Goal: Task Accomplishment & Management: Manage account settings

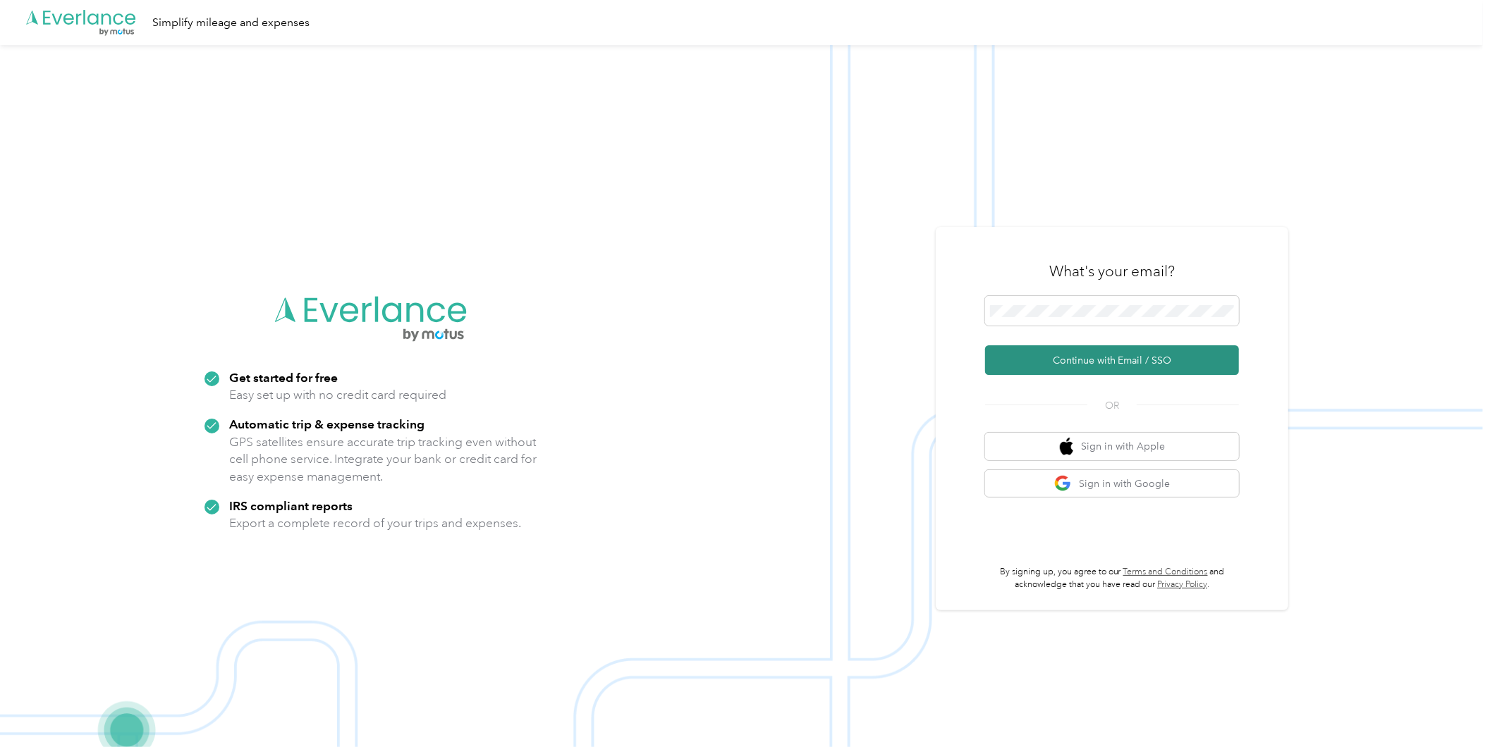
click at [1089, 362] on button "Continue with Email / SSO" at bounding box center [1112, 360] width 254 height 30
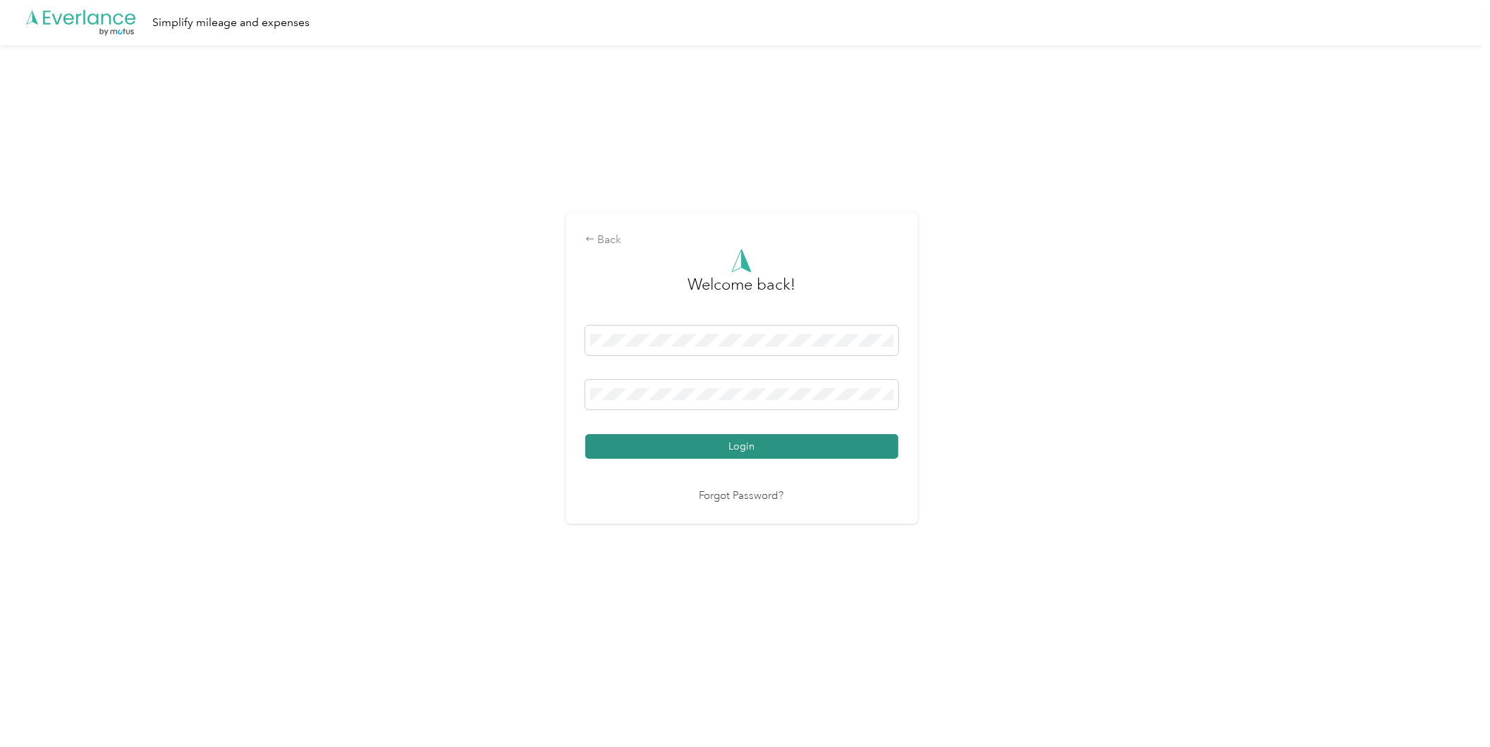
click at [778, 444] on button "Login" at bounding box center [741, 446] width 313 height 25
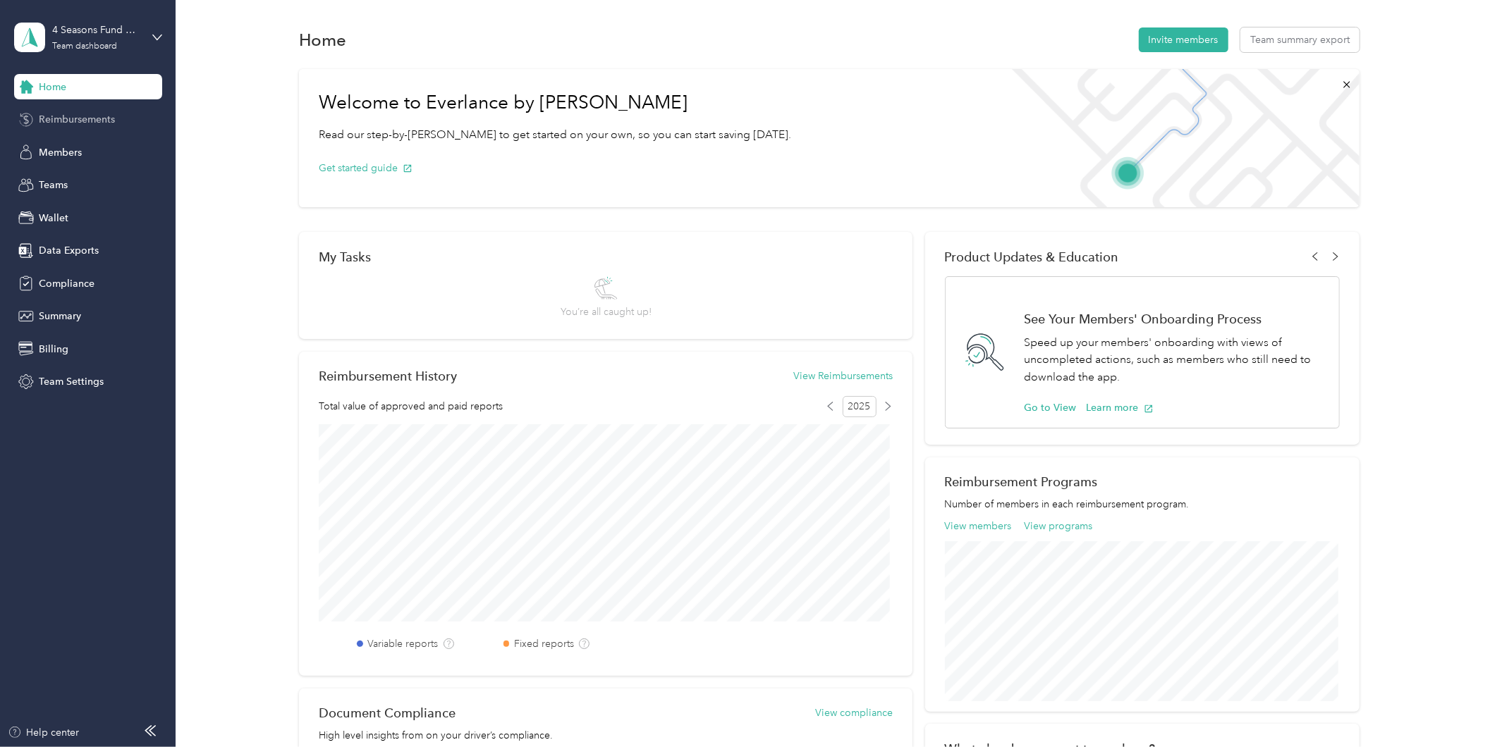
click at [87, 116] on span "Reimbursements" at bounding box center [77, 119] width 76 height 15
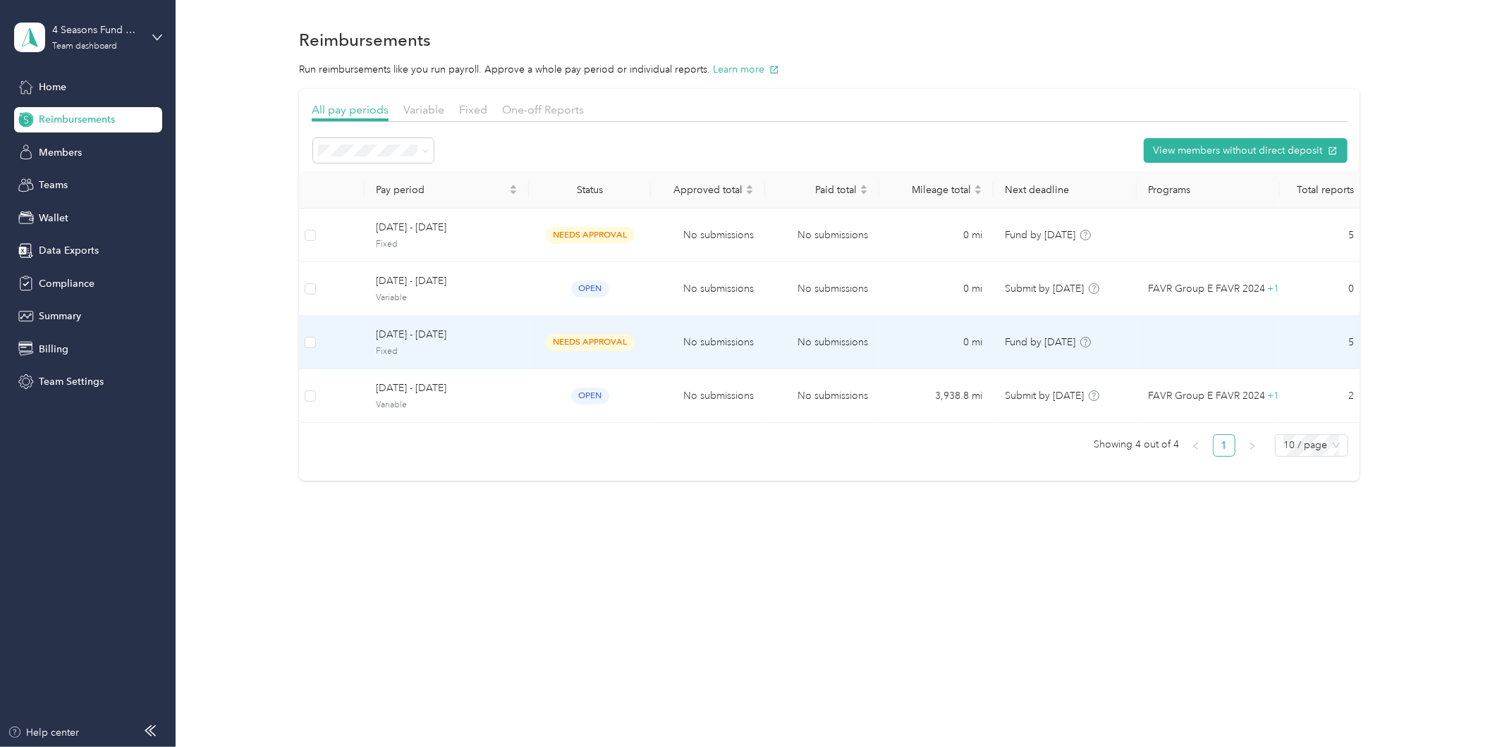
click at [498, 339] on span "[DATE] - [DATE]" at bounding box center [447, 335] width 142 height 16
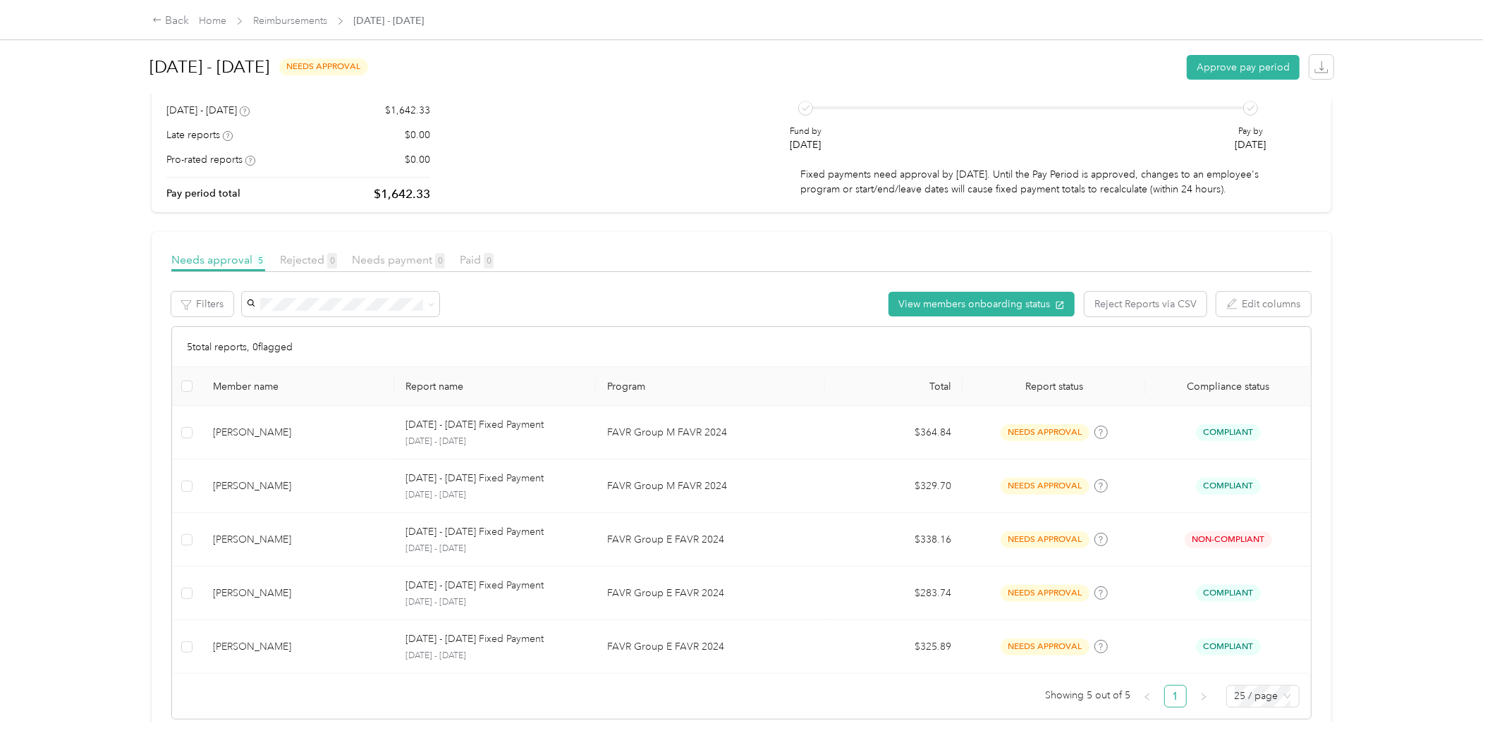
scroll to position [161, 0]
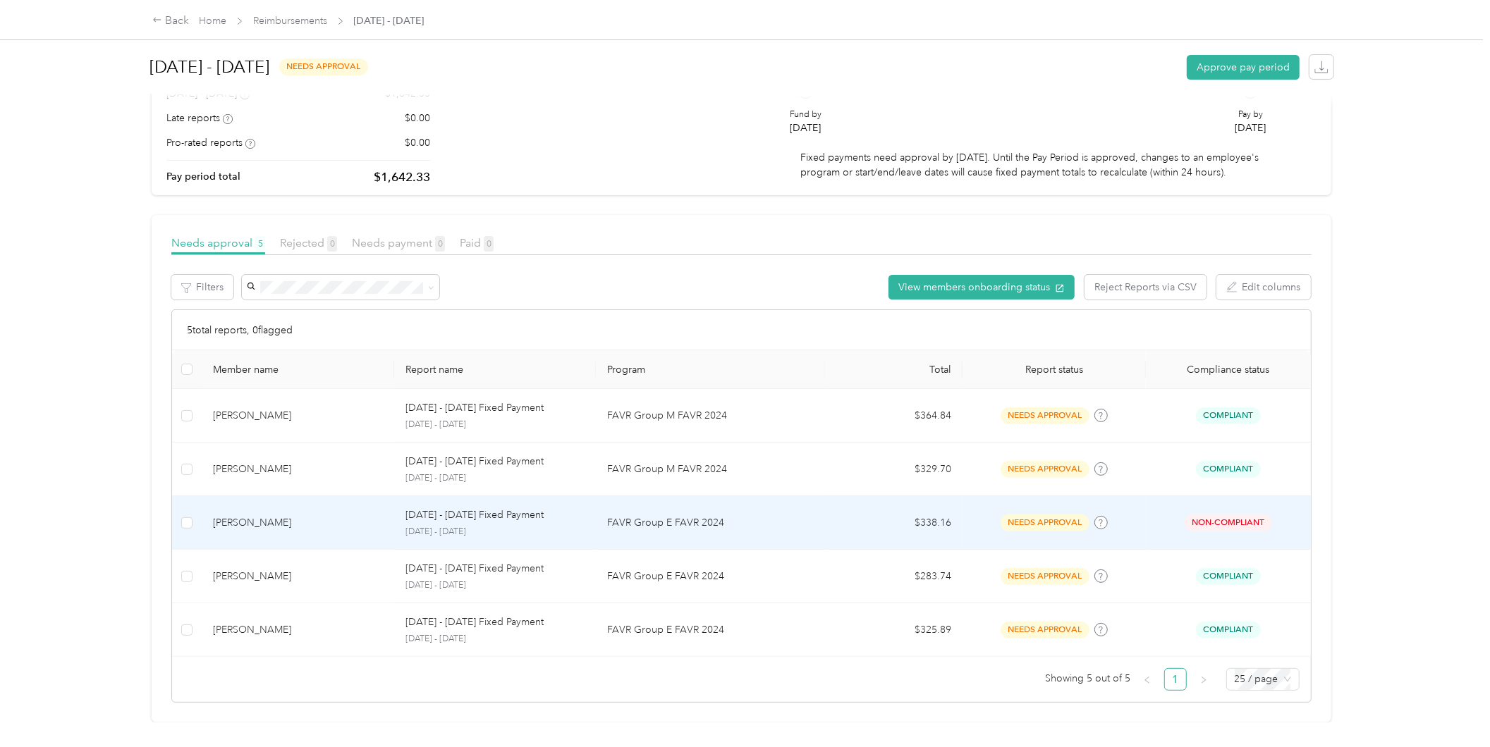
click at [806, 515] on p "FAVR Group E FAVR 2024" at bounding box center [710, 523] width 207 height 16
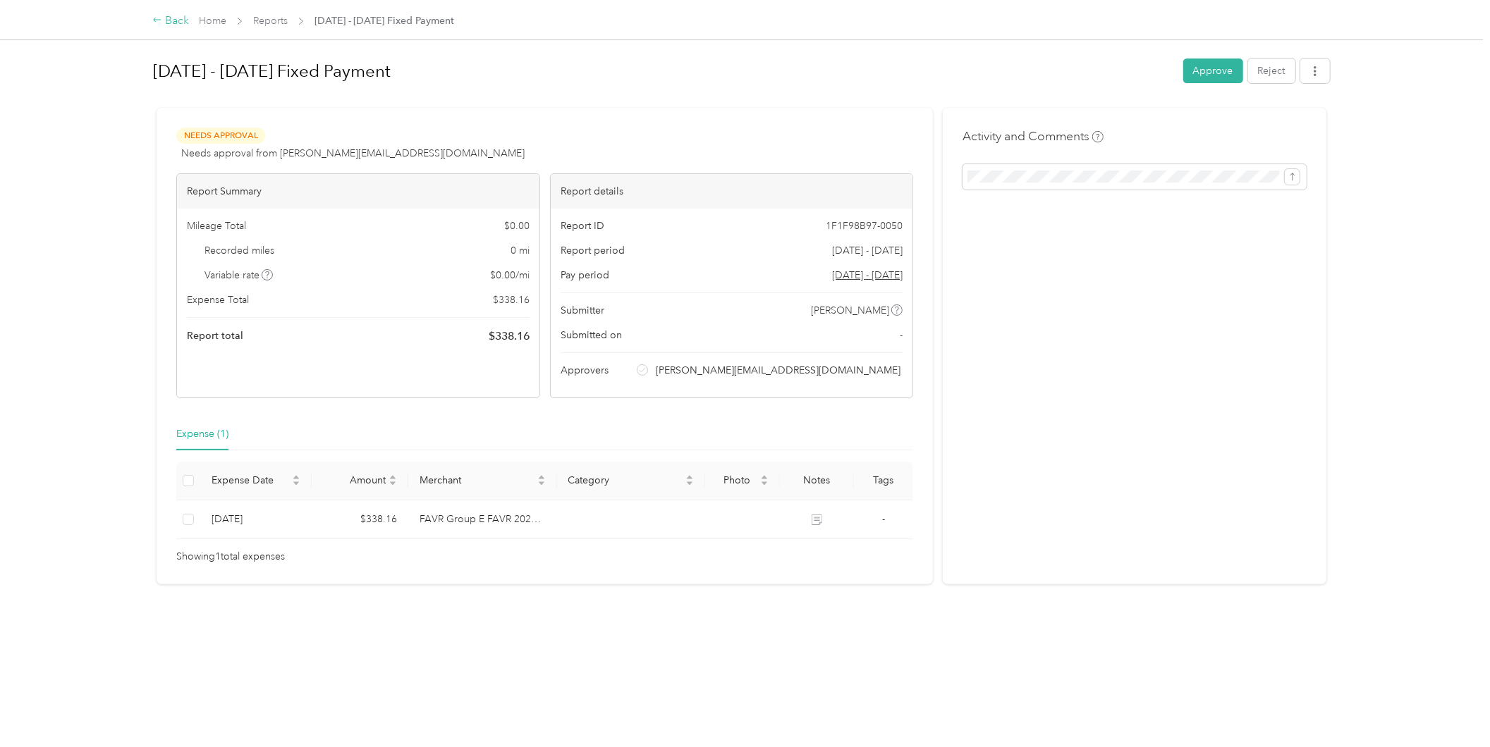
click at [180, 21] on div "Back" at bounding box center [170, 21] width 37 height 17
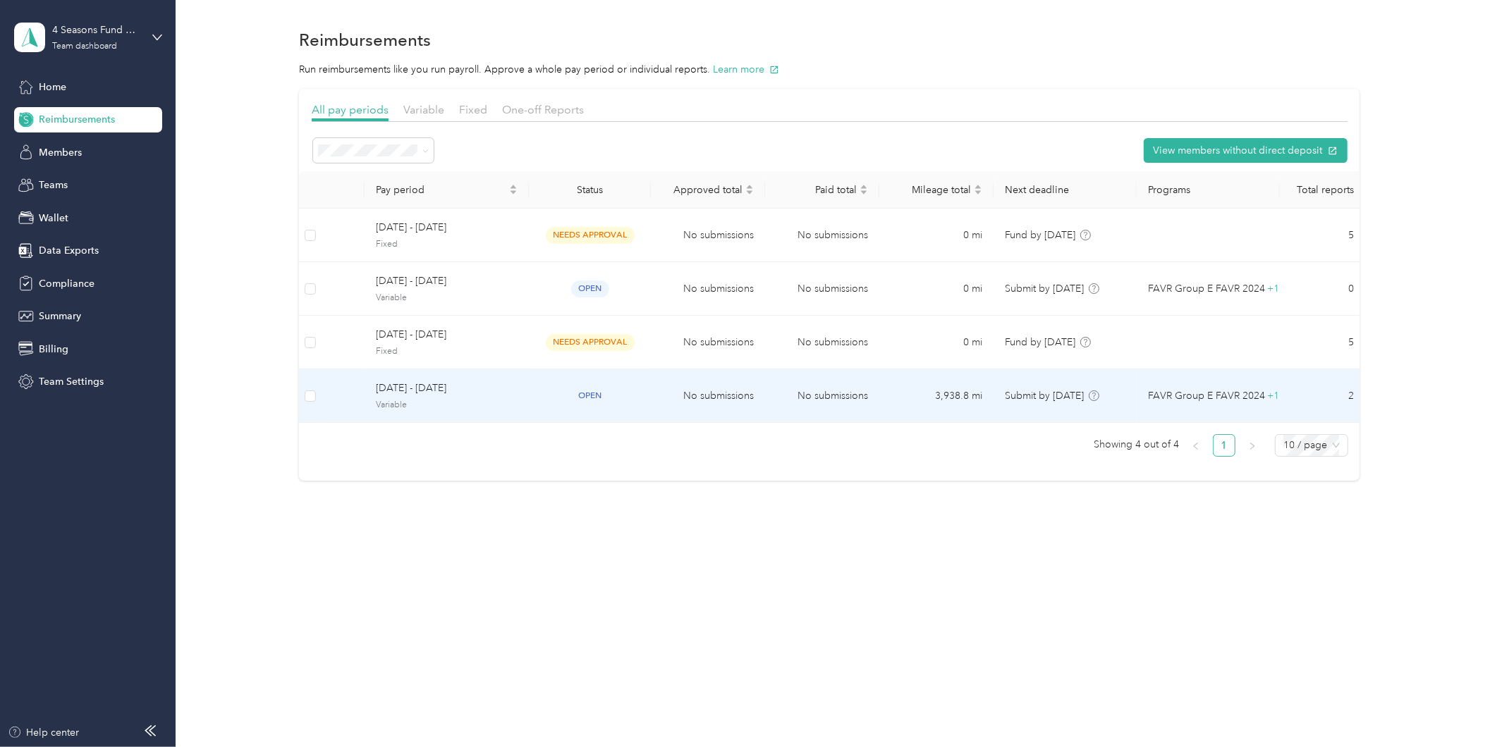
click at [494, 400] on span "Variable" at bounding box center [447, 405] width 142 height 13
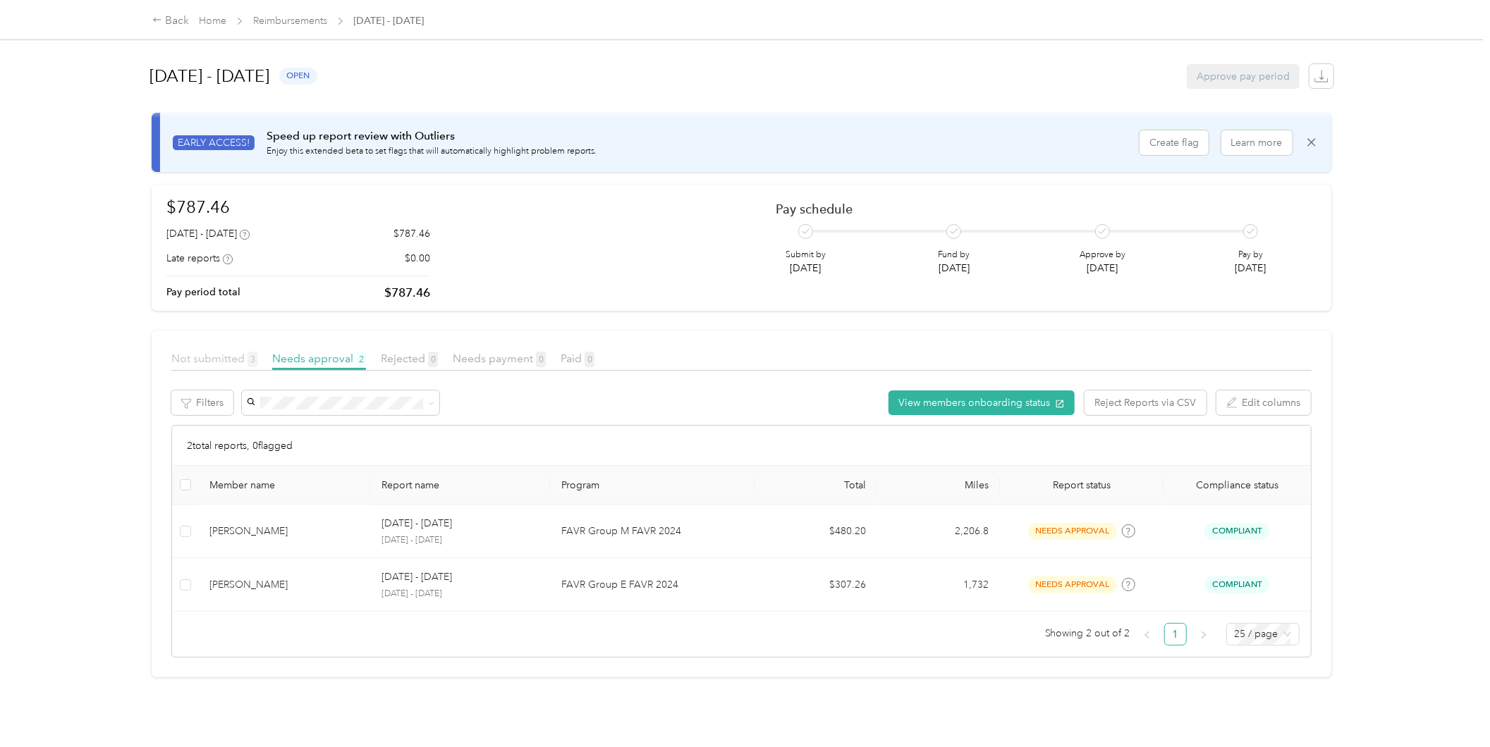
click at [214, 354] on span "Not submitted 3" at bounding box center [214, 358] width 86 height 13
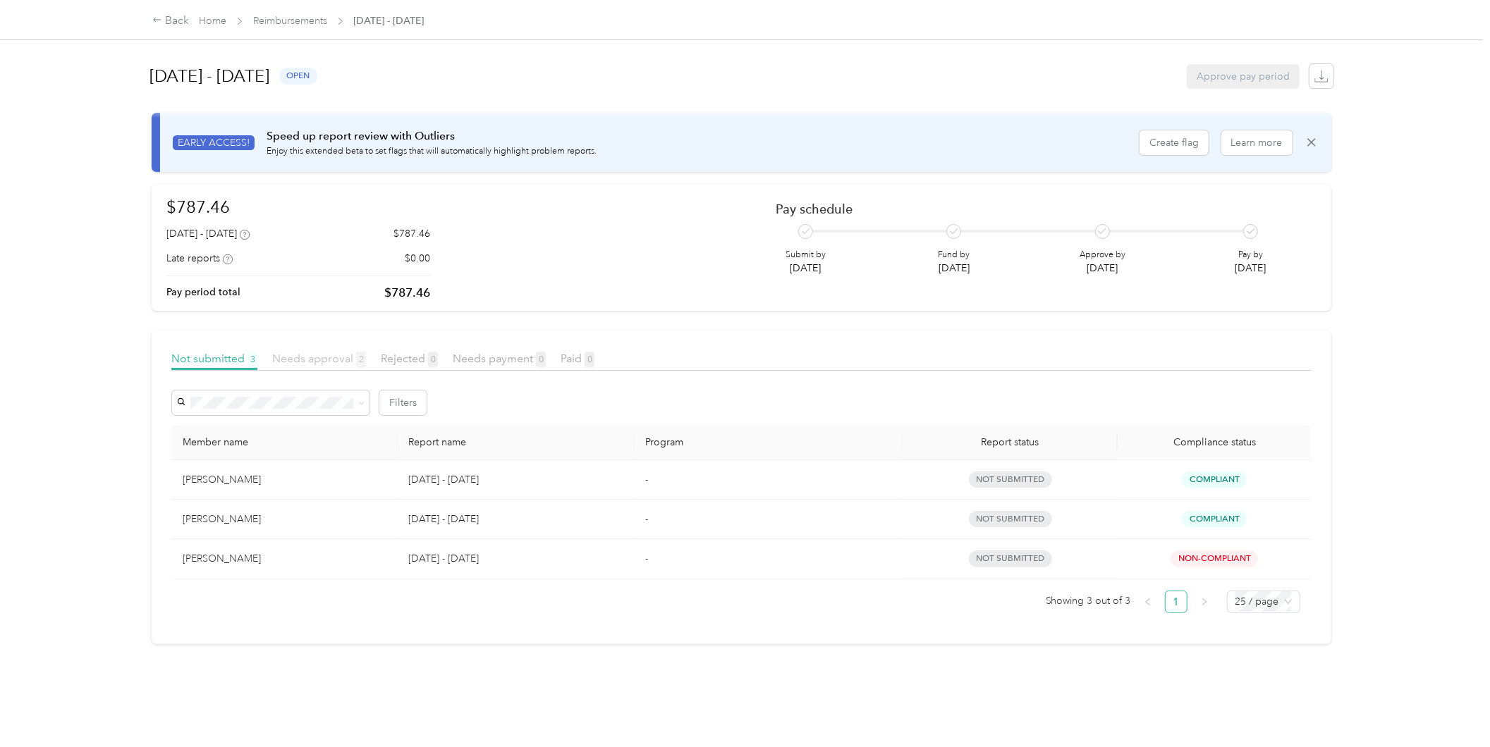
click at [312, 356] on span "Needs approval 2" at bounding box center [319, 358] width 94 height 13
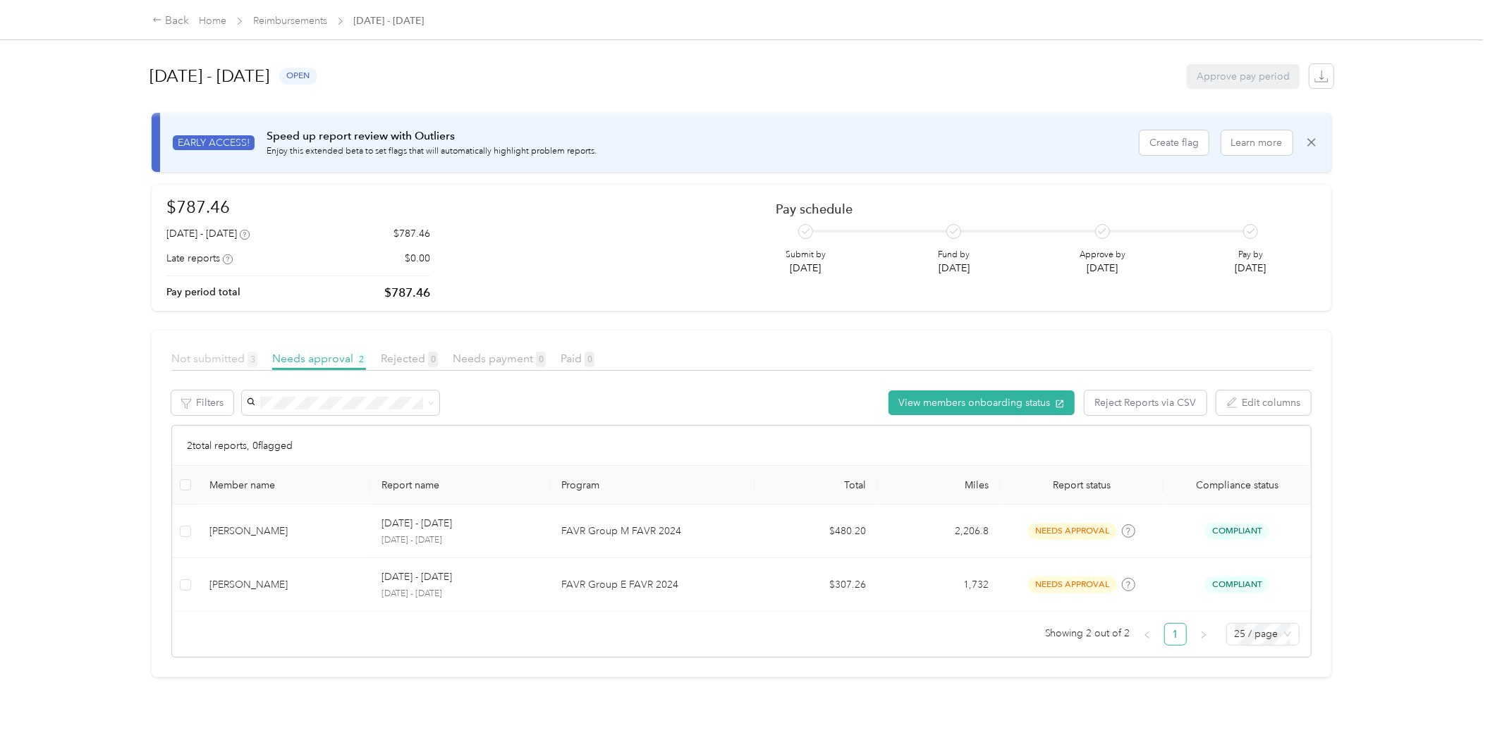
click at [205, 353] on span "Not submitted 3" at bounding box center [214, 358] width 86 height 13
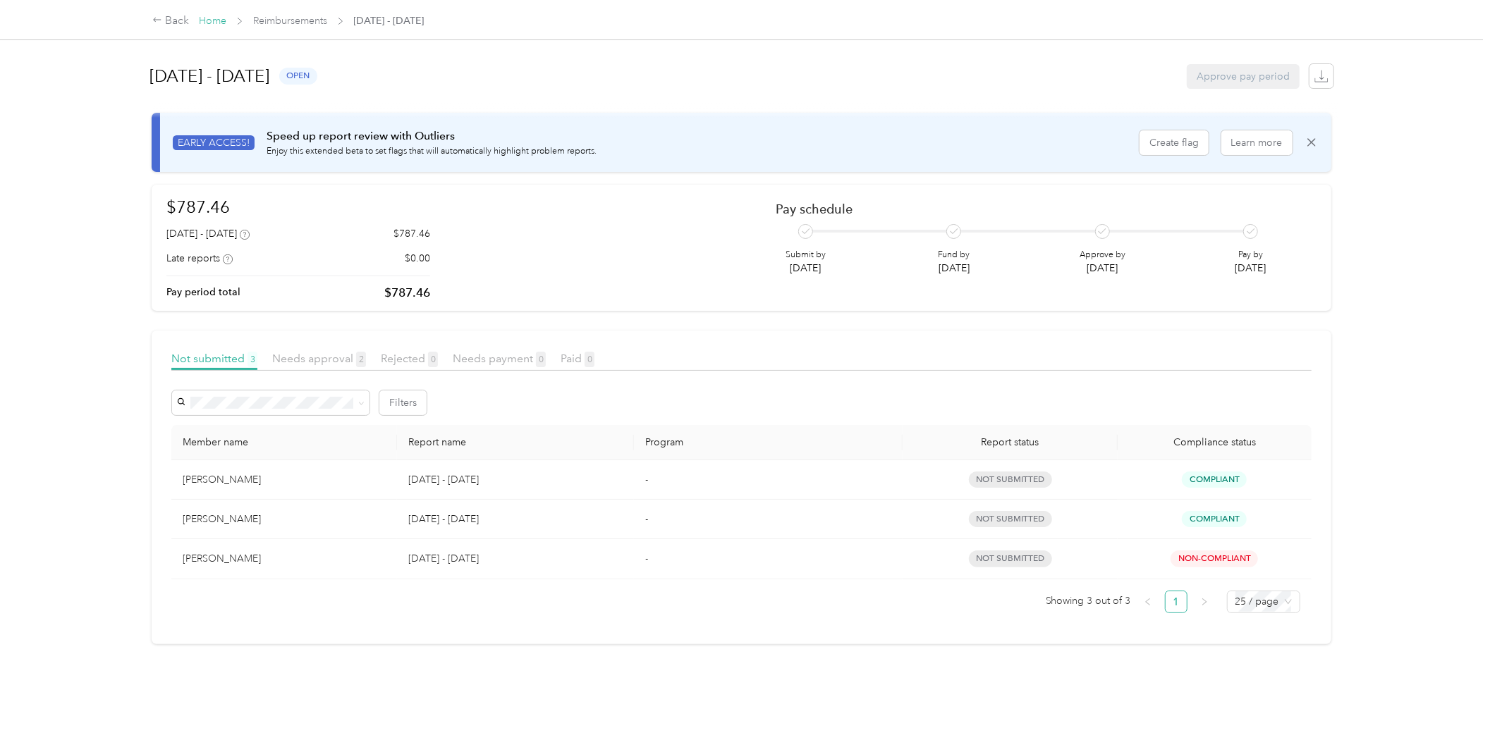
click at [221, 21] on link "Home" at bounding box center [212, 21] width 27 height 12
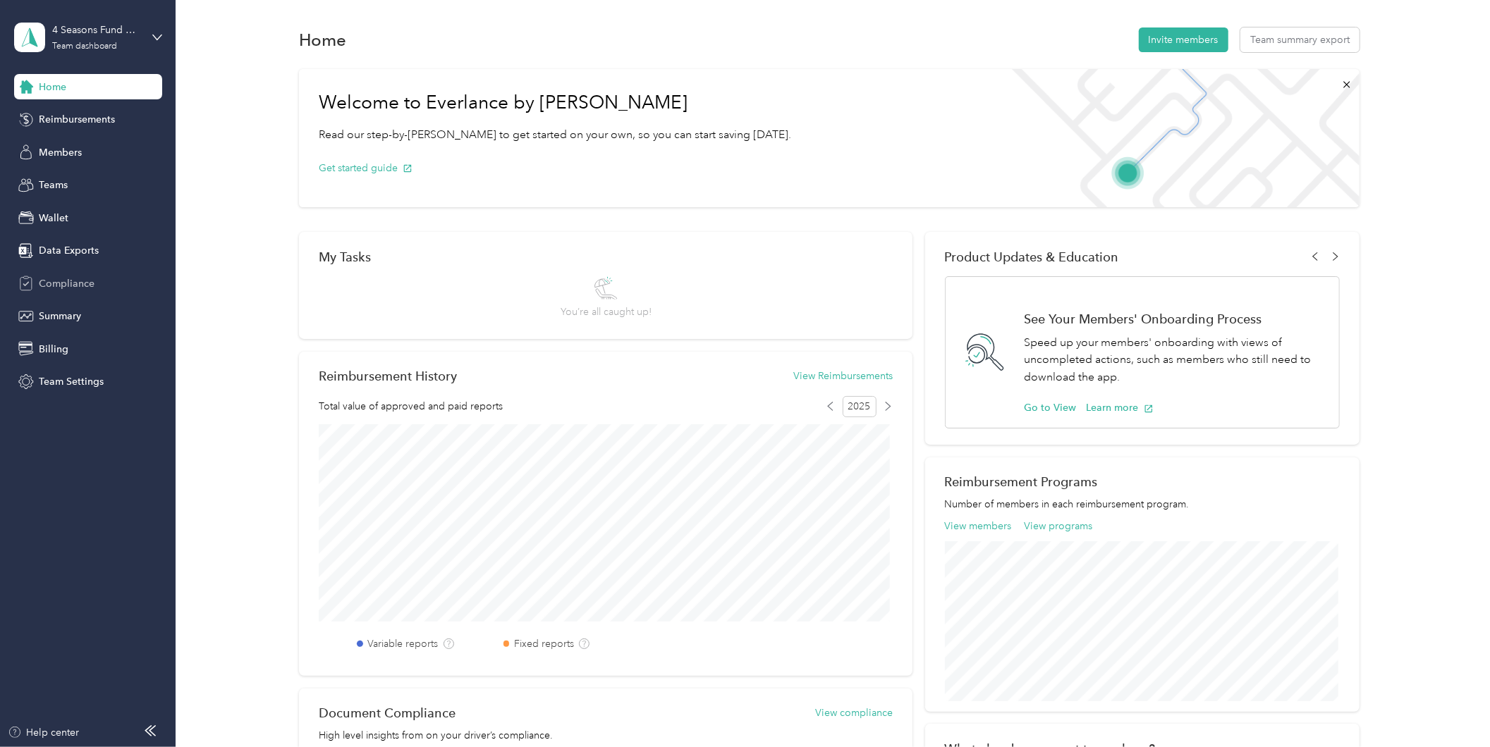
click at [73, 277] on span "Compliance" at bounding box center [67, 283] width 56 height 15
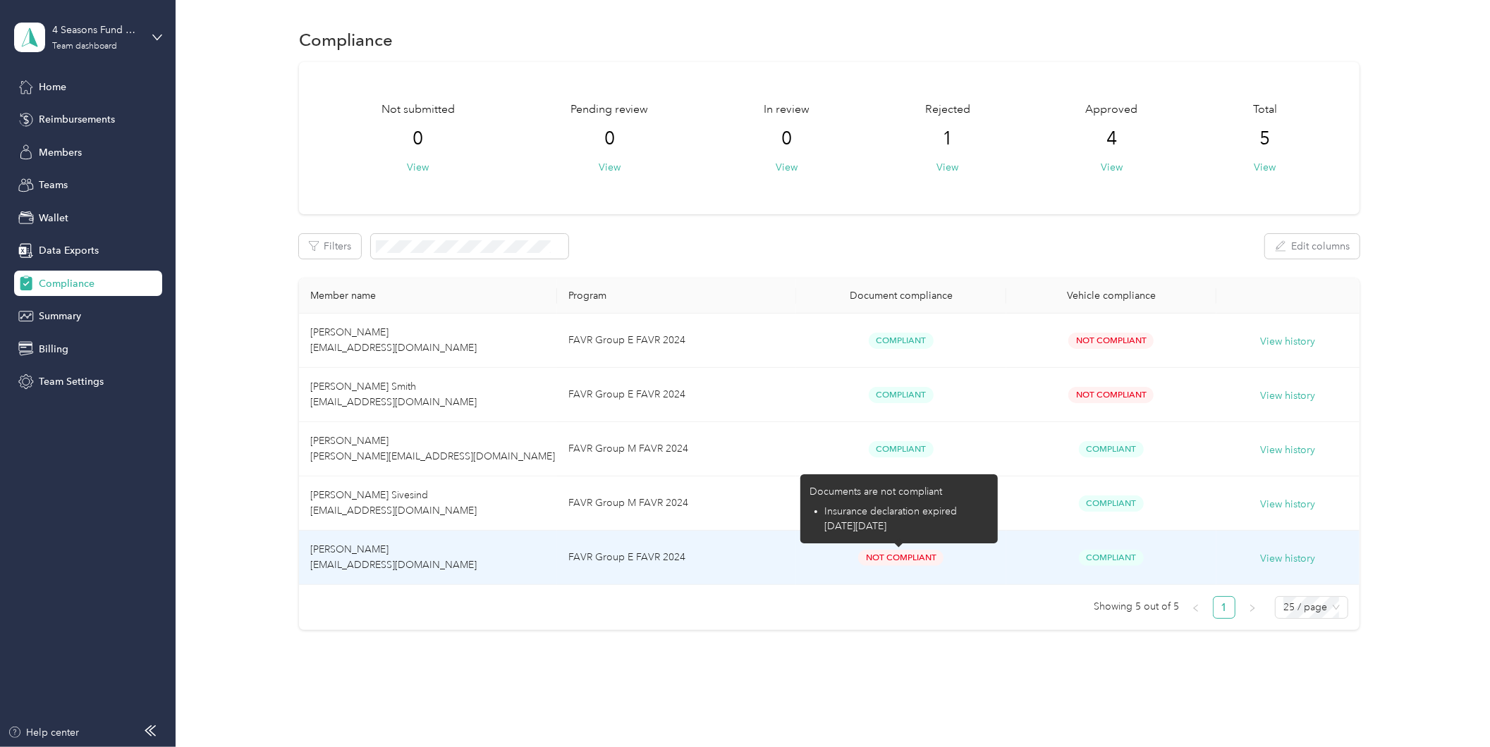
click at [900, 561] on span "Not Compliant" at bounding box center [900, 558] width 85 height 16
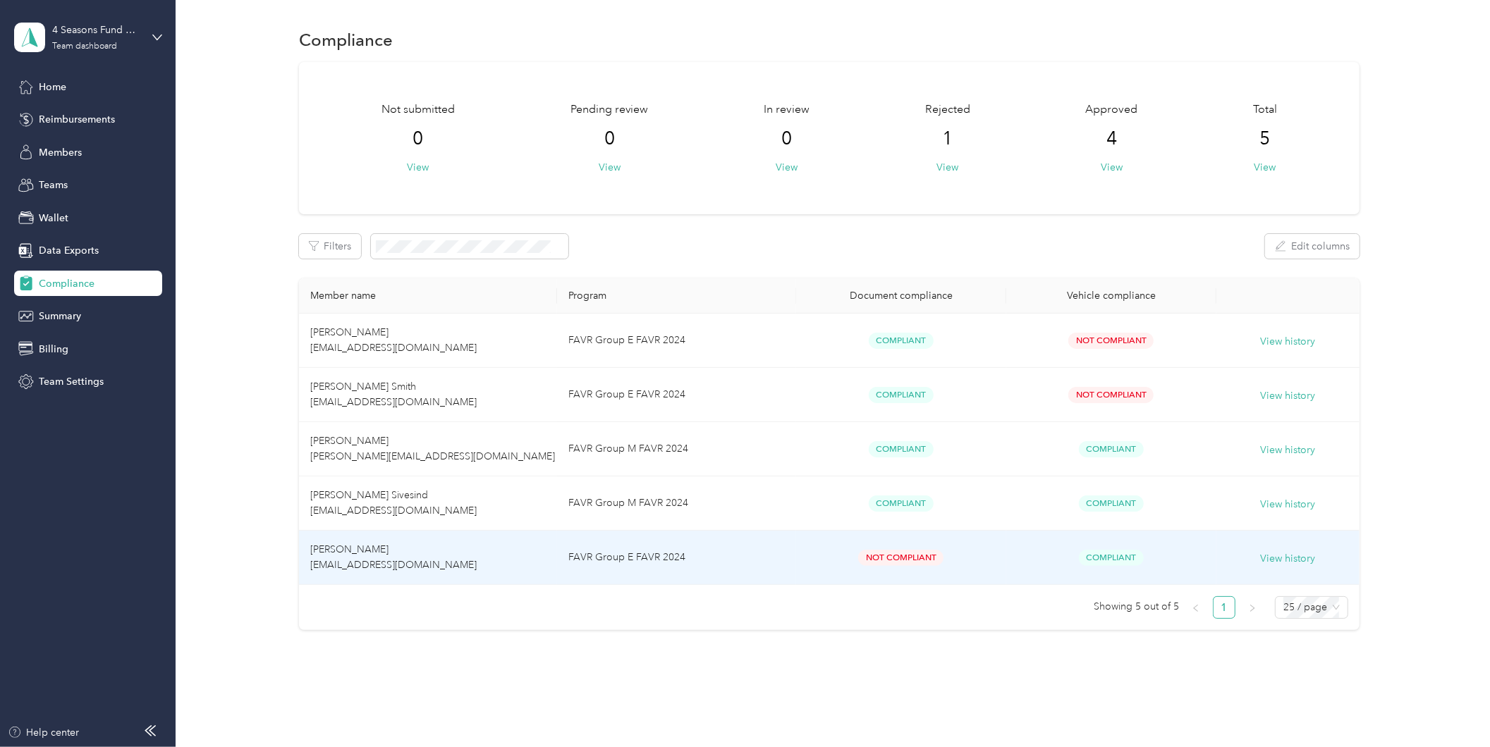
click at [995, 551] on td "Not Compliant" at bounding box center [901, 558] width 210 height 54
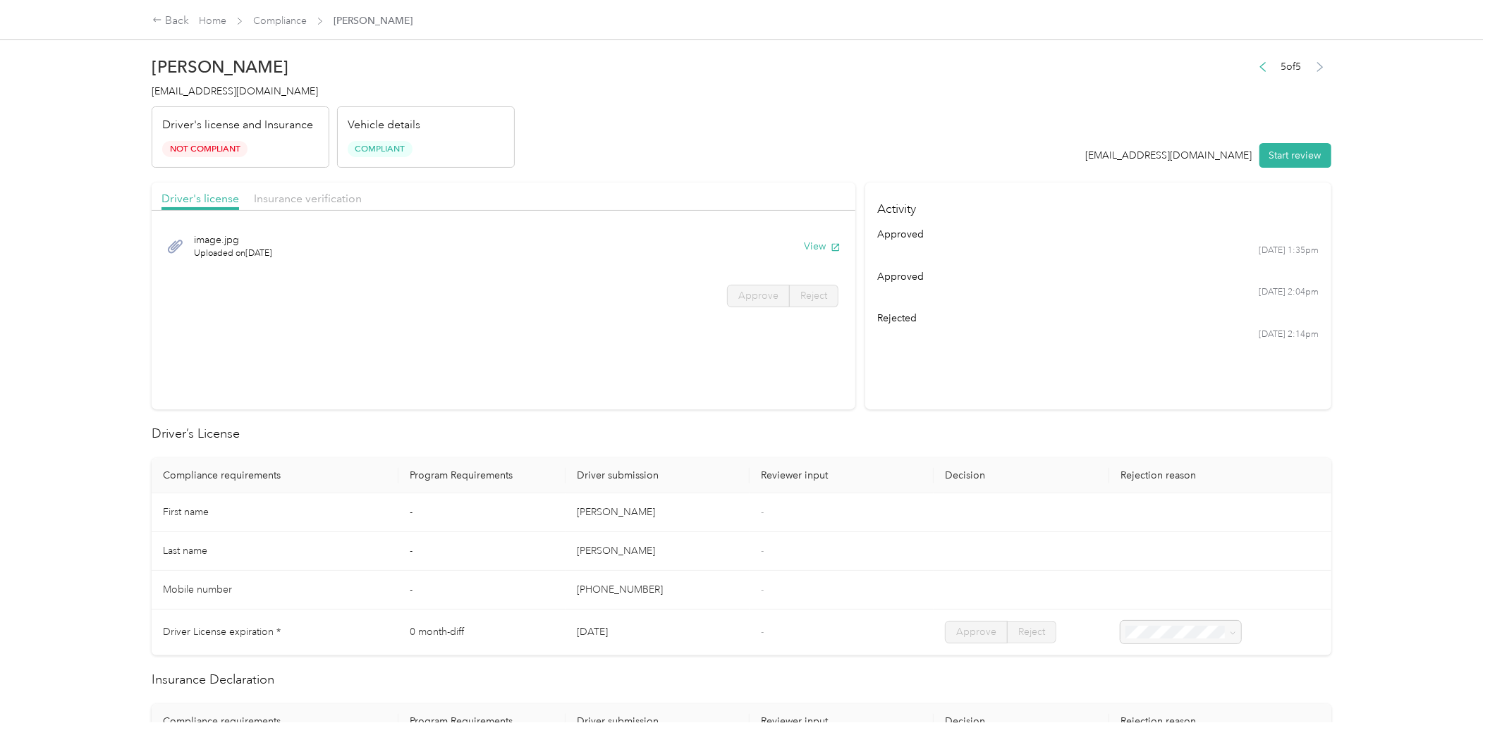
scroll to position [417, 0]
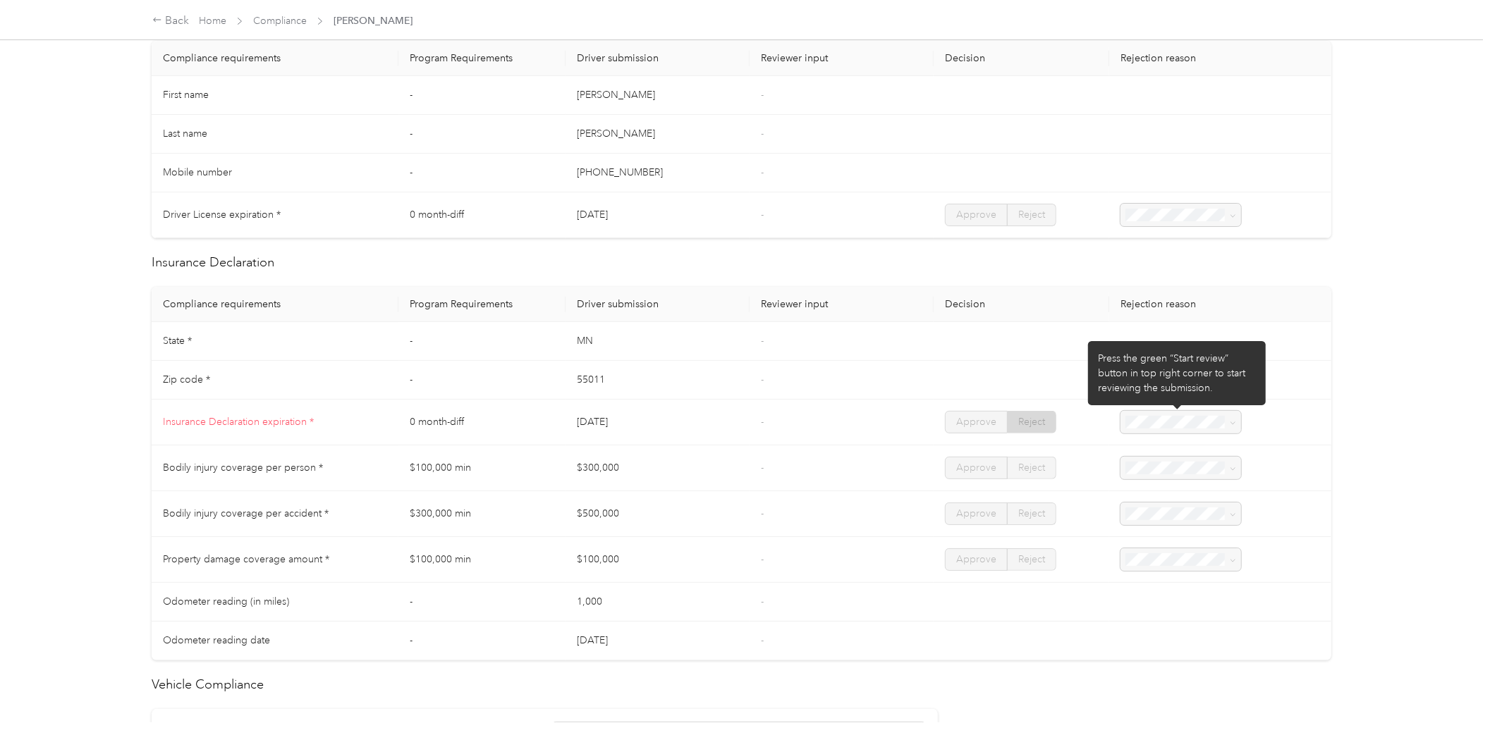
click at [1225, 419] on div at bounding box center [1180, 422] width 121 height 22
click at [1178, 420] on div at bounding box center [1180, 422] width 121 height 22
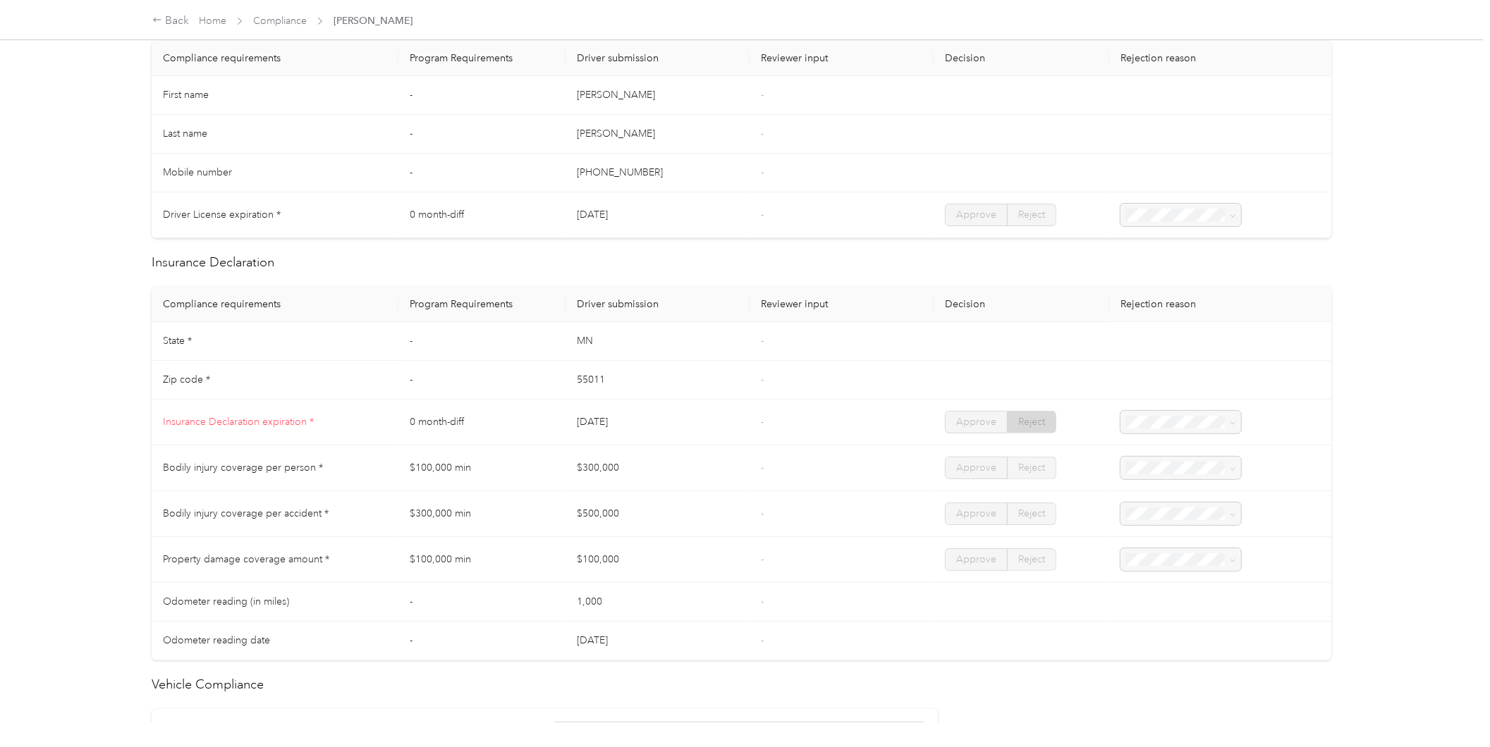
drag, startPoint x: 730, startPoint y: 417, endPoint x: 720, endPoint y: 421, distance: 11.4
click at [724, 421] on td "[DATE]" at bounding box center [657, 423] width 184 height 46
drag, startPoint x: 1091, startPoint y: 674, endPoint x: 1083, endPoint y: 680, distance: 10.0
click at [1083, 680] on div "Driver’s License Compliance requirements Program Requirements Driver submission…" at bounding box center [742, 583] width 1180 height 1152
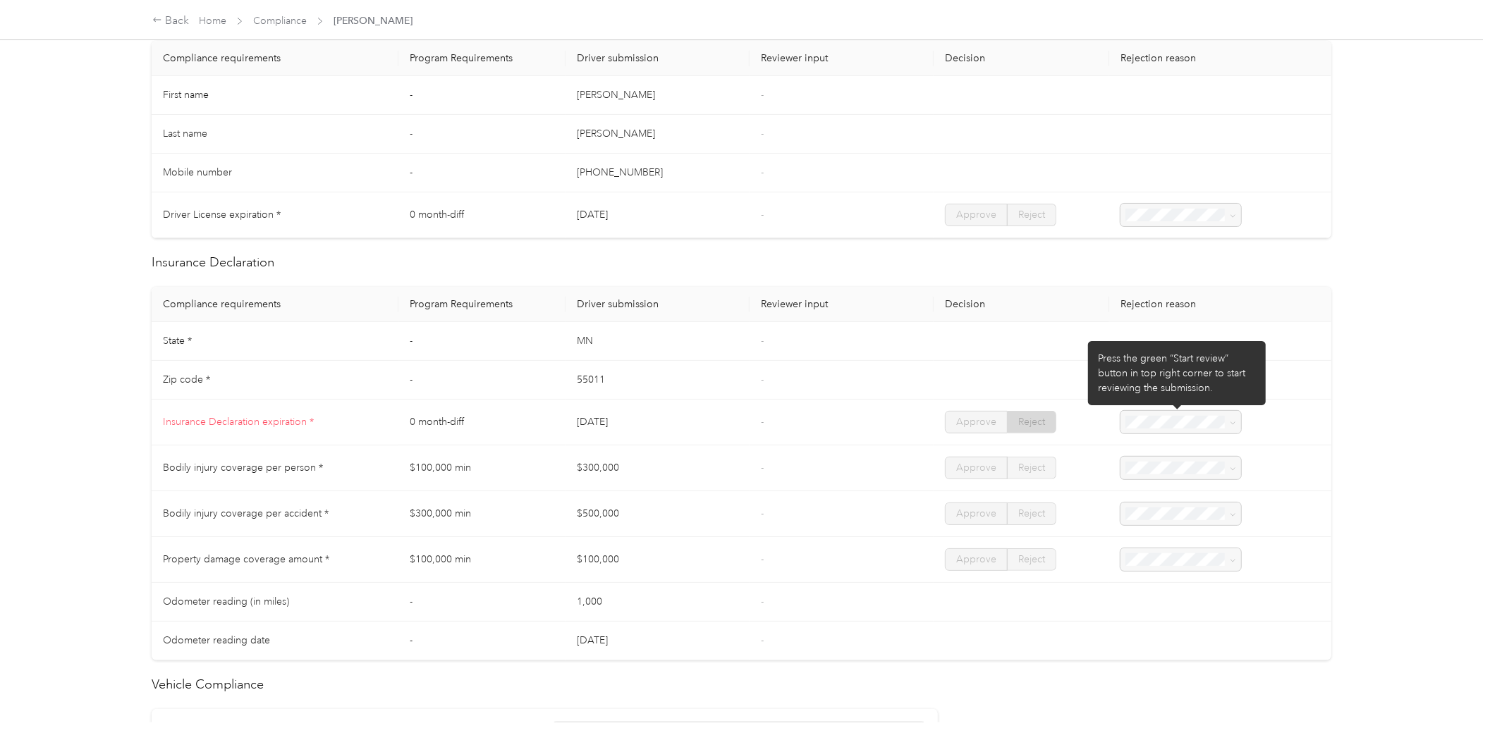
click at [1228, 423] on div at bounding box center [1180, 422] width 121 height 22
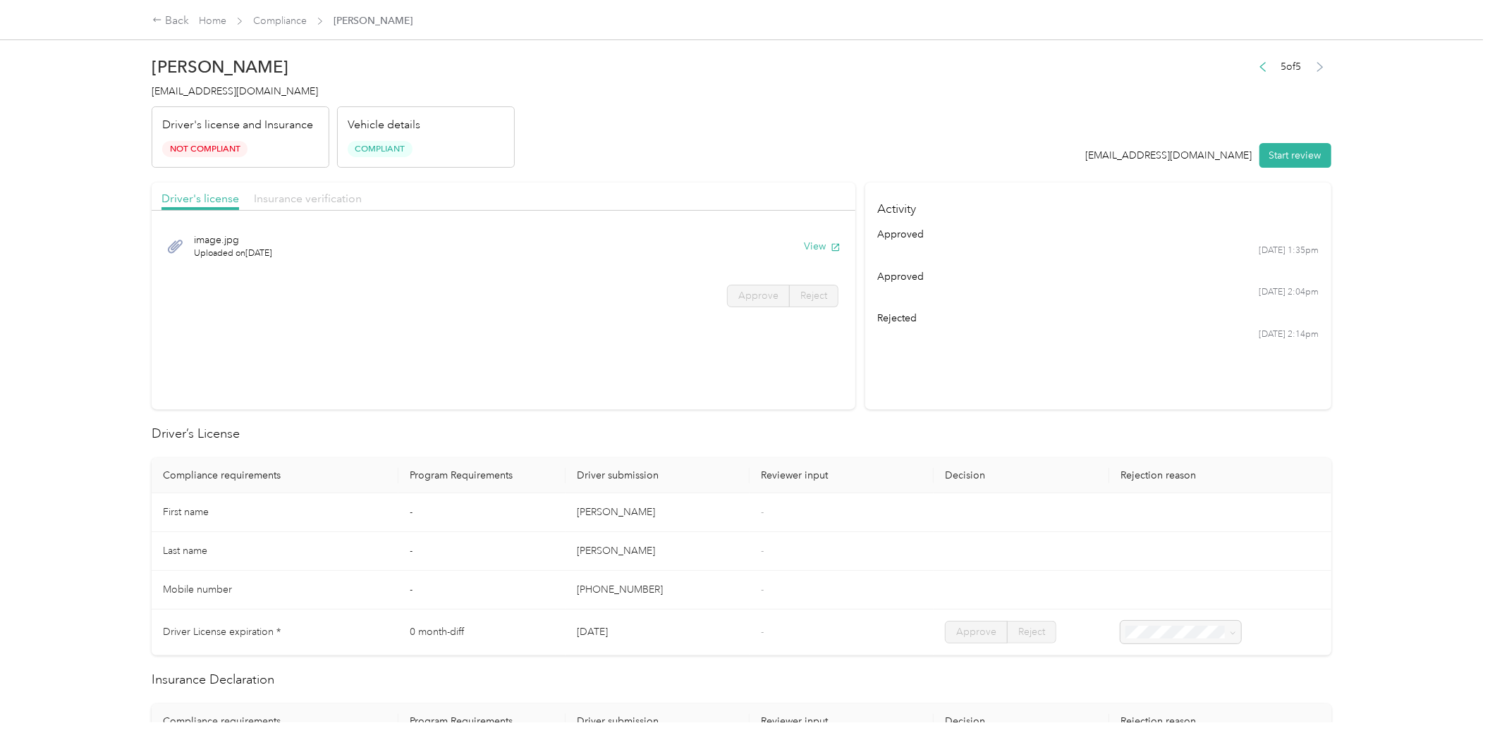
click at [308, 195] on span "Insurance verification" at bounding box center [308, 198] width 108 height 13
click at [209, 194] on span "Driver's license" at bounding box center [200, 198] width 78 height 13
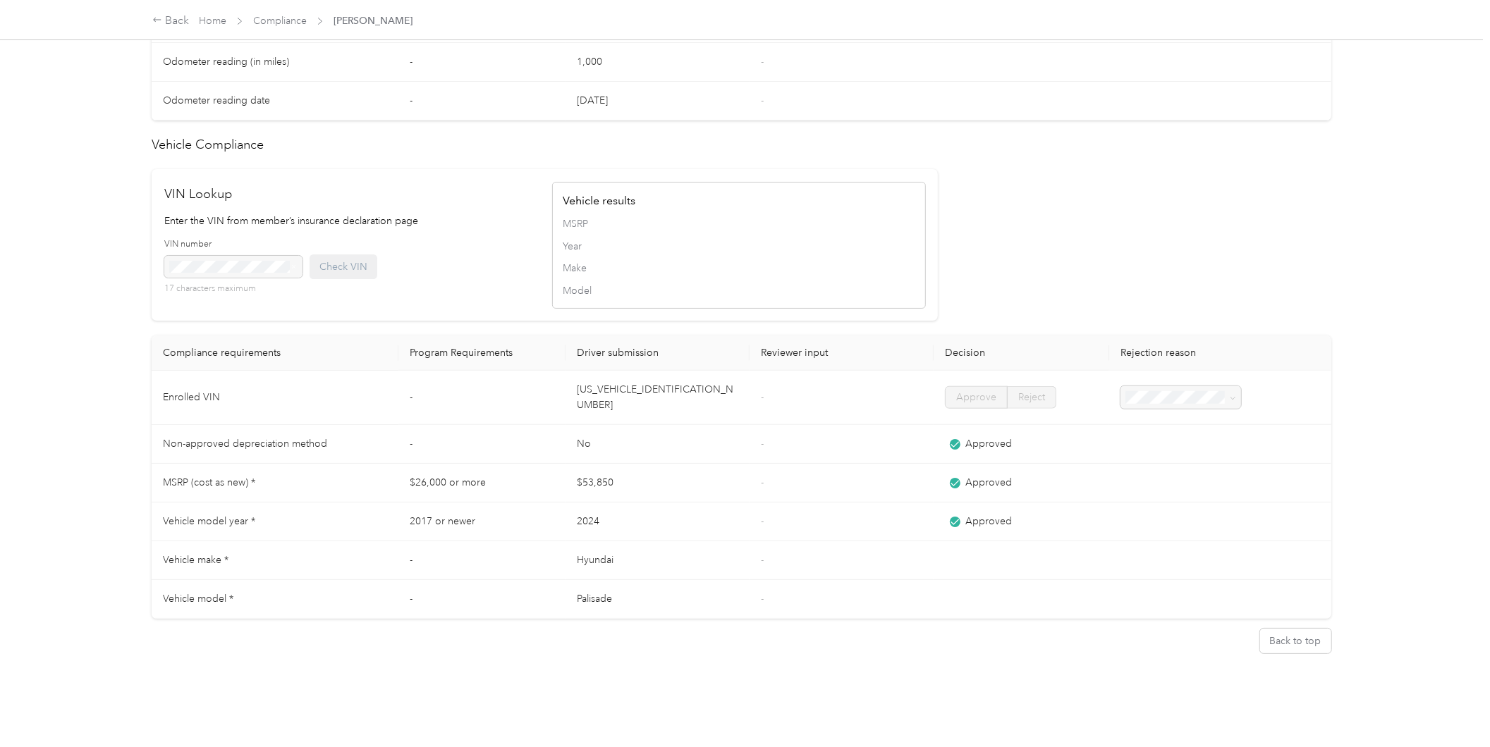
scroll to position [544, 0]
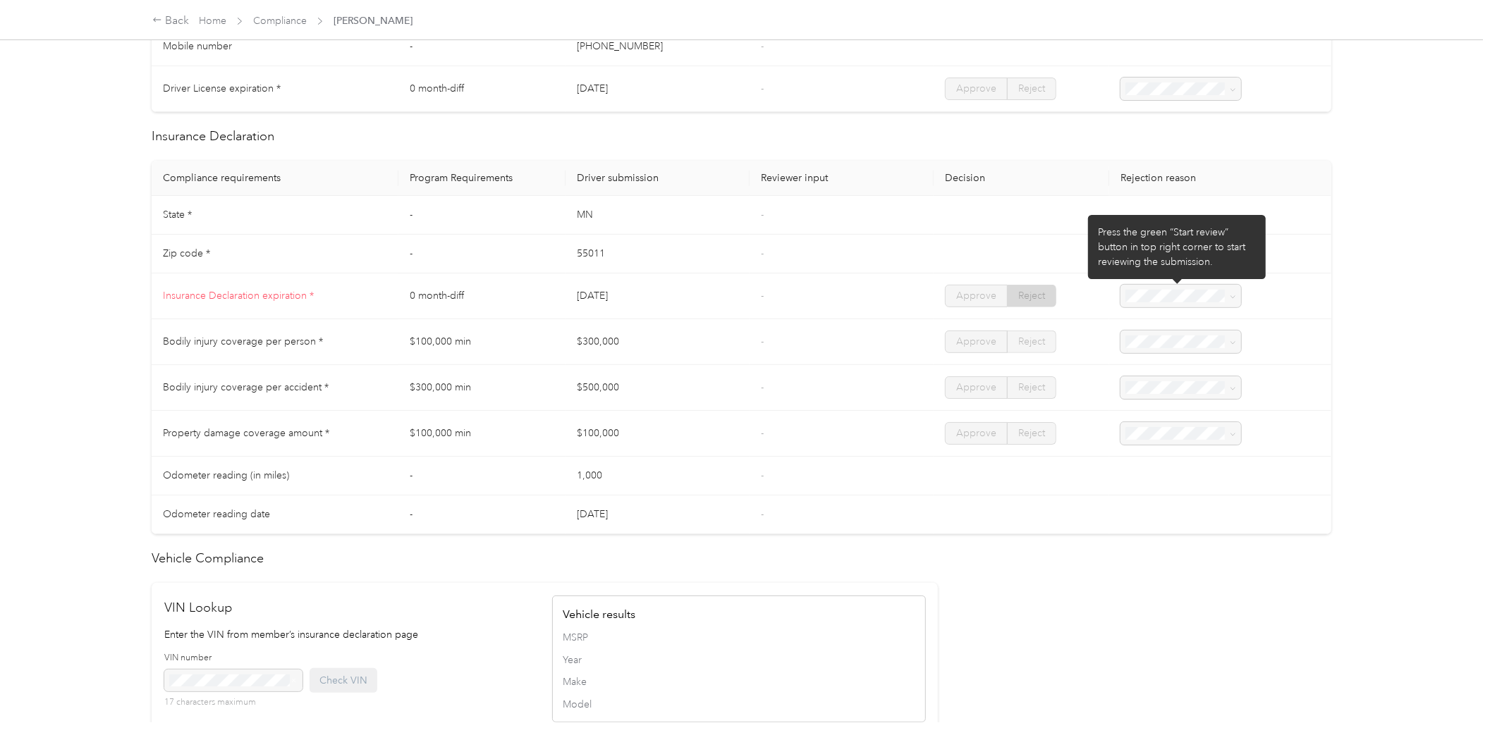
click at [1183, 291] on div at bounding box center [1180, 296] width 121 height 22
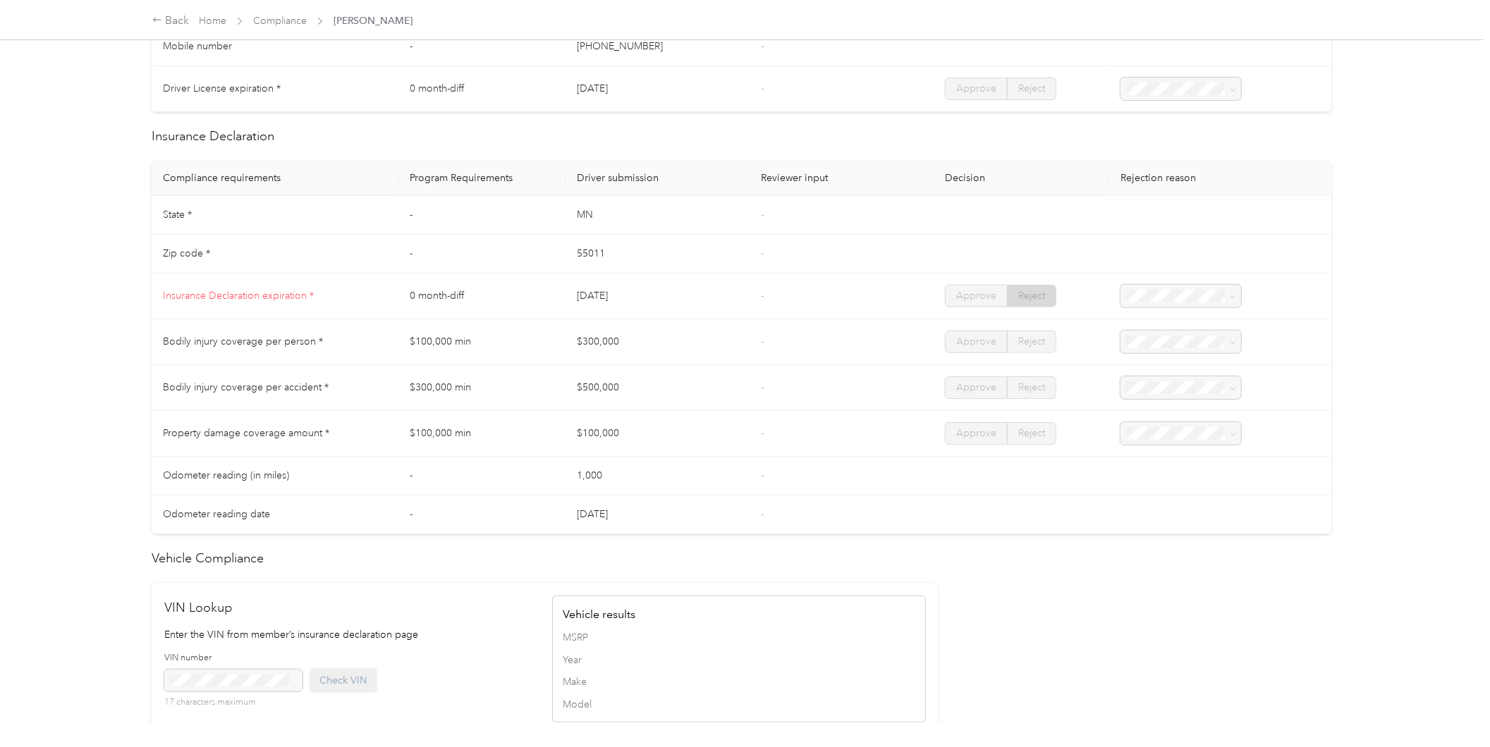
click at [283, 290] on span "Insurance Declaration expiration *" at bounding box center [238, 296] width 151 height 12
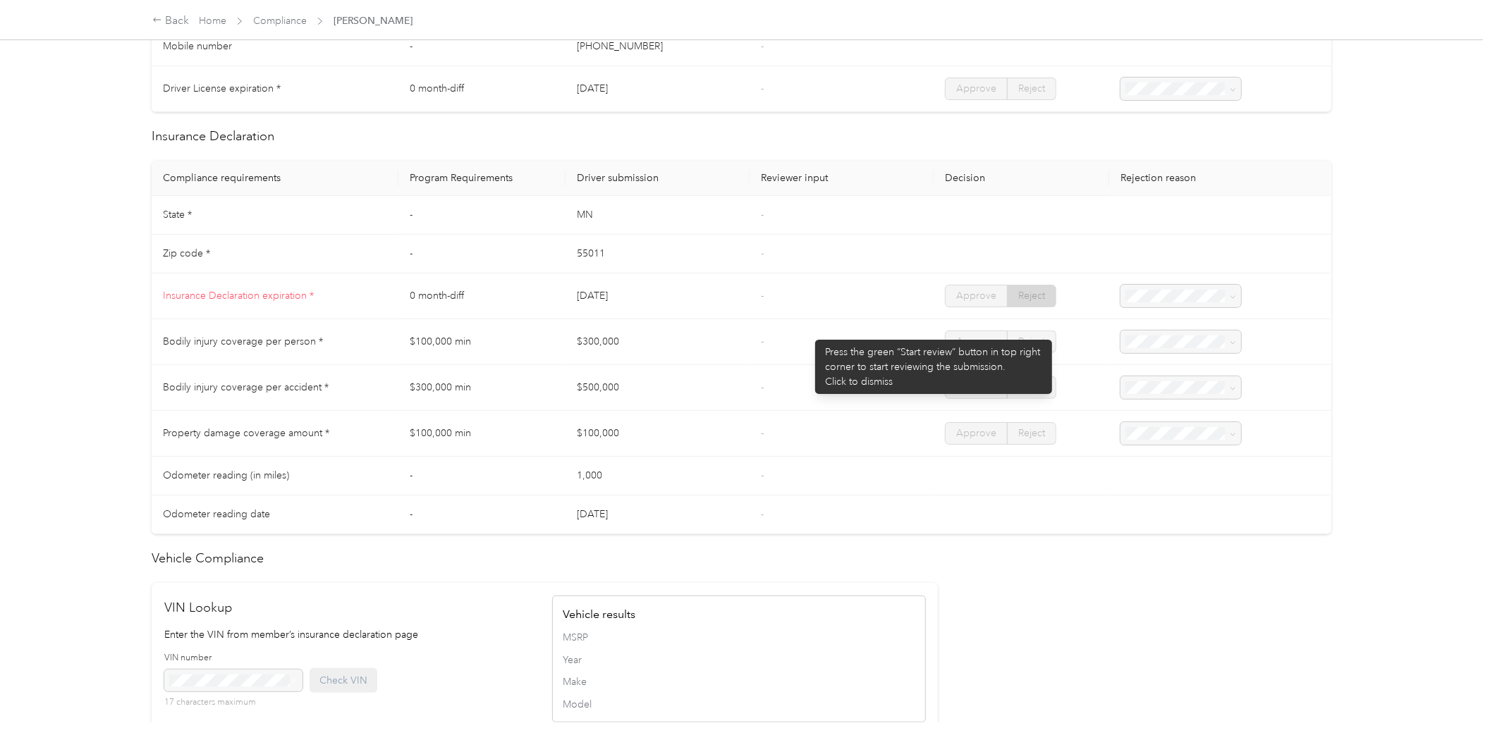
scroll to position [0, 0]
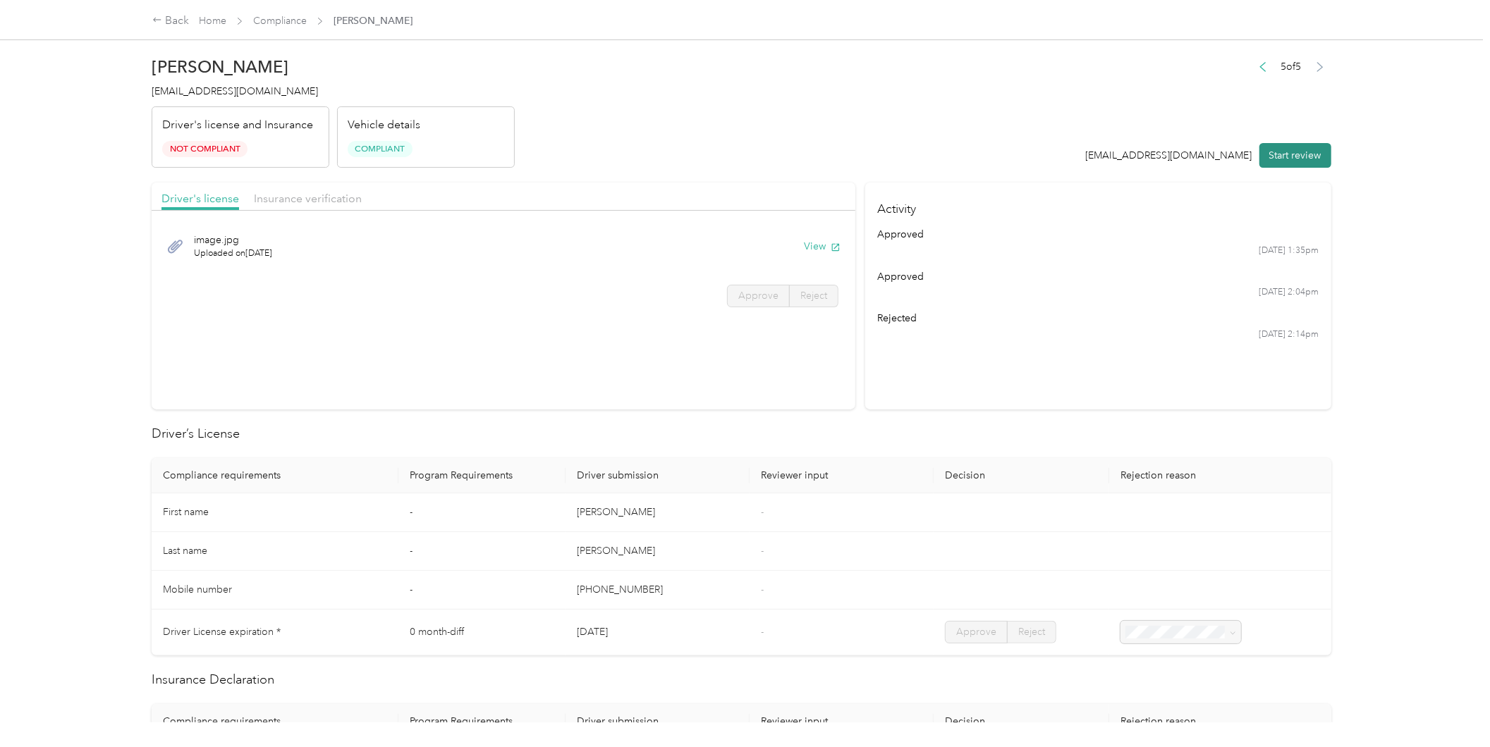
click at [1295, 157] on button "Start review" at bounding box center [1295, 155] width 72 height 25
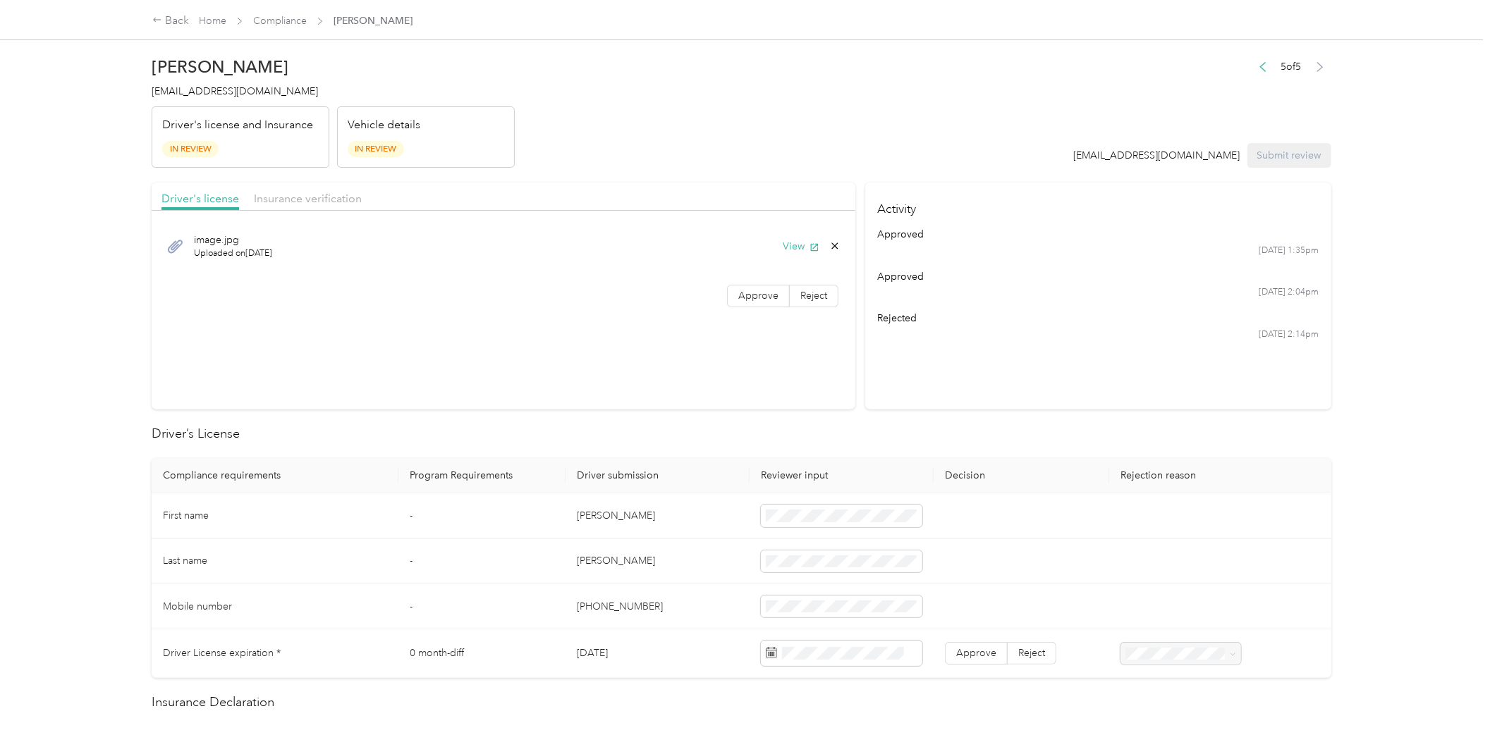
scroll to position [417, 0]
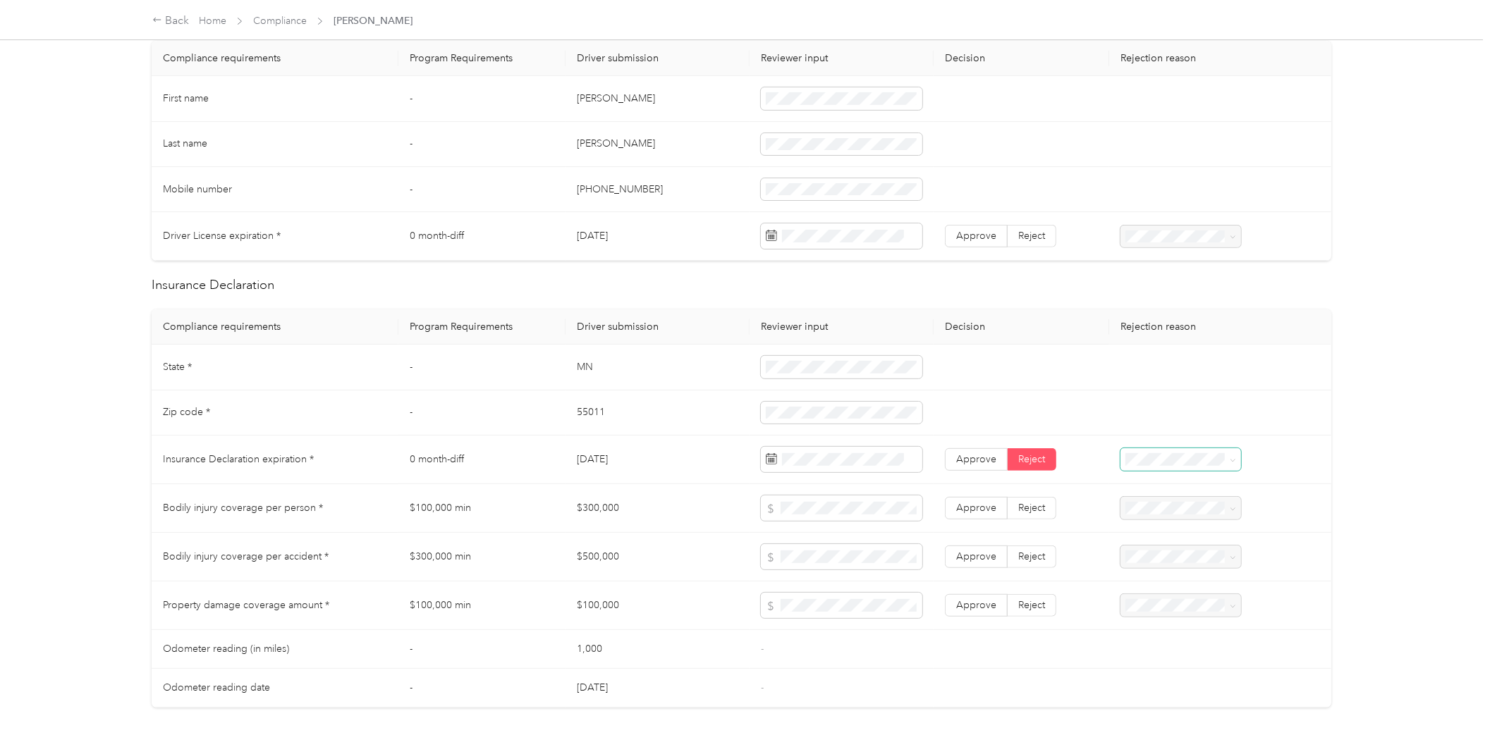
click at [1231, 460] on icon at bounding box center [1233, 461] width 6 height 6
click at [1230, 455] on span at bounding box center [1233, 459] width 6 height 12
click at [1225, 462] on span at bounding box center [1230, 460] width 11 height 10
click at [1230, 458] on icon at bounding box center [1233, 461] width 6 height 6
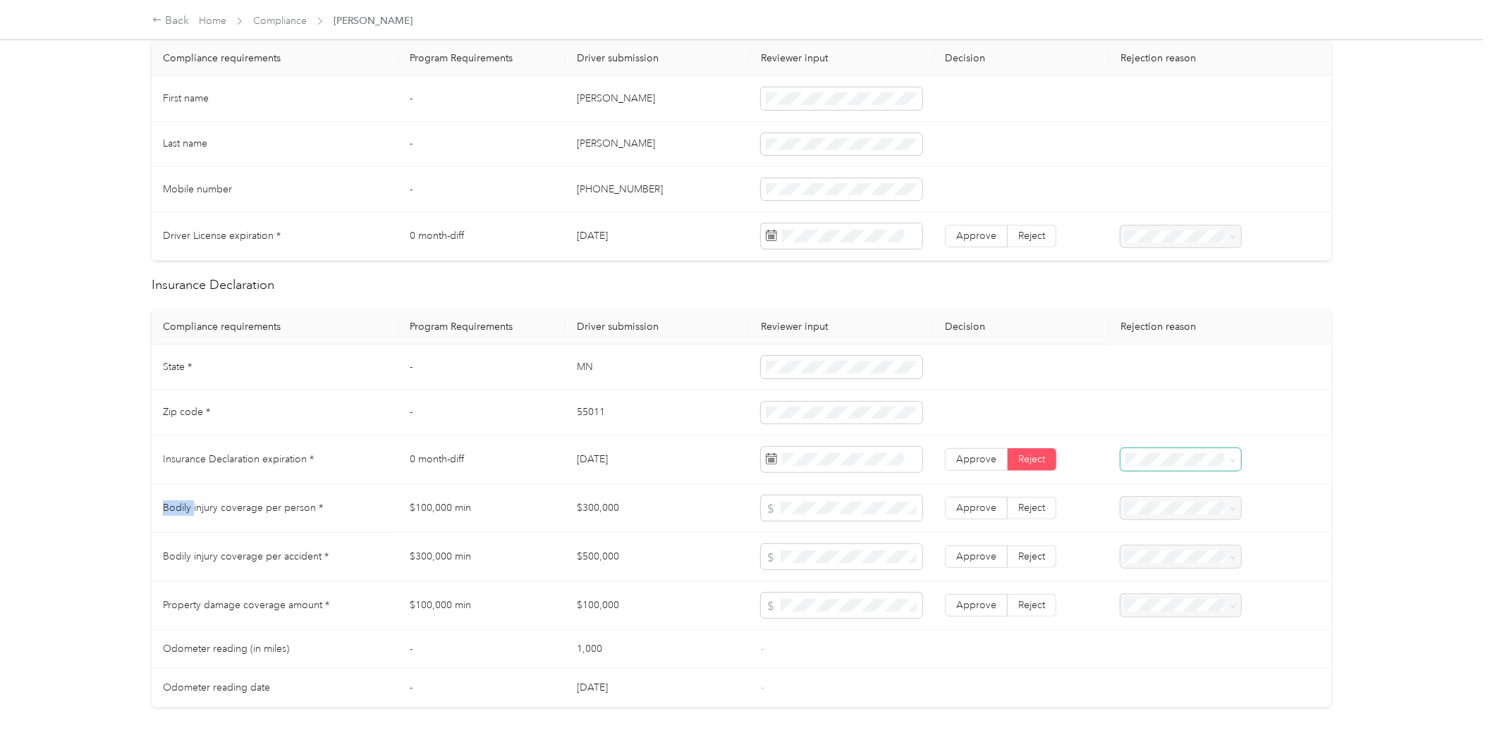
click at [1230, 458] on icon at bounding box center [1233, 461] width 6 height 6
click at [1301, 680] on td at bounding box center [1219, 688] width 221 height 39
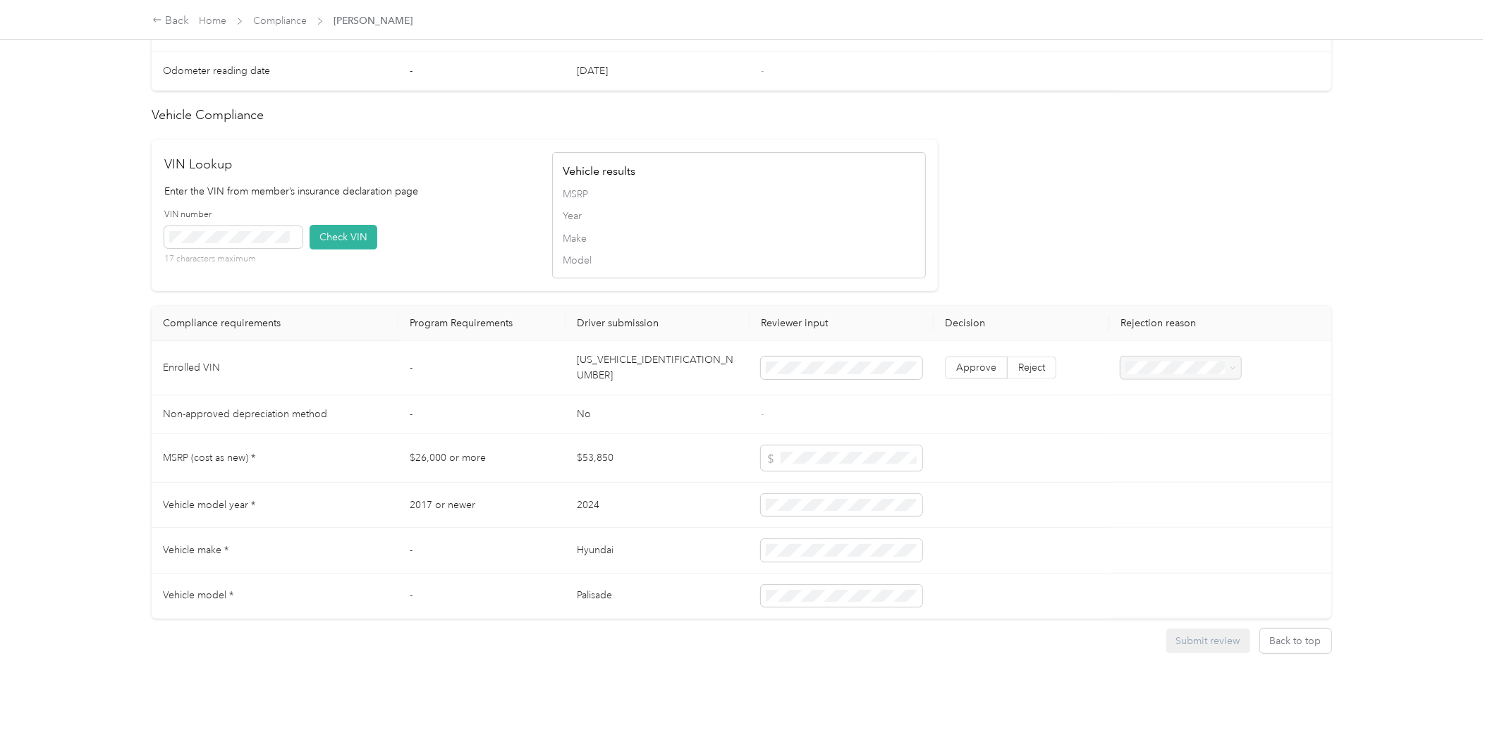
scroll to position [1039, 0]
click at [1292, 629] on button "Back to top" at bounding box center [1295, 641] width 71 height 25
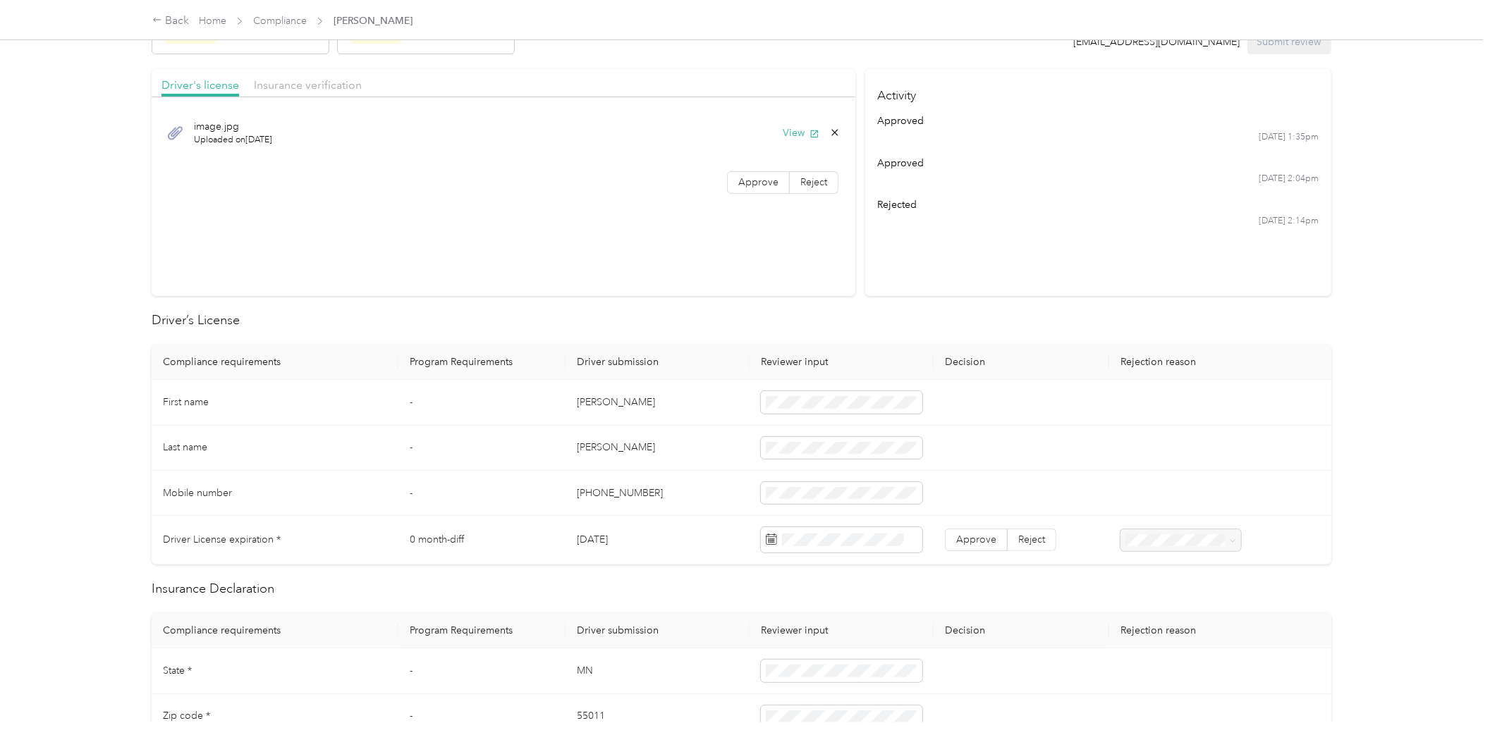
scroll to position [0, 0]
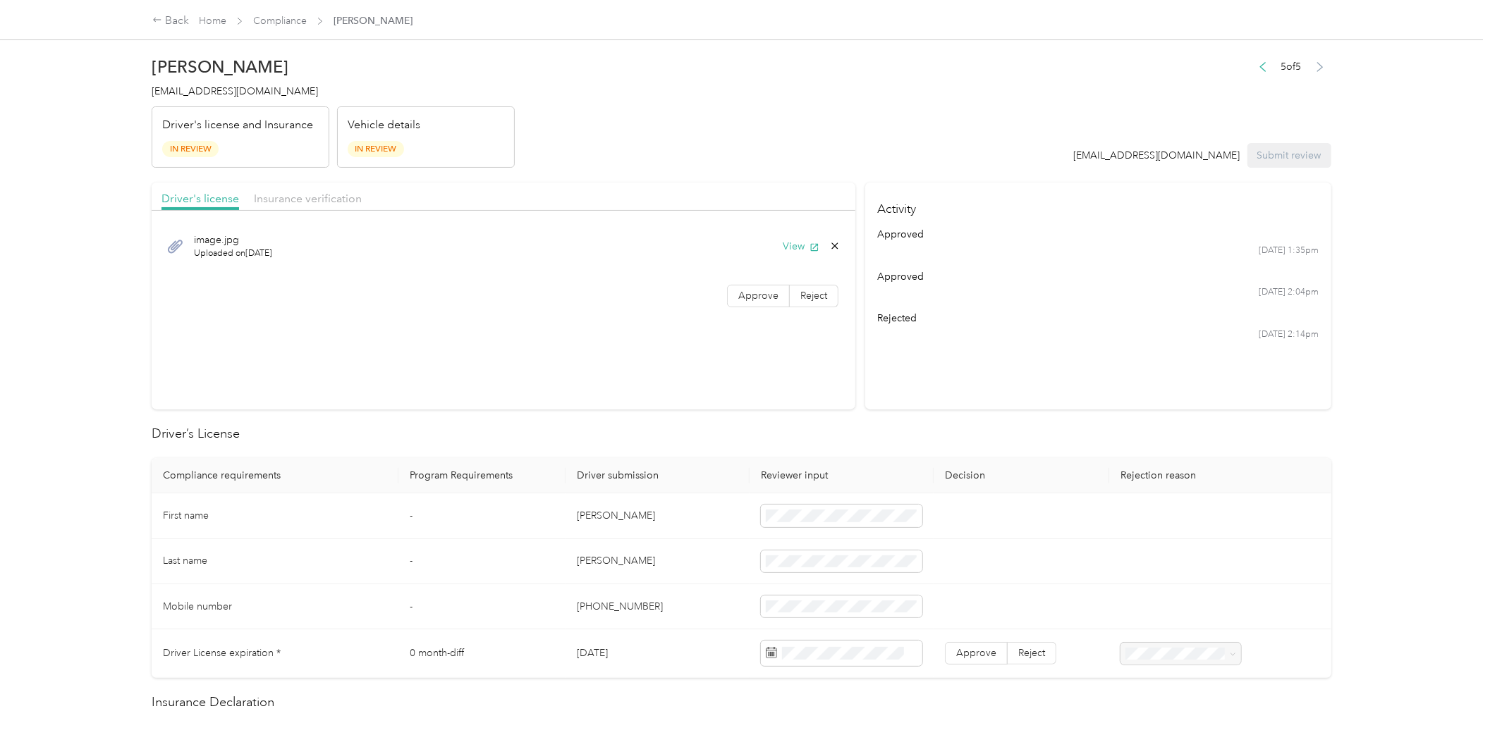
click at [732, 108] on header "[PERSON_NAME] [EMAIL_ADDRESS][DOMAIN_NAME] Driver's license and Insurance In Re…" at bounding box center [742, 108] width 1180 height 118
click at [276, 18] on link "Compliance" at bounding box center [280, 21] width 54 height 12
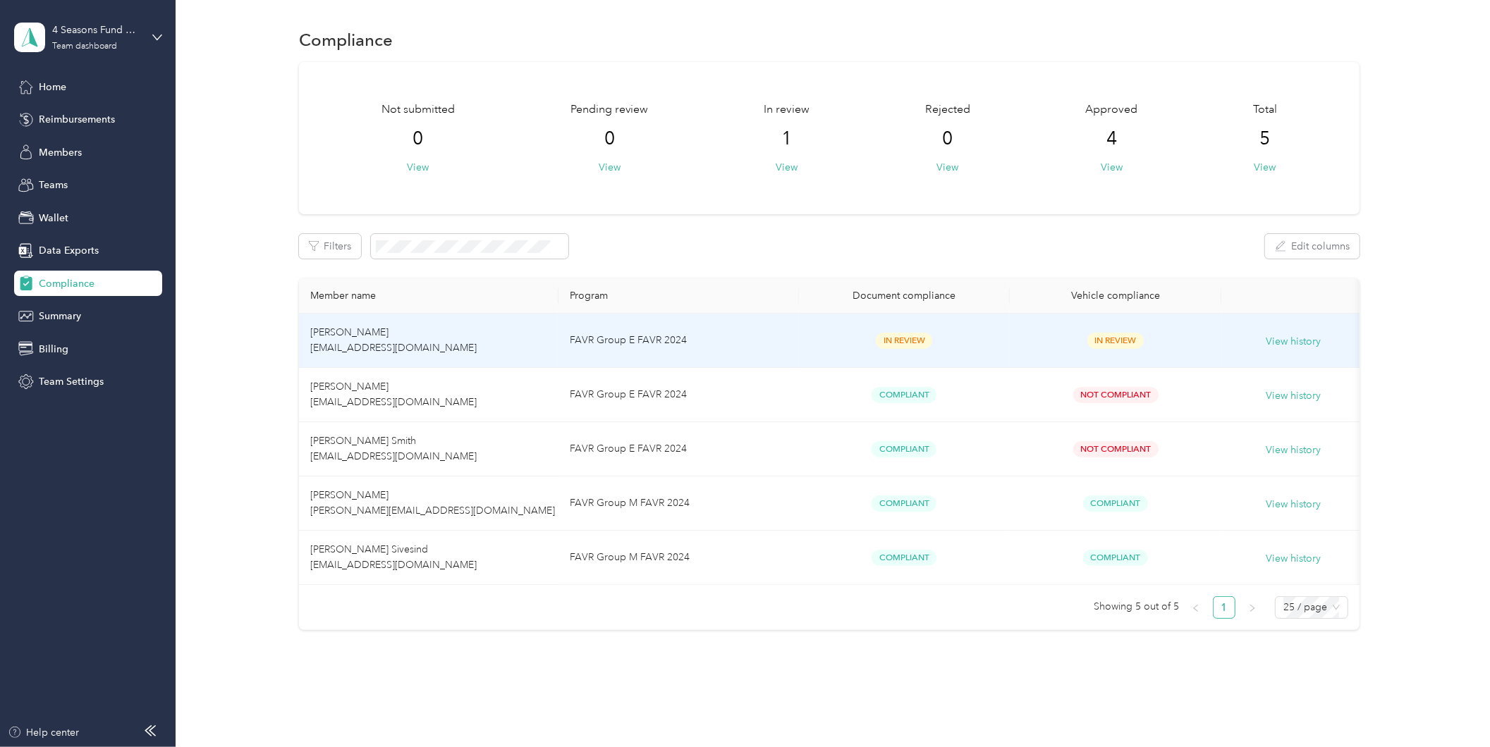
click at [739, 327] on td "FAVR Group E FAVR 2024" at bounding box center [678, 341] width 240 height 54
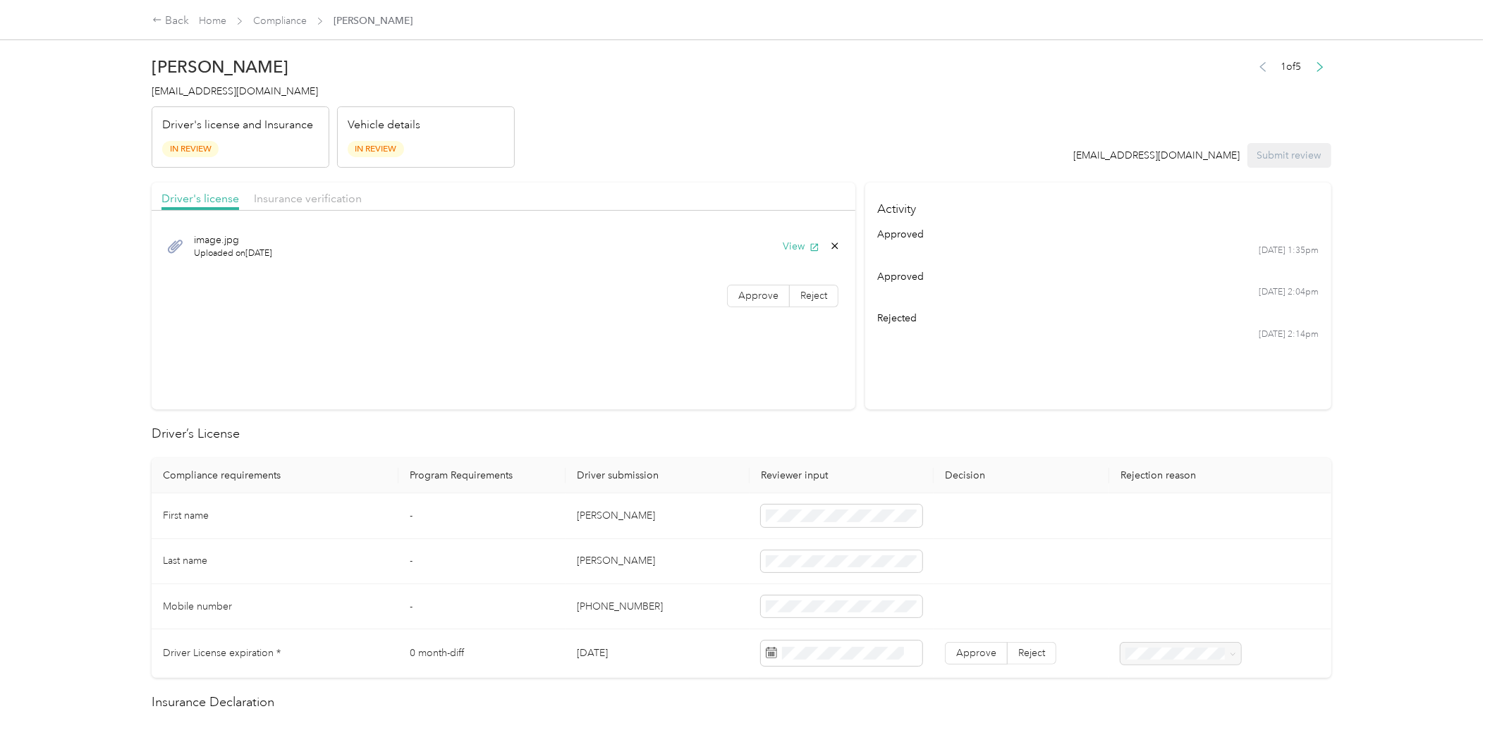
click at [170, 243] on icon at bounding box center [175, 247] width 18 height 18
click at [224, 250] on span "Uploaded on [DATE]" at bounding box center [233, 253] width 78 height 13
click at [787, 243] on button "View" at bounding box center [801, 246] width 37 height 15
click at [829, 80] on header "[PERSON_NAME] [EMAIL_ADDRESS][DOMAIN_NAME] Driver's license and Insurance In Re…" at bounding box center [742, 108] width 1180 height 118
click at [291, 196] on span "Insurance verification" at bounding box center [308, 198] width 108 height 13
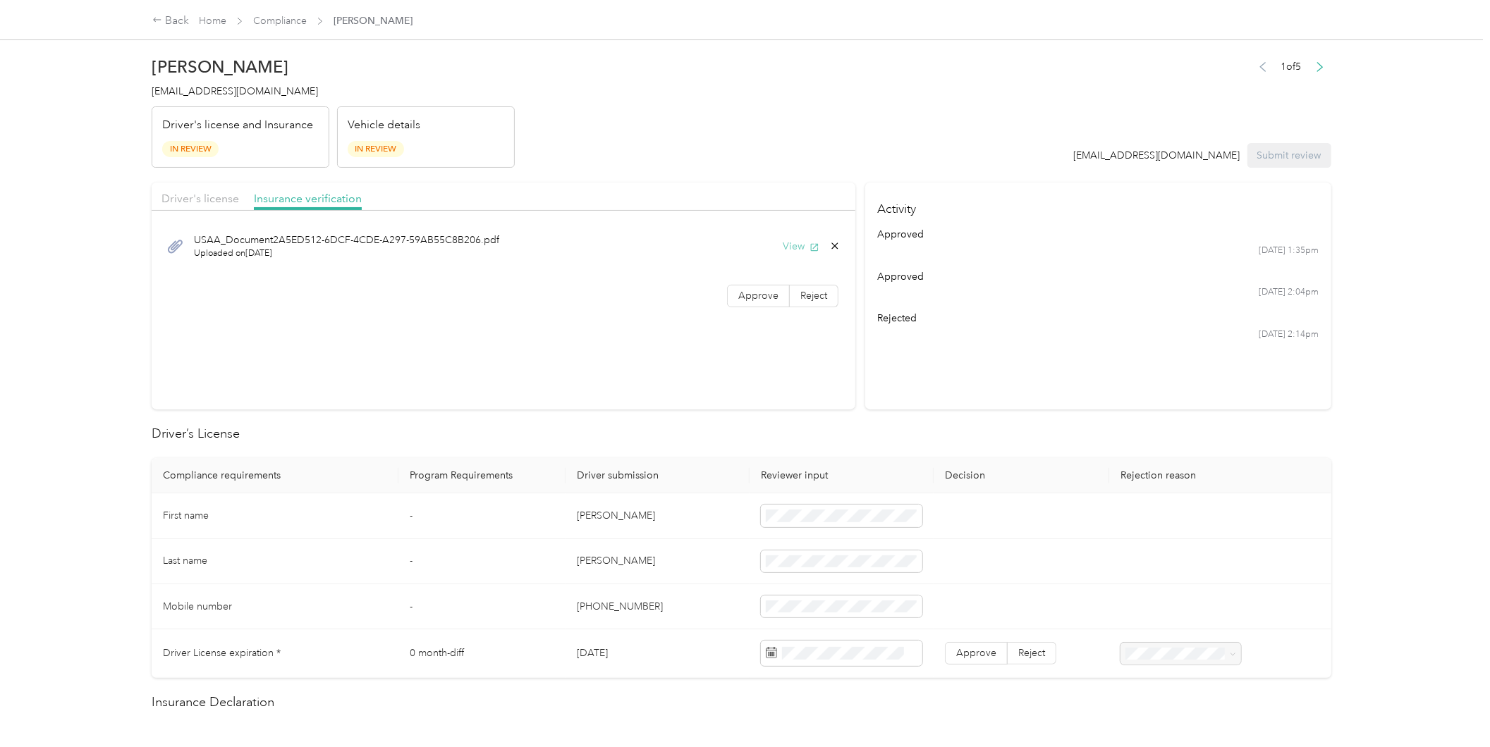
click at [790, 247] on button "View" at bounding box center [801, 246] width 37 height 15
click at [1398, 436] on div "Back Home Compliance [PERSON_NAME] [PERSON_NAME] [EMAIL_ADDRESS][DOMAIN_NAME] D…" at bounding box center [741, 373] width 1483 height 747
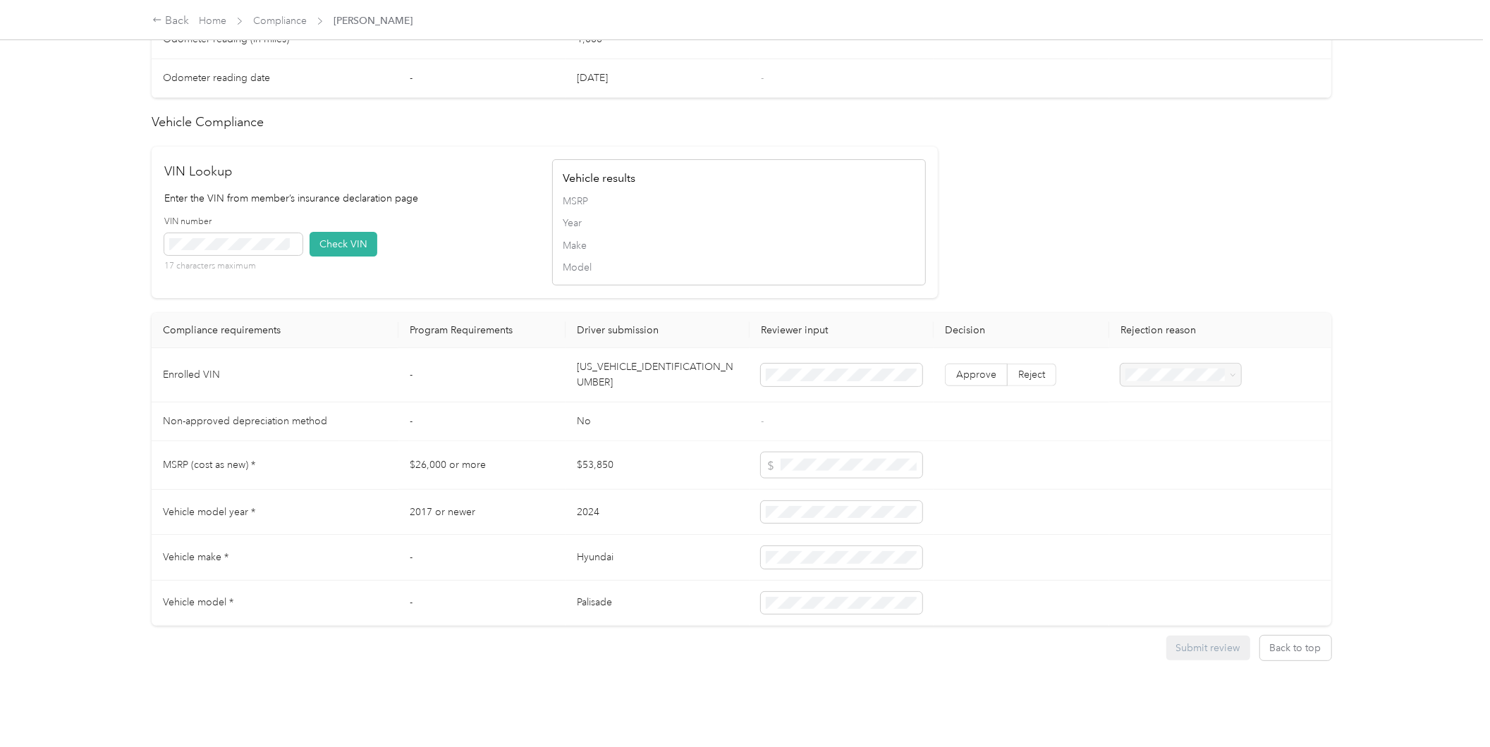
scroll to position [1039, 0]
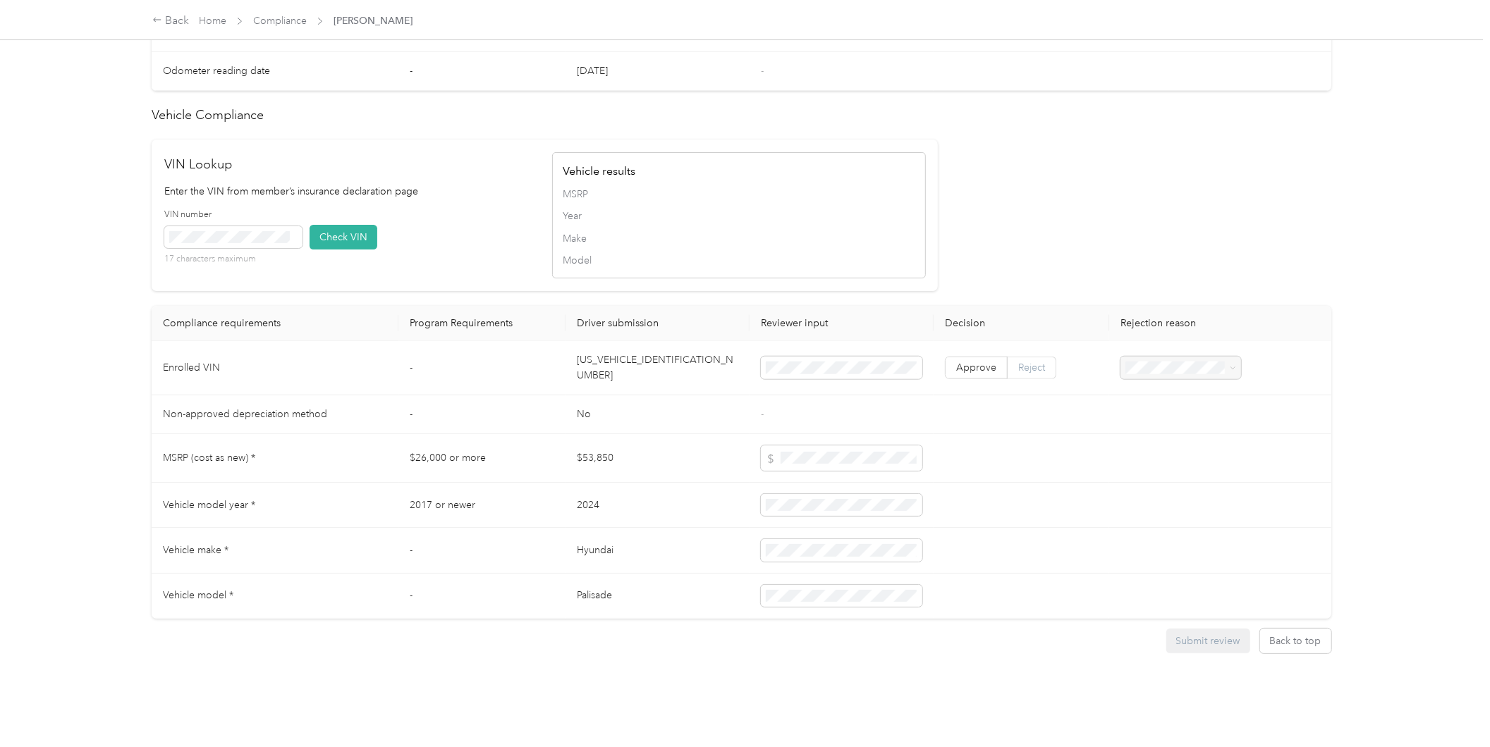
click at [1029, 362] on span "Reject" at bounding box center [1031, 368] width 27 height 12
click at [1232, 360] on span at bounding box center [1180, 368] width 121 height 22
click at [977, 362] on span "Approve" at bounding box center [976, 368] width 40 height 12
drag, startPoint x: 977, startPoint y: 358, endPoint x: 984, endPoint y: 384, distance: 26.3
click at [984, 396] on td at bounding box center [1022, 415] width 176 height 39
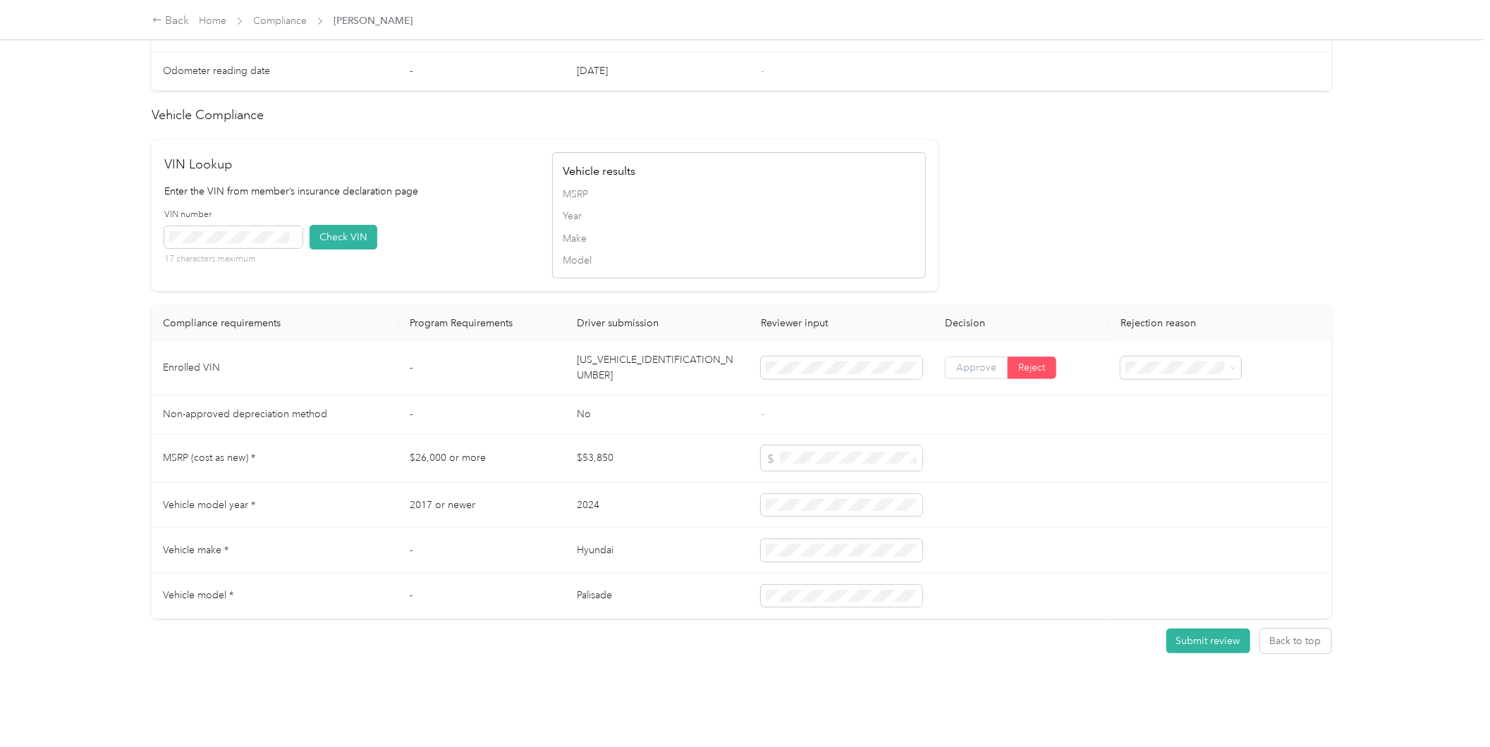
click at [963, 362] on span "Approve" at bounding box center [976, 368] width 40 height 12
click at [1372, 195] on div "Back Home Compliance [PERSON_NAME] [PERSON_NAME] [EMAIL_ADDRESS][DOMAIN_NAME] D…" at bounding box center [741, 373] width 1483 height 747
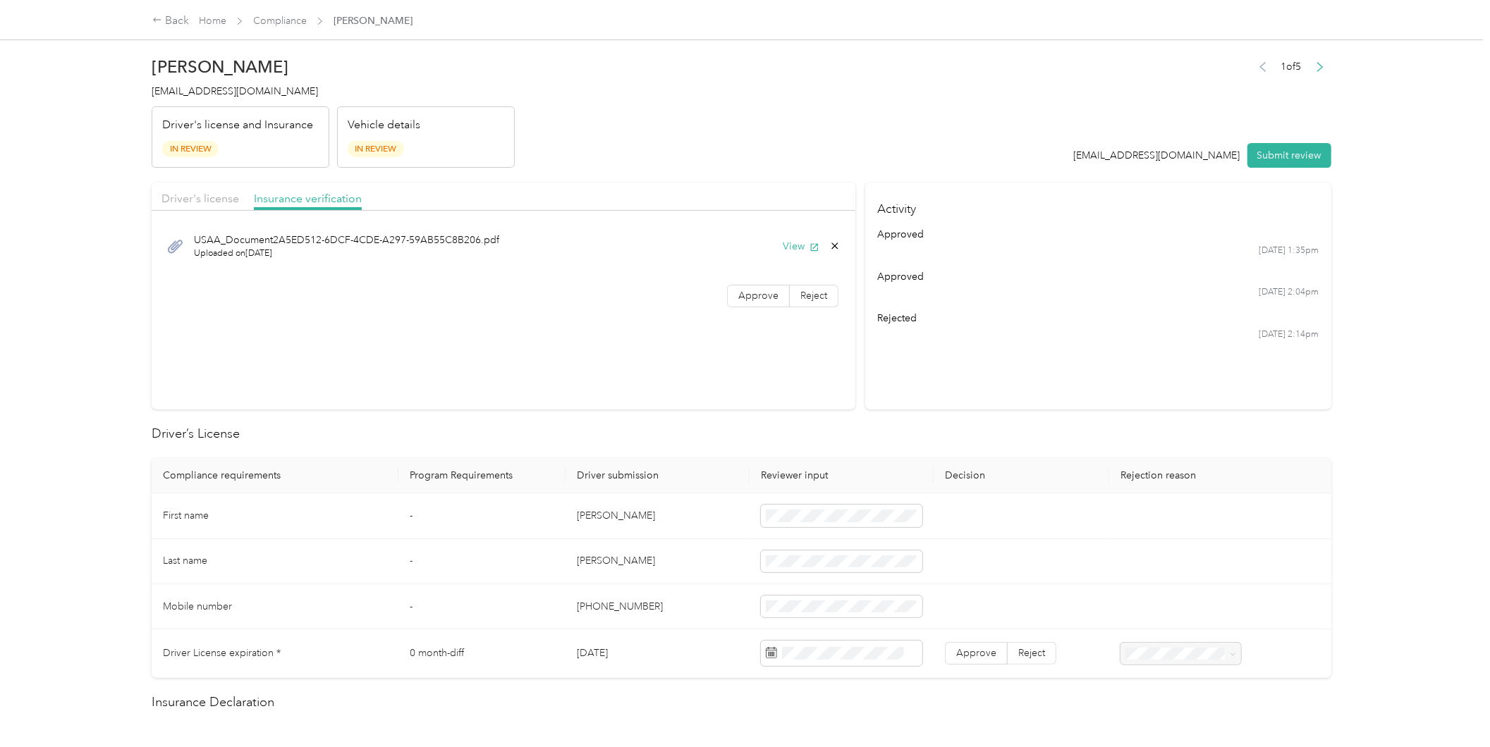
scroll to position [417, 0]
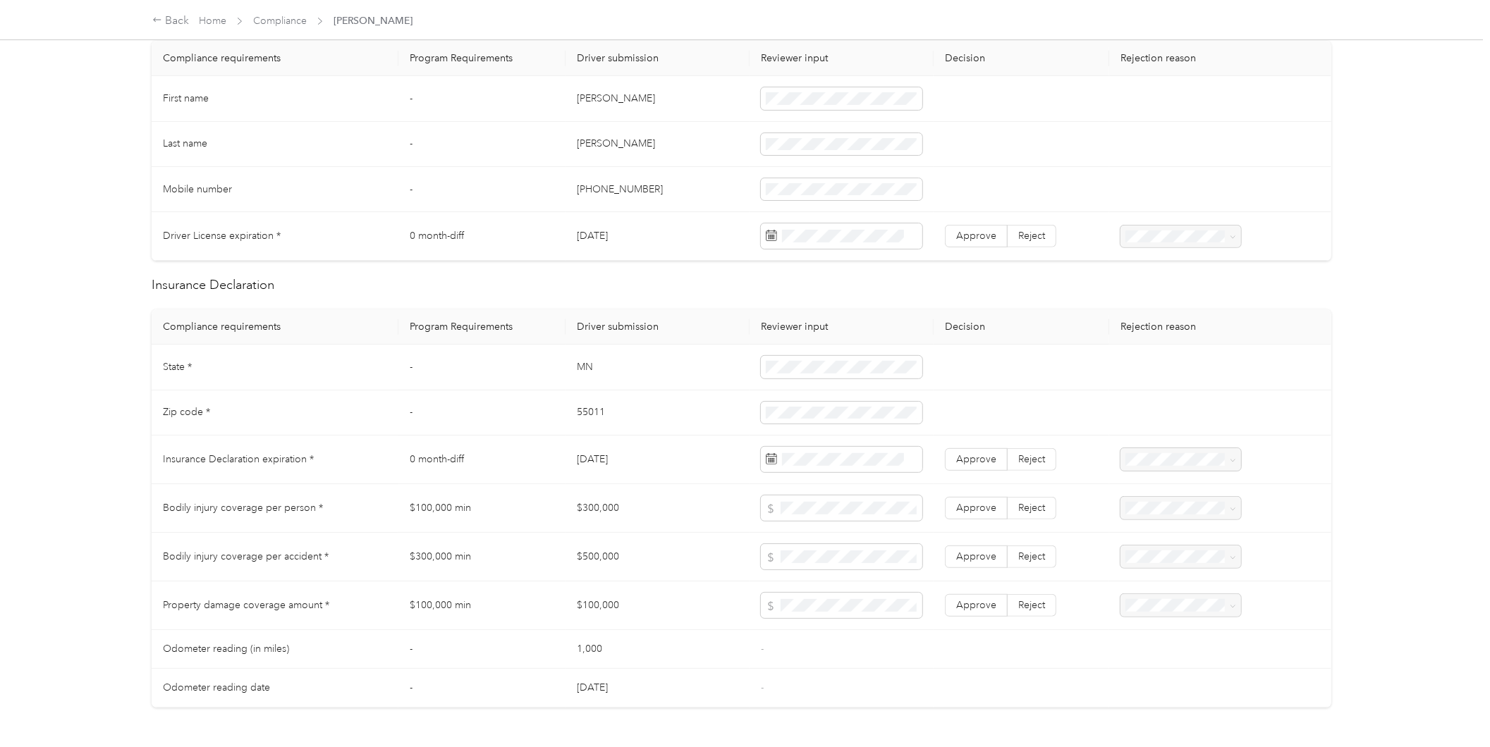
click at [1189, 457] on div at bounding box center [1180, 459] width 121 height 22
click at [1035, 460] on span "Reject" at bounding box center [1031, 459] width 27 height 12
click at [1230, 459] on icon at bounding box center [1233, 461] width 6 height 6
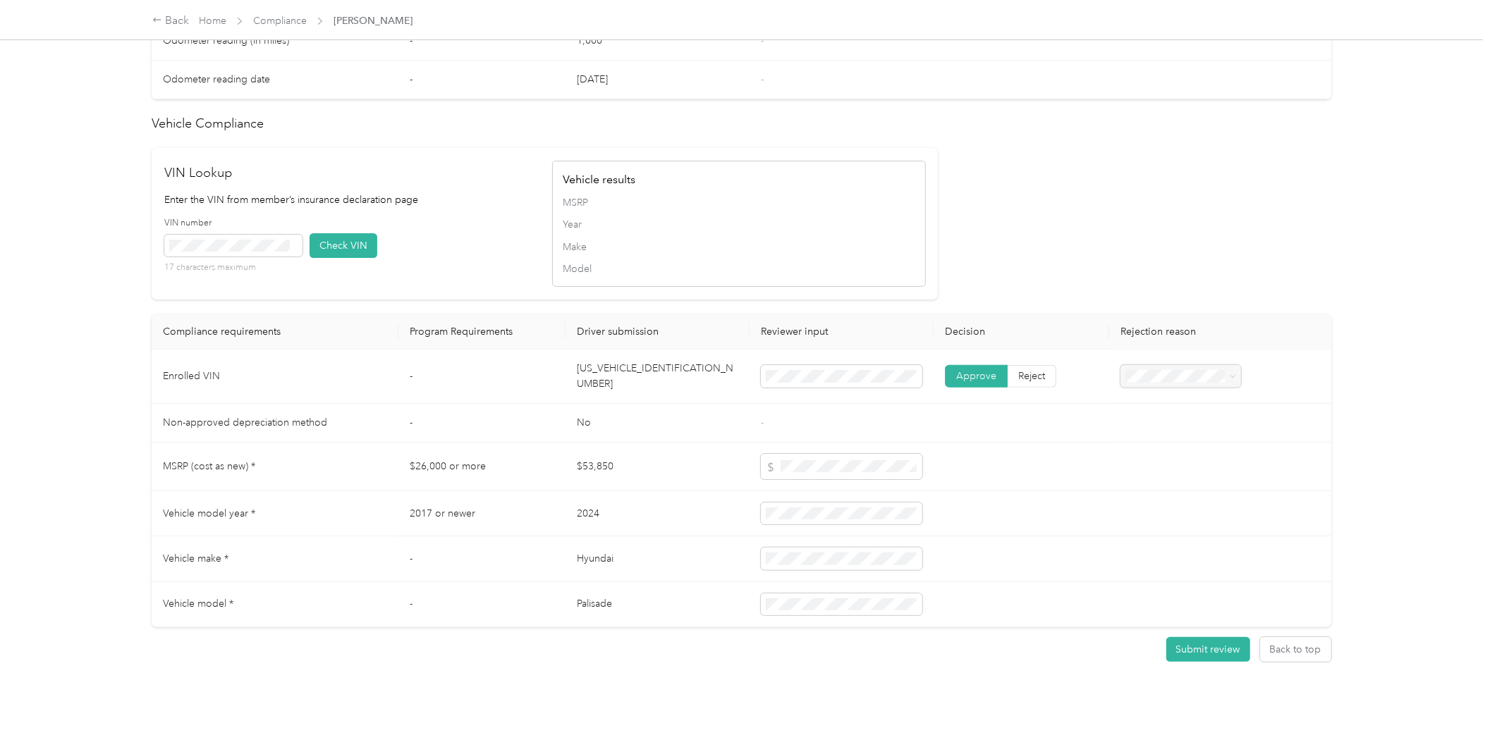
scroll to position [1039, 0]
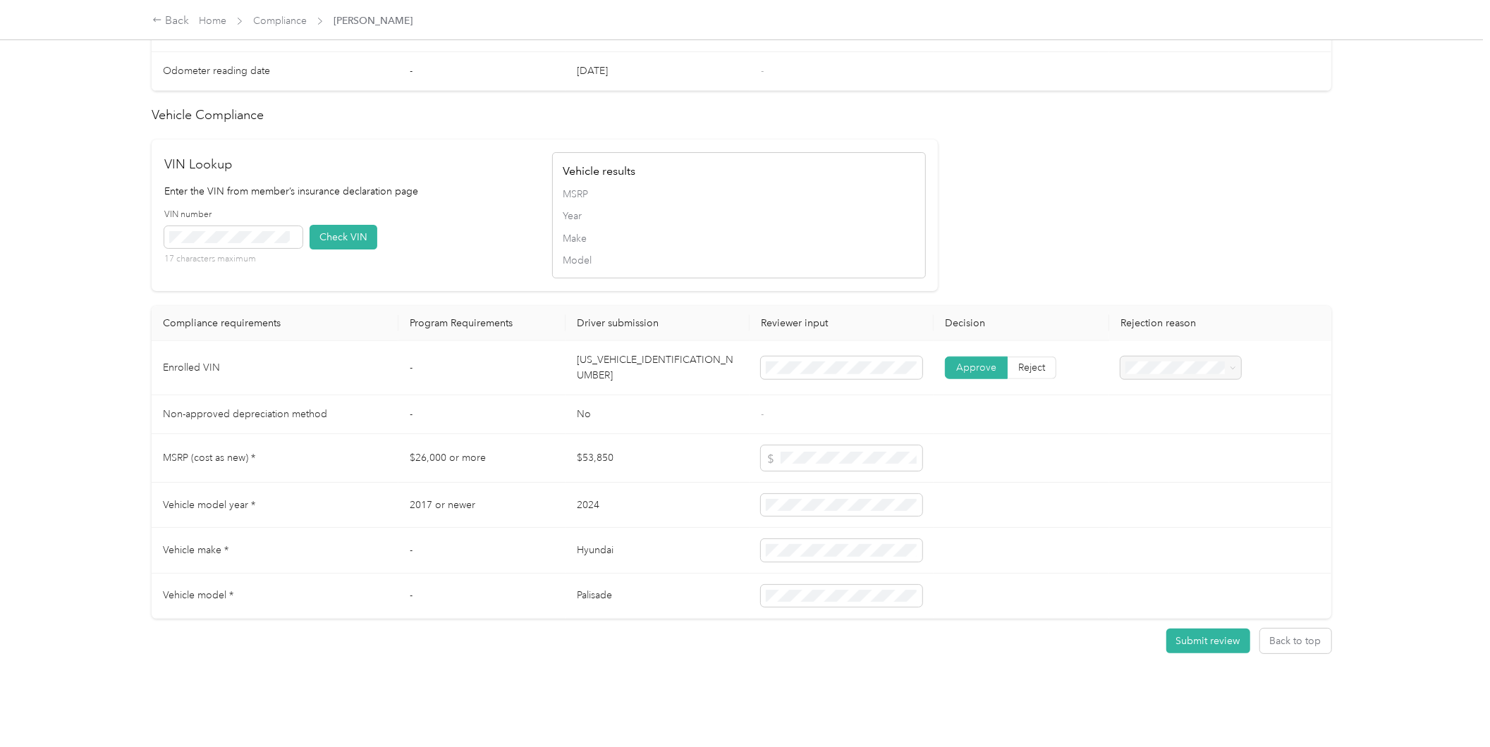
click at [1232, 357] on div at bounding box center [1180, 368] width 121 height 22
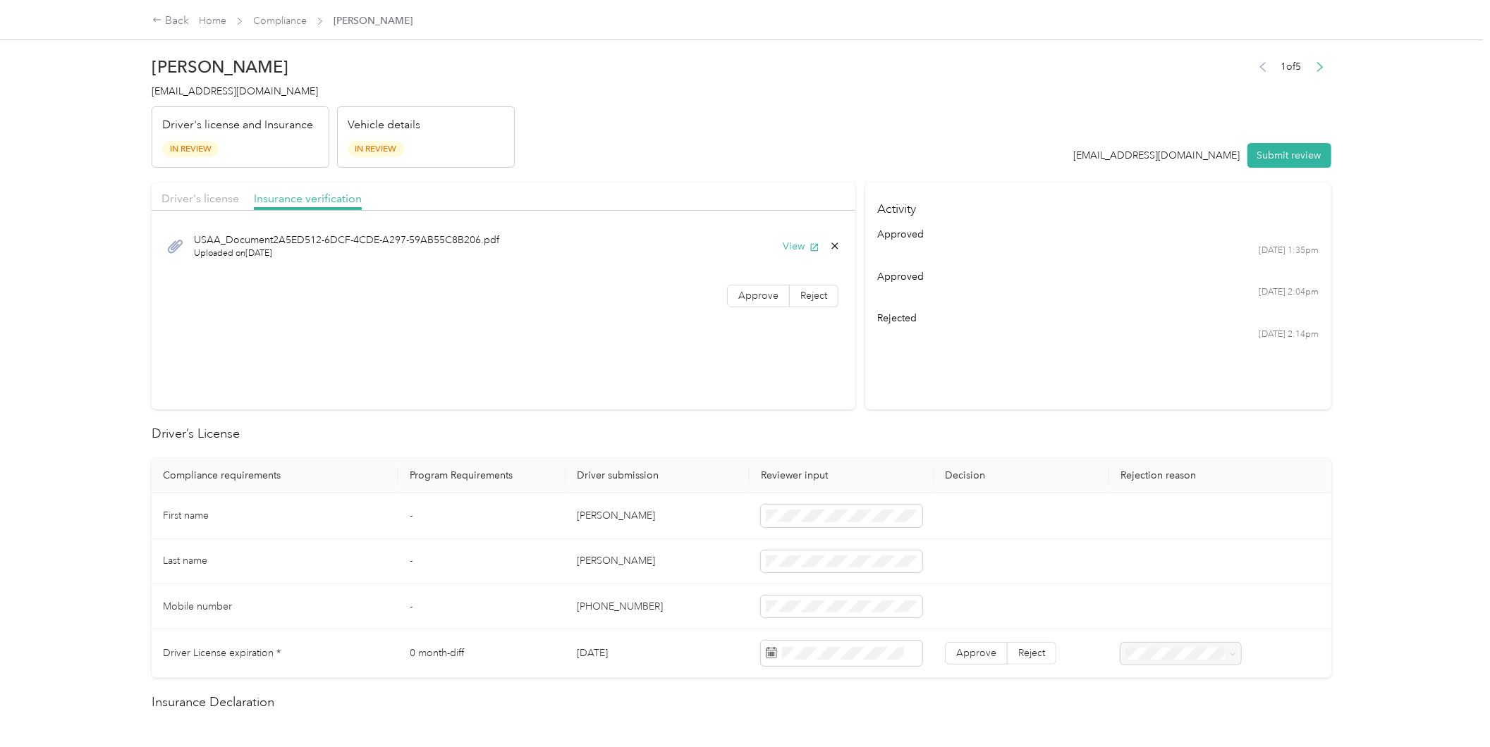
scroll to position [417, 0]
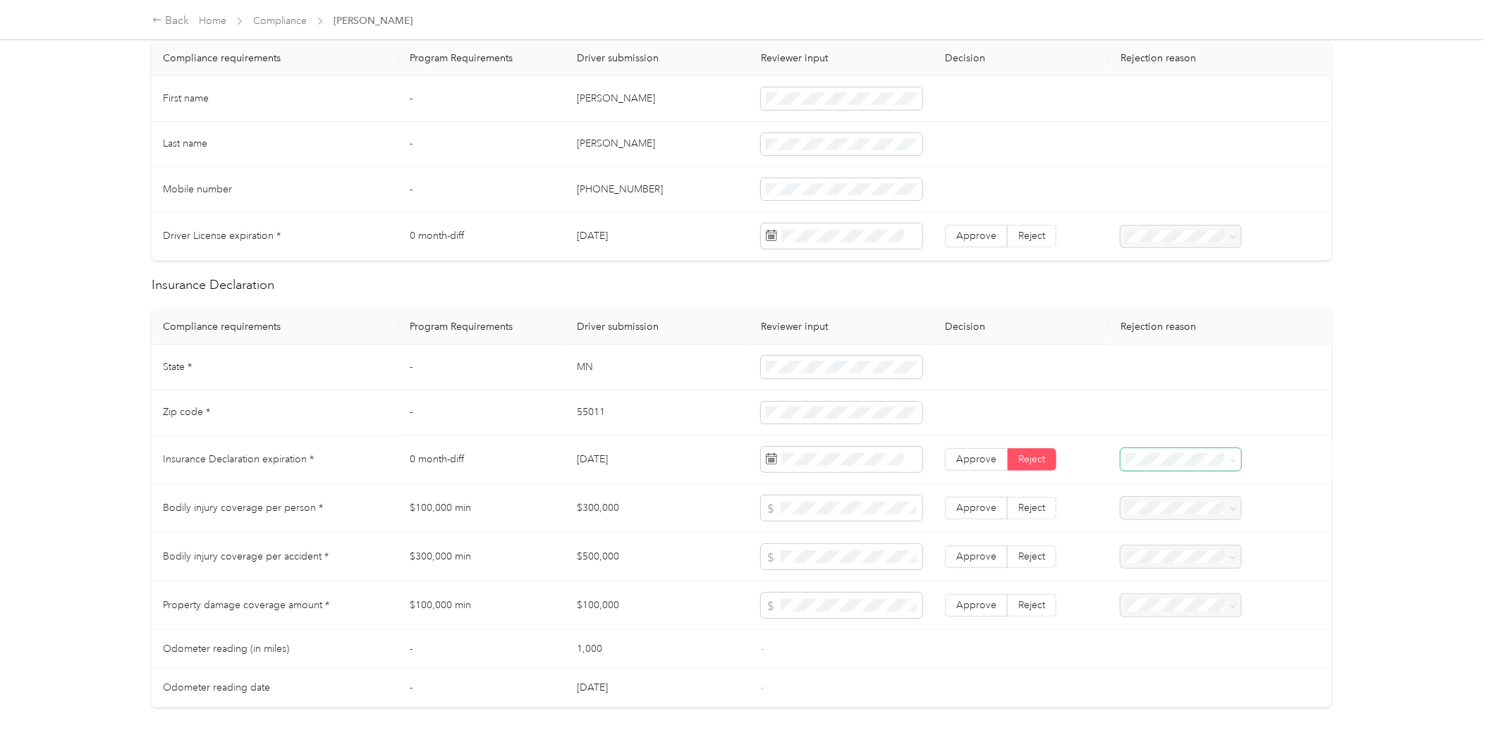
click at [1230, 458] on icon at bounding box center [1233, 461] width 6 height 6
click at [1168, 558] on div "Expired Insurance Policy" at bounding box center [1177, 556] width 101 height 30
click at [1230, 458] on icon at bounding box center [1233, 461] width 6 height 6
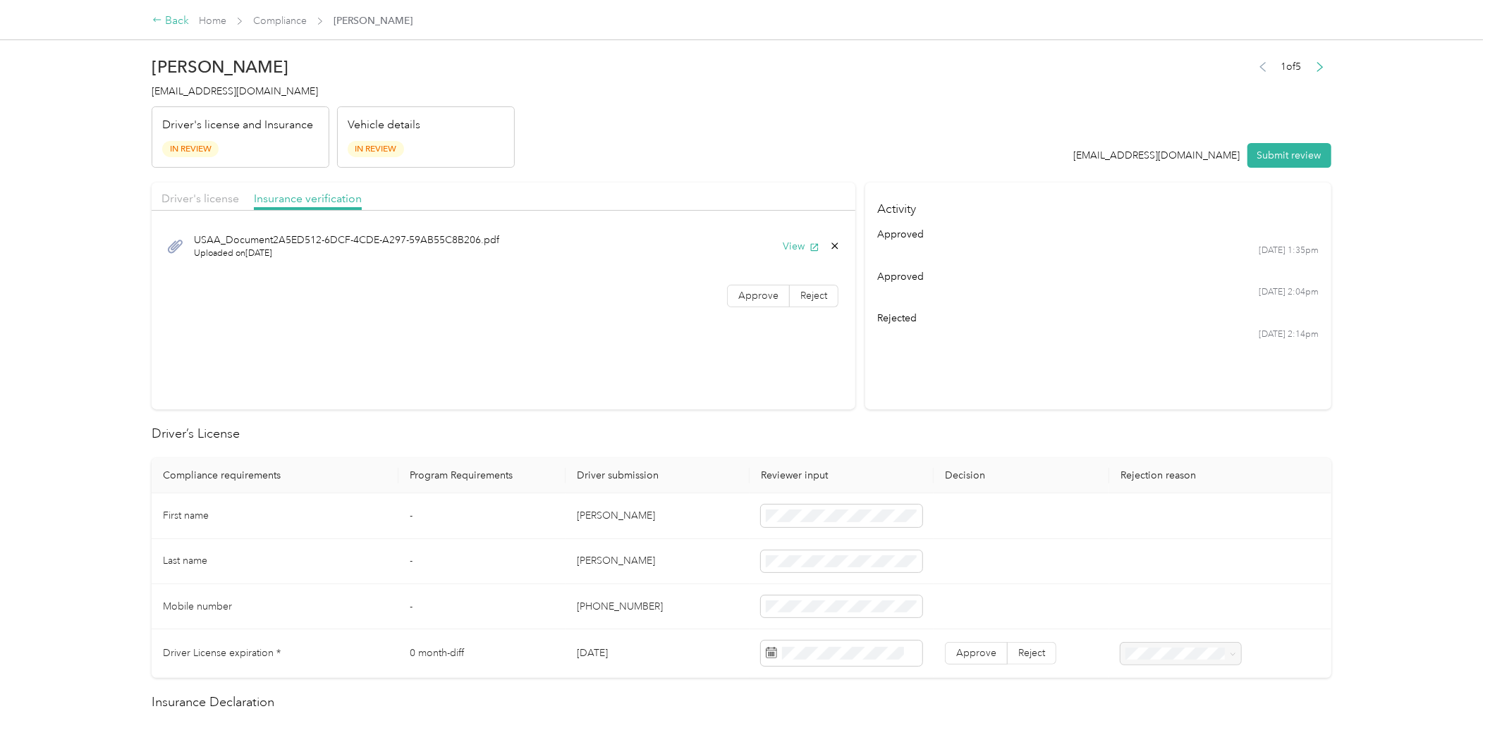
click at [170, 19] on div "Back" at bounding box center [170, 21] width 37 height 17
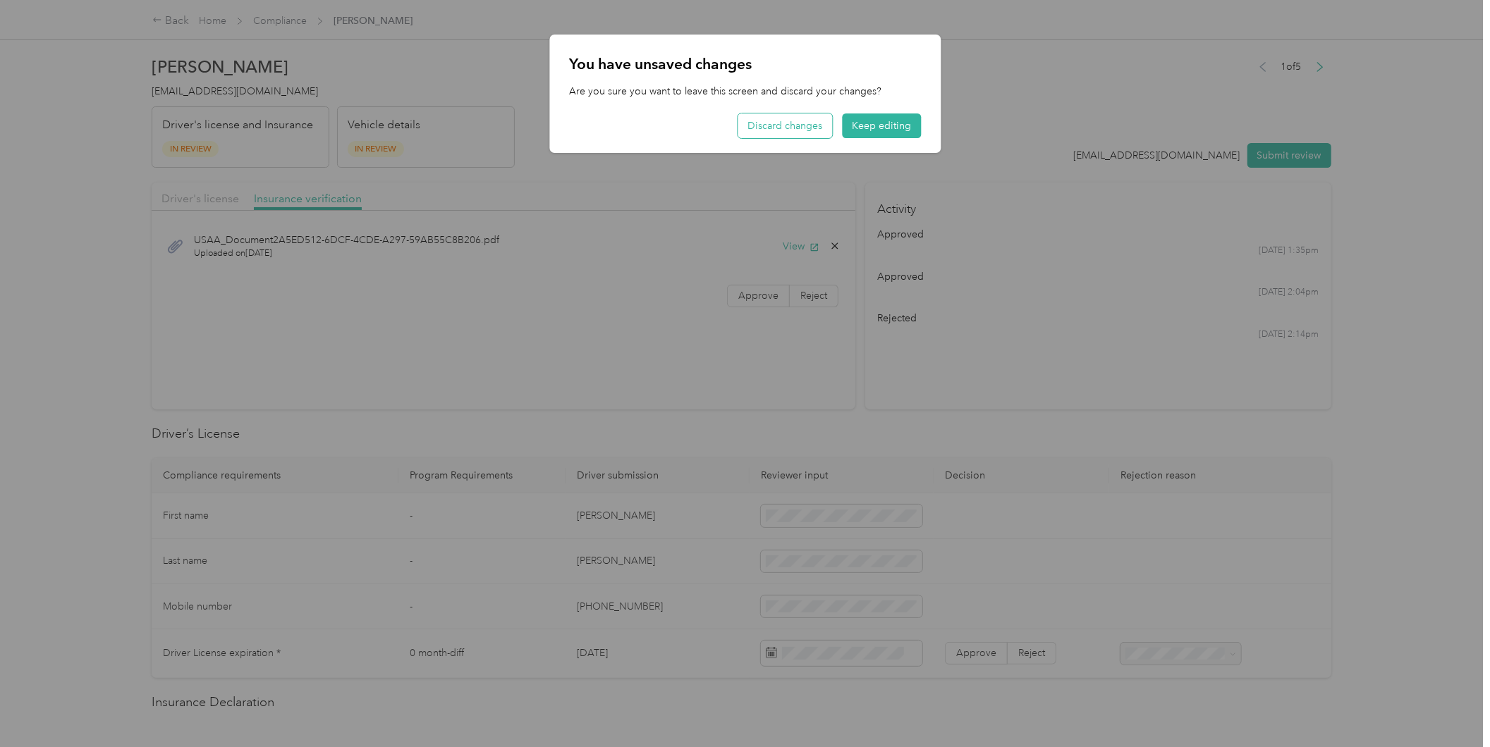
click at [800, 125] on button "Discard changes" at bounding box center [785, 126] width 94 height 25
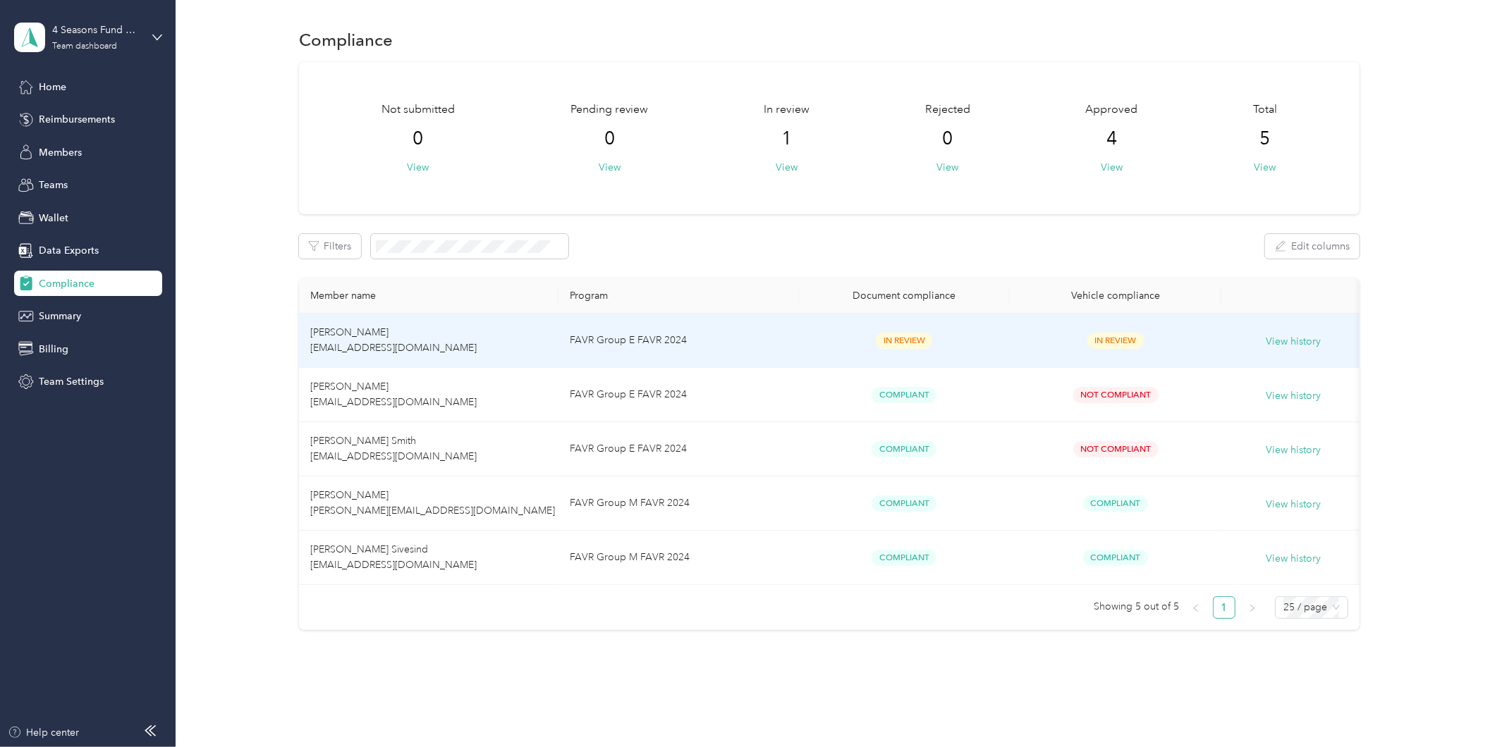
click at [1006, 329] on td "In Review" at bounding box center [905, 341] width 212 height 54
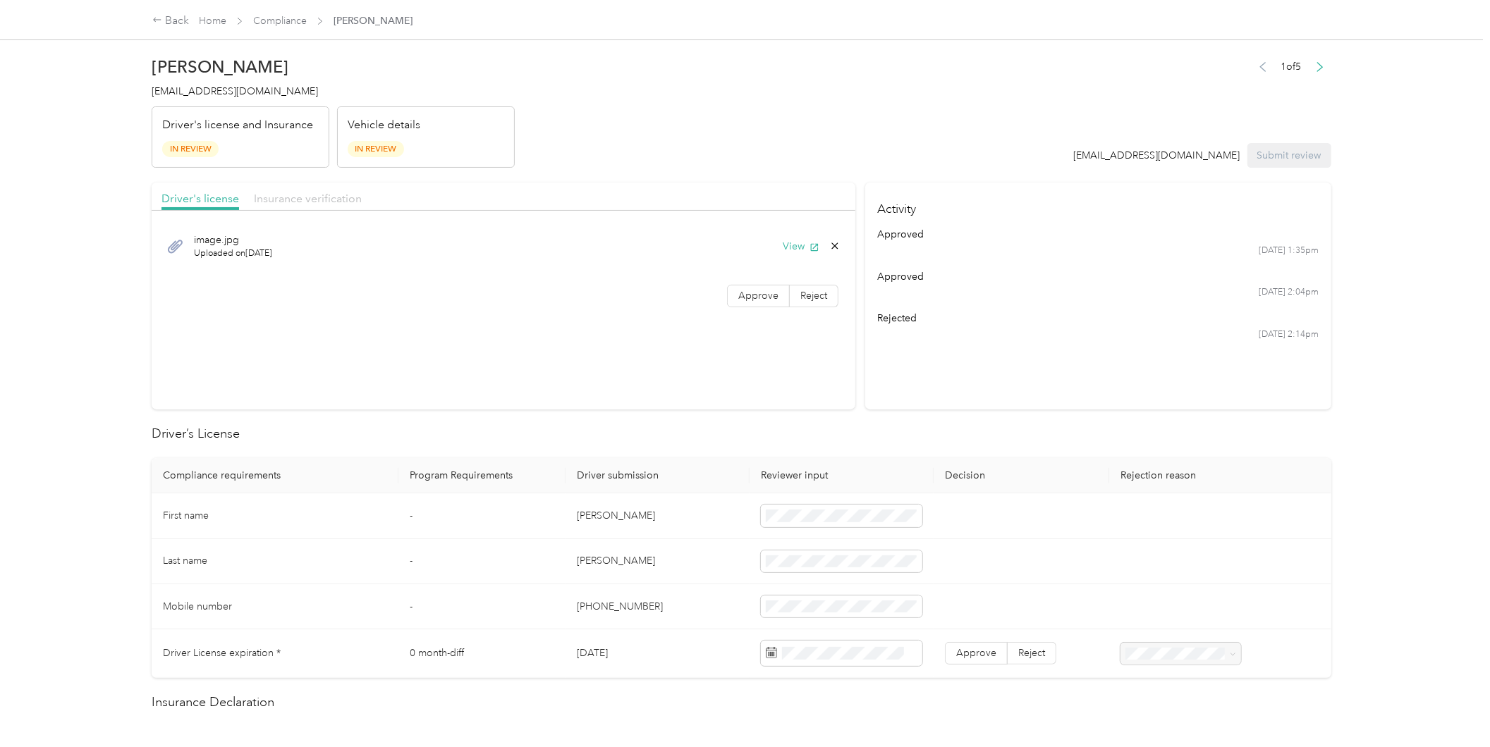
click at [316, 192] on span "Insurance verification" at bounding box center [308, 198] width 108 height 13
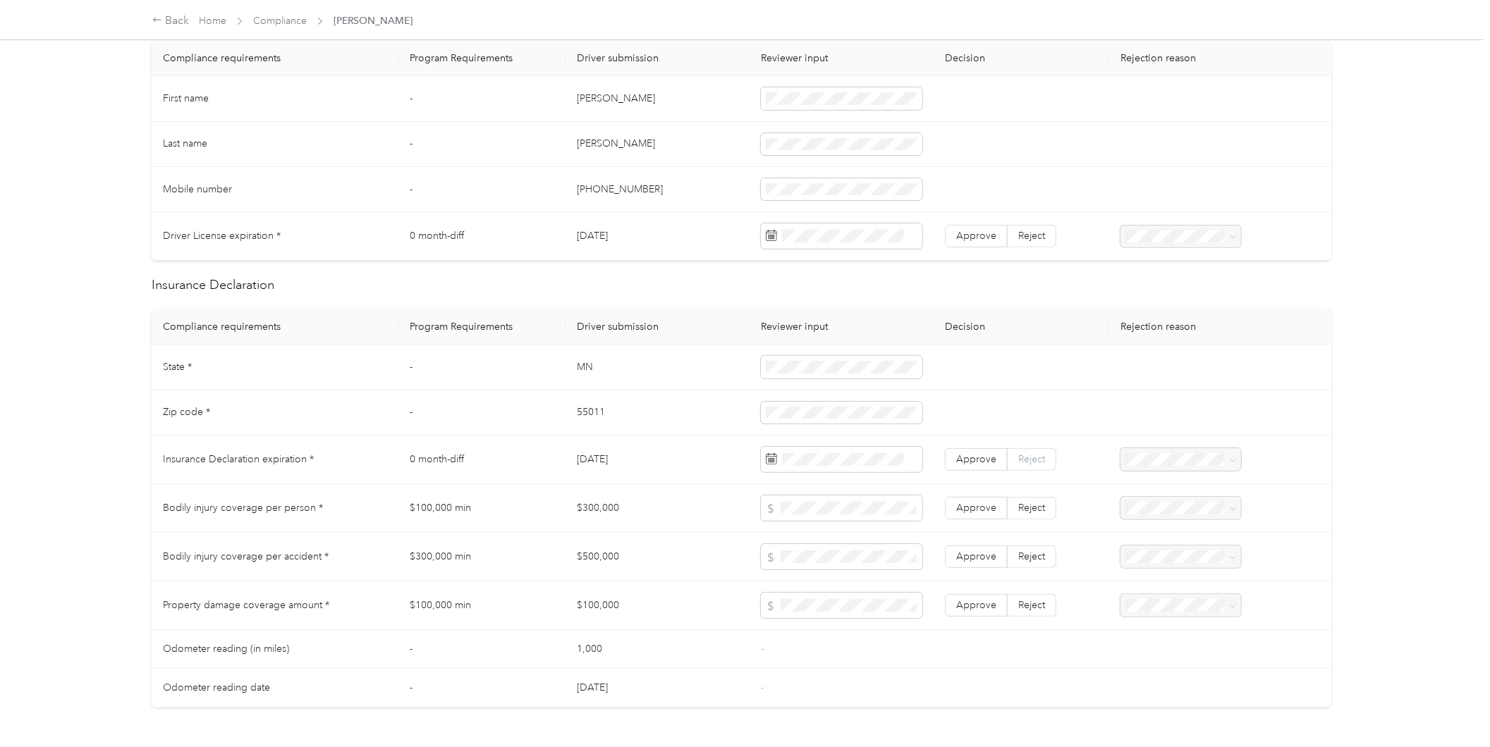
drag, startPoint x: 1038, startPoint y: 455, endPoint x: 1041, endPoint y: 448, distance: 7.6
click at [1036, 457] on span "Reject" at bounding box center [1031, 459] width 27 height 12
click at [1225, 461] on span at bounding box center [1230, 460] width 11 height 10
click at [1230, 458] on icon at bounding box center [1233, 461] width 6 height 6
click at [1203, 551] on span "Expired Insurance Policy" at bounding box center [1167, 561] width 80 height 27
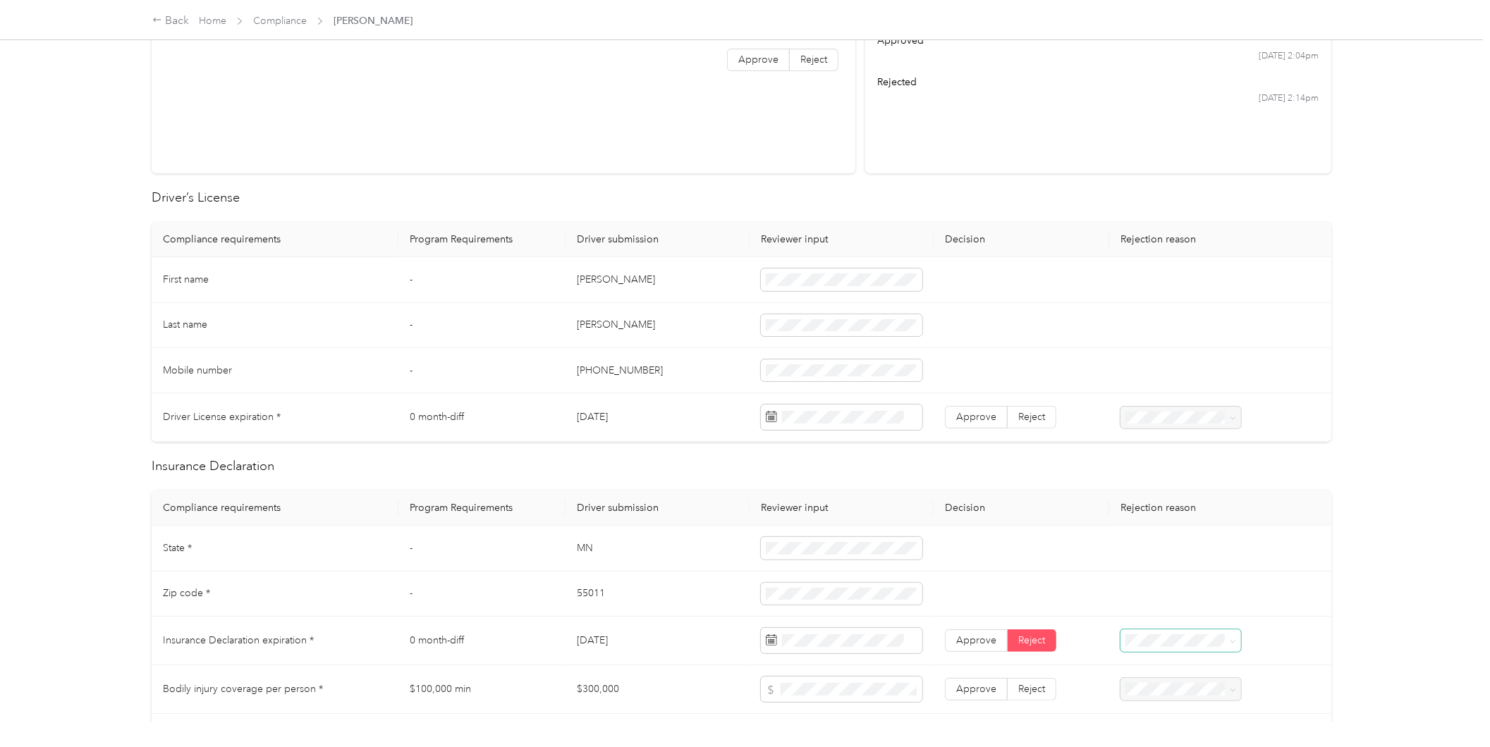
scroll to position [0, 0]
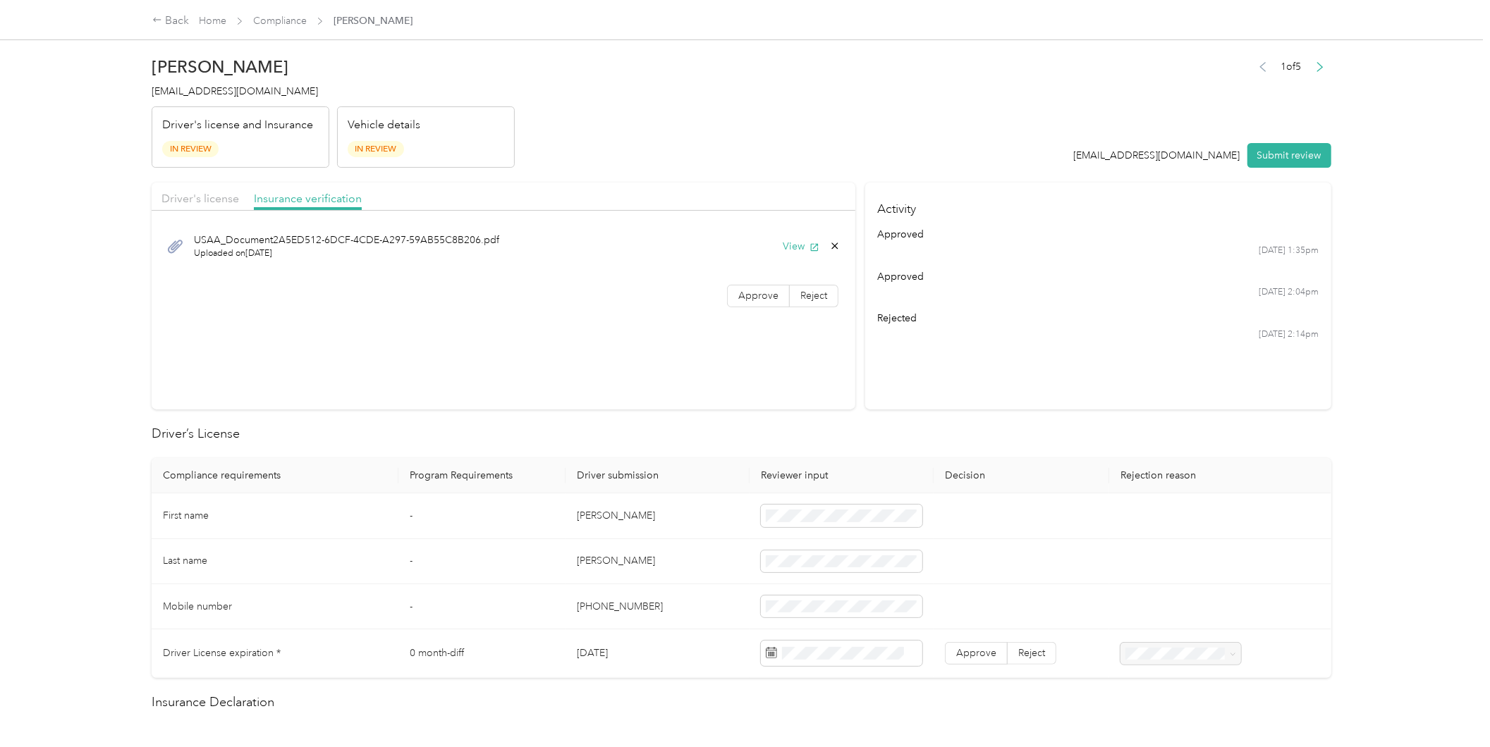
click at [747, 73] on header "[PERSON_NAME] [EMAIL_ADDRESS][DOMAIN_NAME] Driver's license and Insurance In Re…" at bounding box center [742, 108] width 1180 height 118
click at [792, 245] on button "View" at bounding box center [801, 246] width 37 height 15
click at [893, 68] on header "[PERSON_NAME] [EMAIL_ADDRESS][DOMAIN_NAME] Driver's license and Insurance In Re…" at bounding box center [742, 108] width 1180 height 118
click at [745, 294] on span "Approve" at bounding box center [758, 296] width 40 height 12
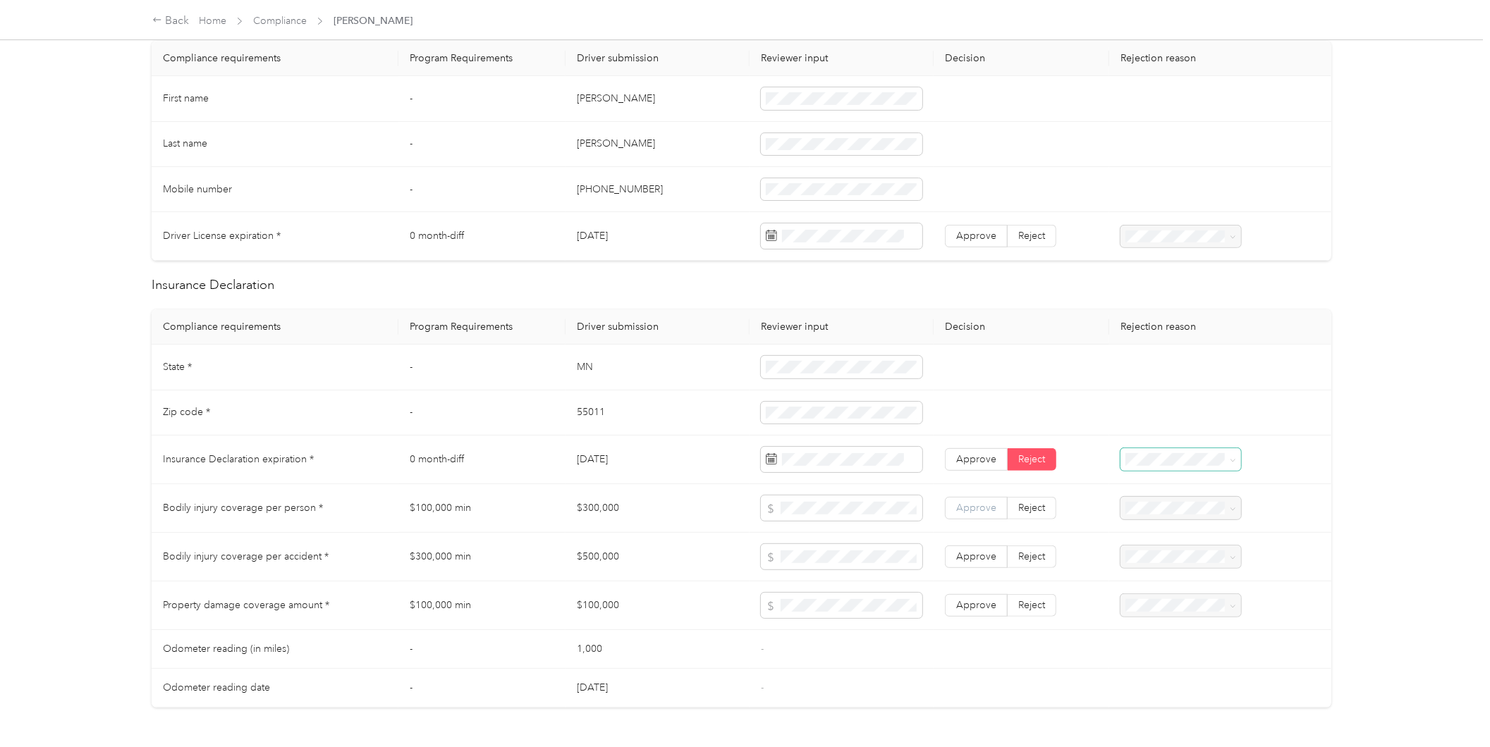
click at [965, 506] on span "Approve" at bounding box center [976, 508] width 40 height 12
click at [967, 551] on label "Approve" at bounding box center [976, 557] width 63 height 23
click at [956, 608] on span "Approve" at bounding box center [976, 605] width 40 height 12
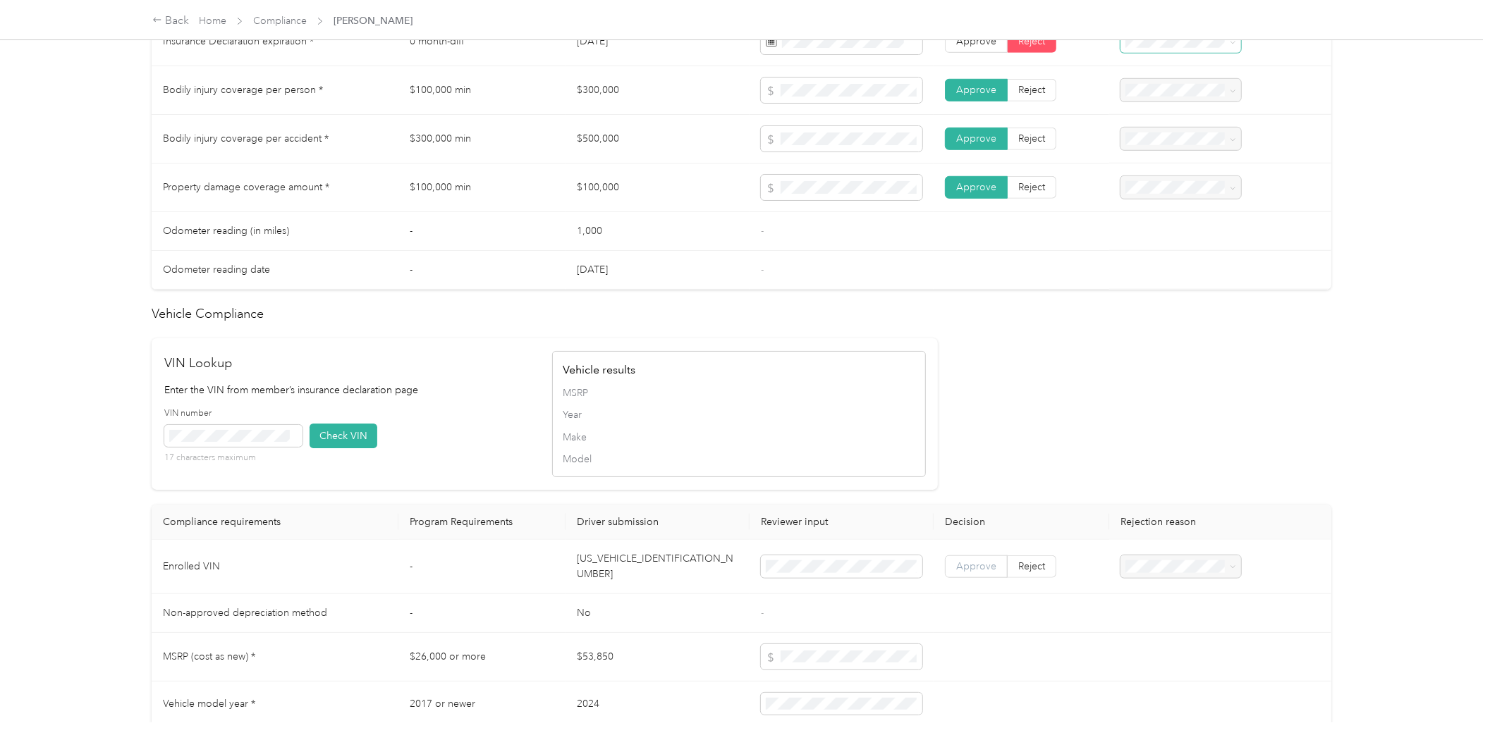
click at [964, 570] on label "Approve" at bounding box center [976, 567] width 63 height 23
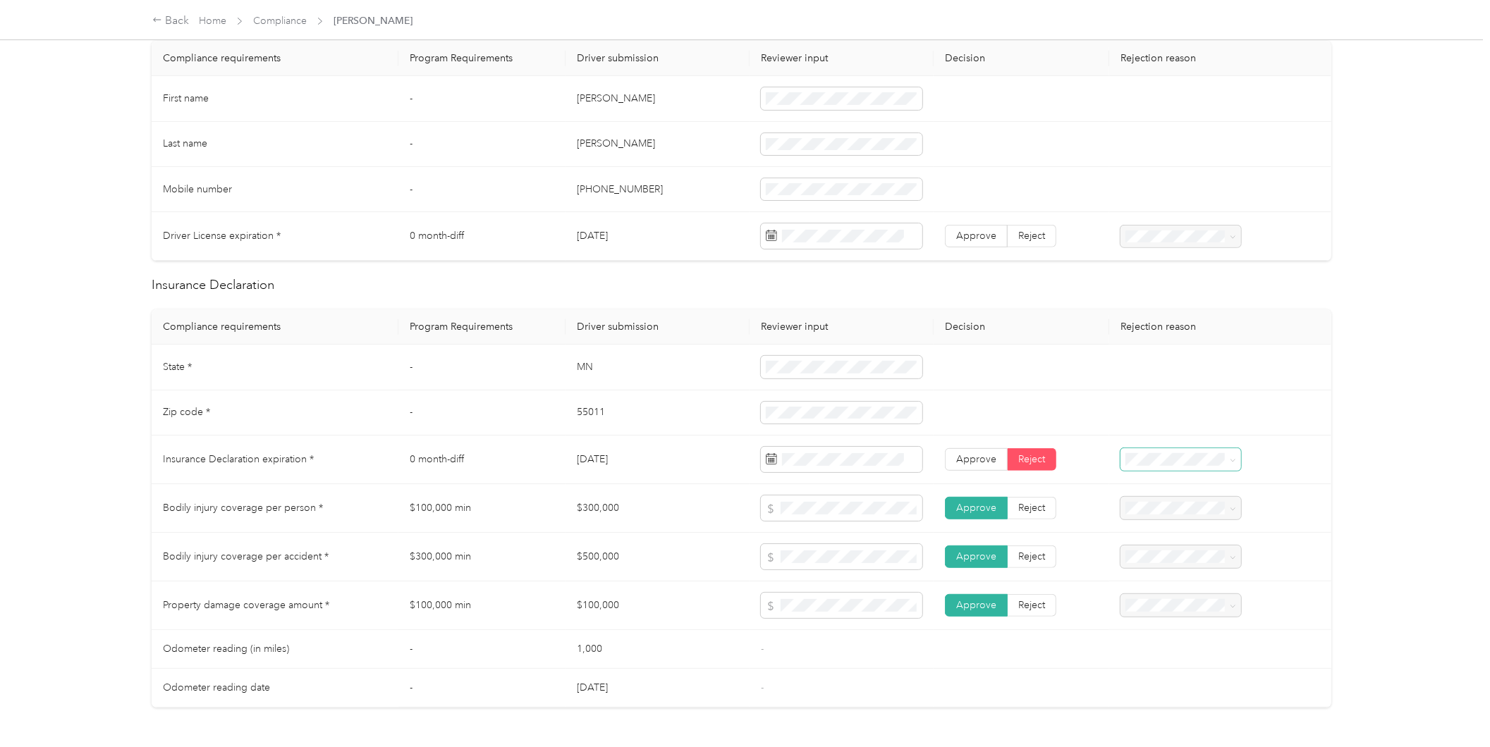
scroll to position [1039, 0]
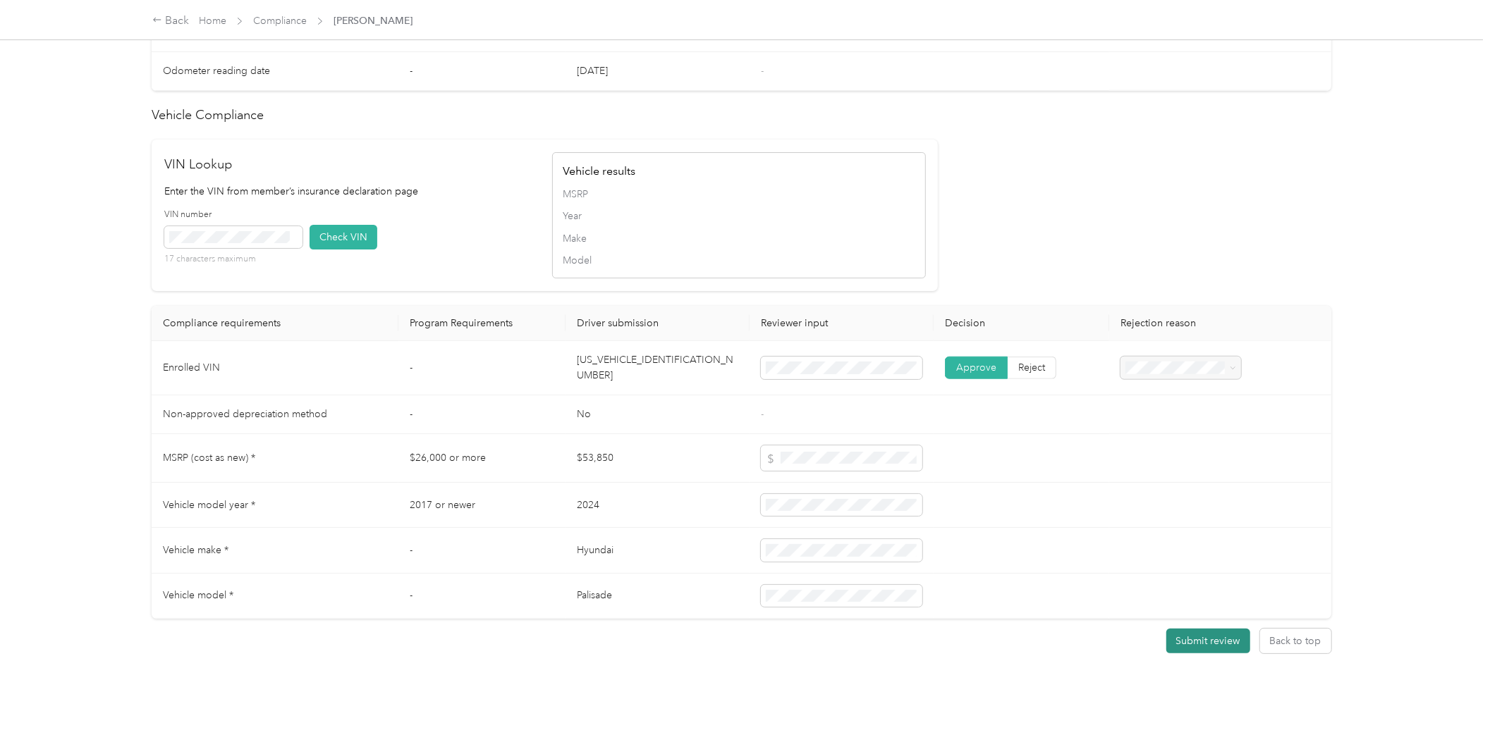
click at [1201, 629] on button "Submit review" at bounding box center [1208, 641] width 84 height 25
click at [950, 357] on span at bounding box center [976, 367] width 61 height 21
click at [1178, 629] on button "Submit review" at bounding box center [1208, 641] width 84 height 25
click at [1178, 632] on button "Submit review" at bounding box center [1208, 641] width 84 height 25
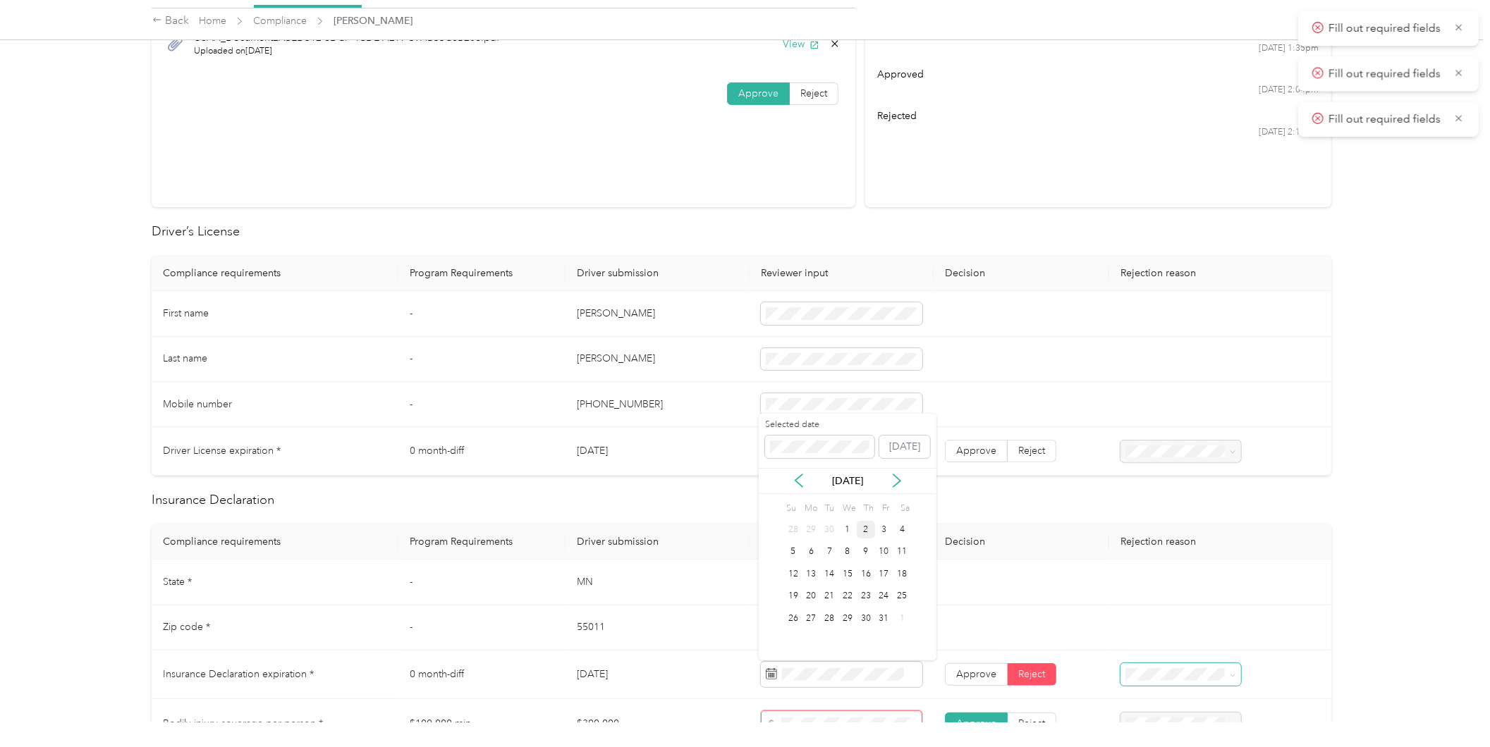
click at [861, 527] on div "2" at bounding box center [866, 530] width 18 height 18
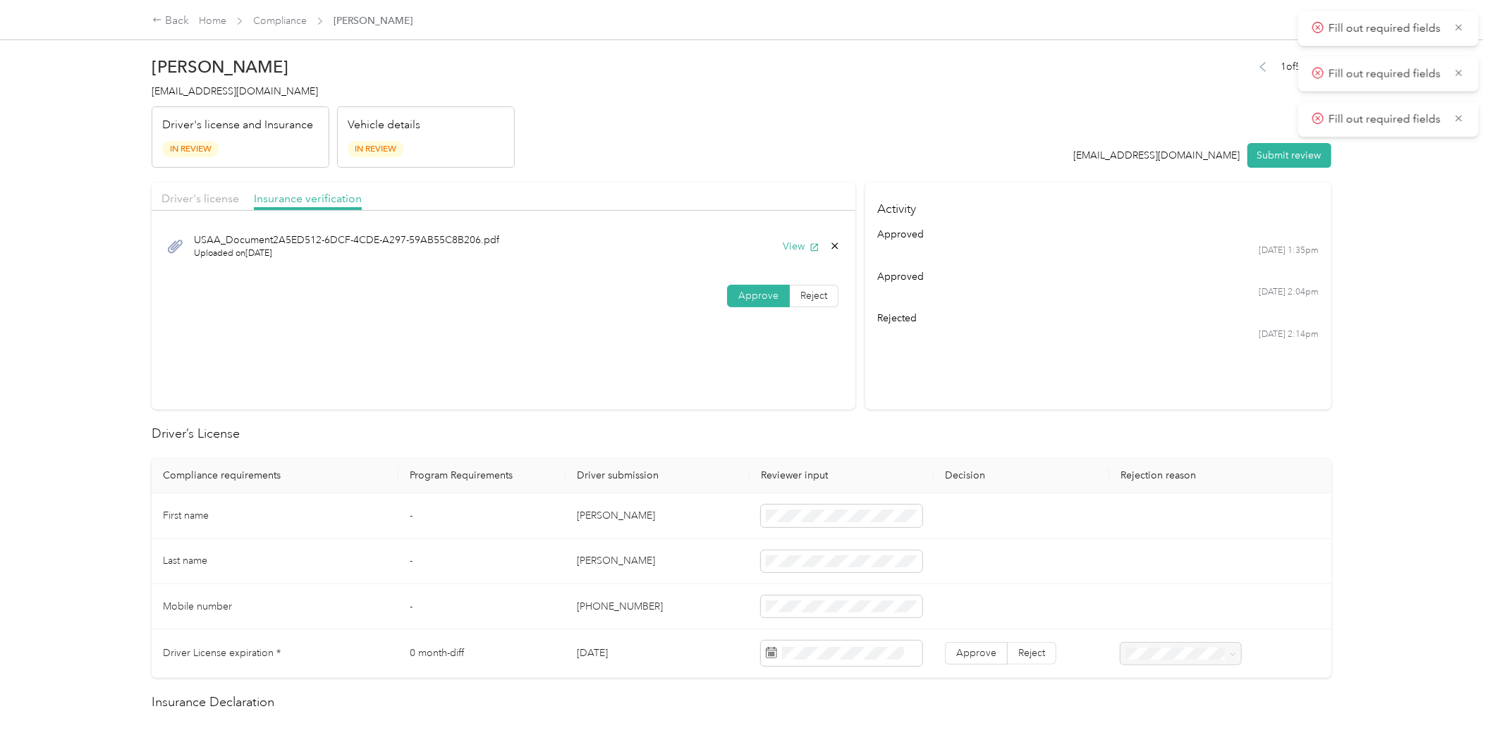
scroll to position [417, 0]
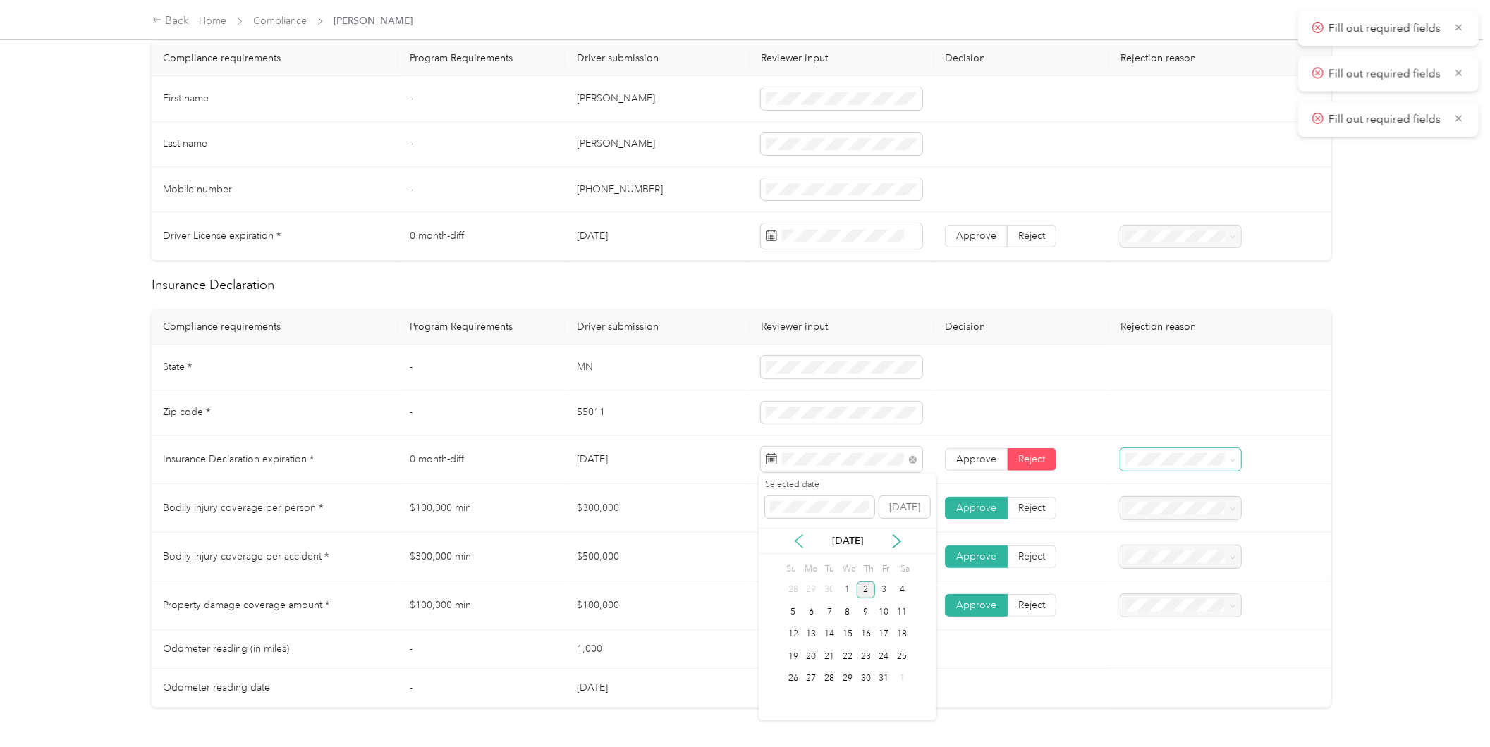
click at [800, 537] on icon at bounding box center [799, 541] width 14 height 14
click at [882, 660] on div "22" at bounding box center [884, 657] width 18 height 18
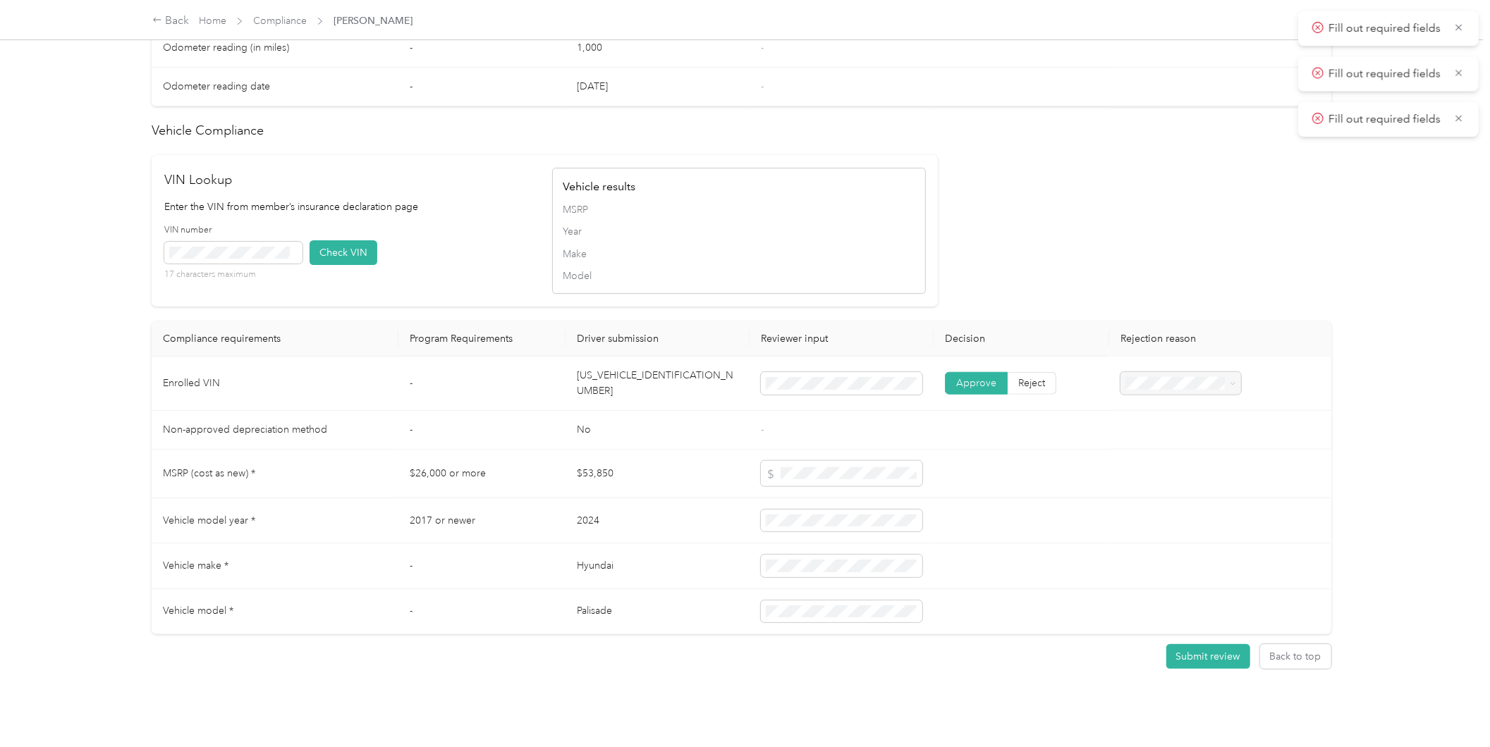
scroll to position [1039, 0]
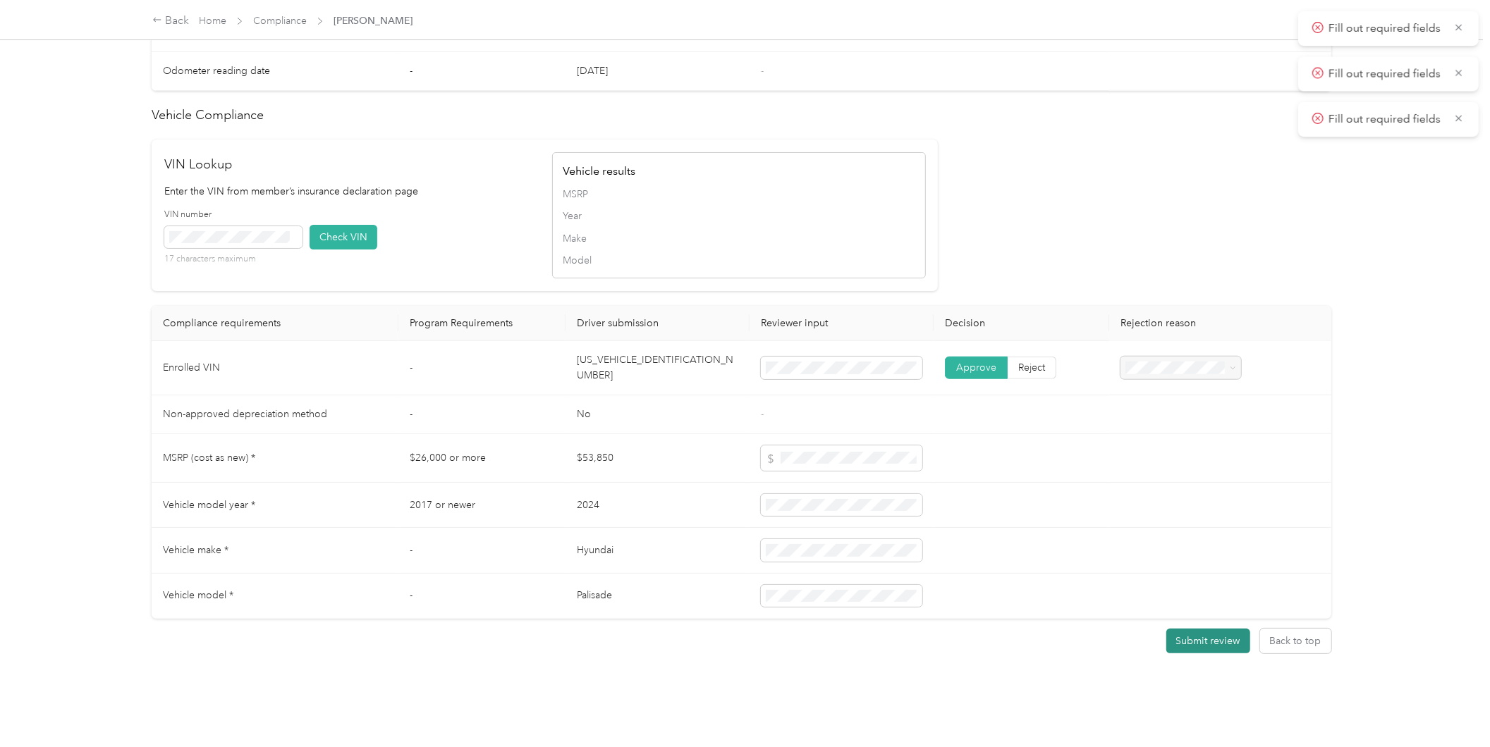
click at [1182, 629] on button "Submit review" at bounding box center [1208, 641] width 84 height 25
click at [709, 357] on tr "Enrolled VIN - [US_VEHICLE_IDENTIFICATION_NUMBER] Approve Reject" at bounding box center [742, 368] width 1180 height 54
click at [1197, 629] on button "Submit review" at bounding box center [1208, 641] width 84 height 25
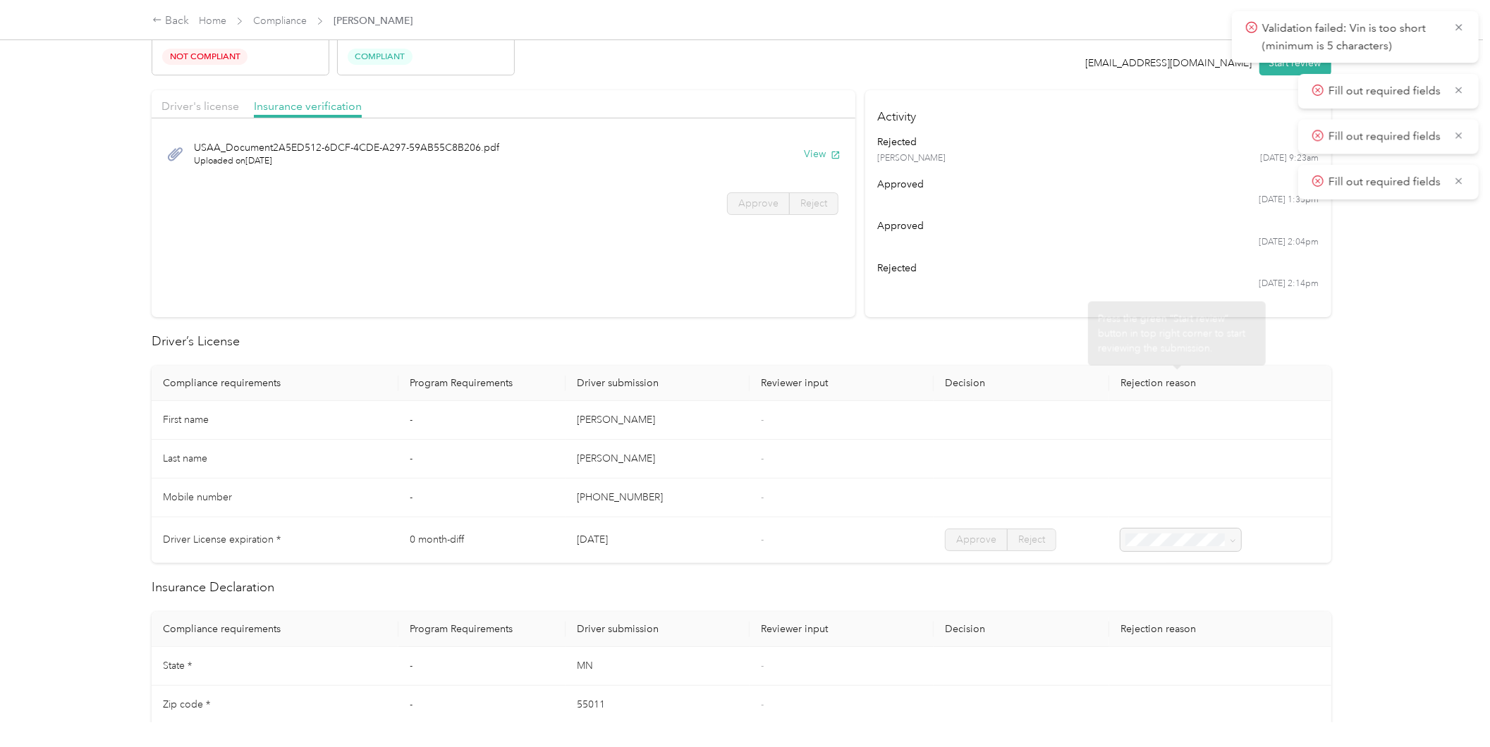
scroll to position [0, 0]
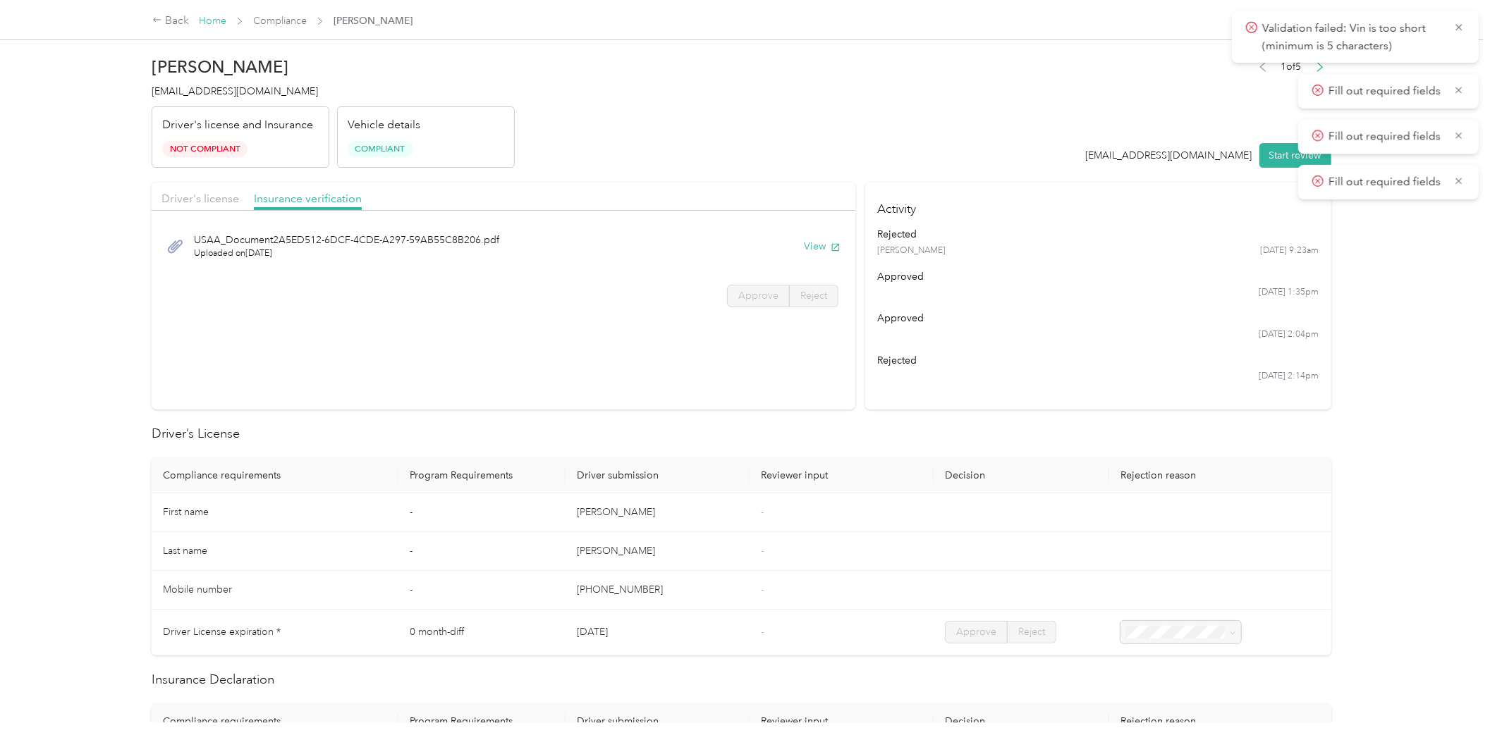
click at [216, 16] on link "Home" at bounding box center [212, 21] width 27 height 12
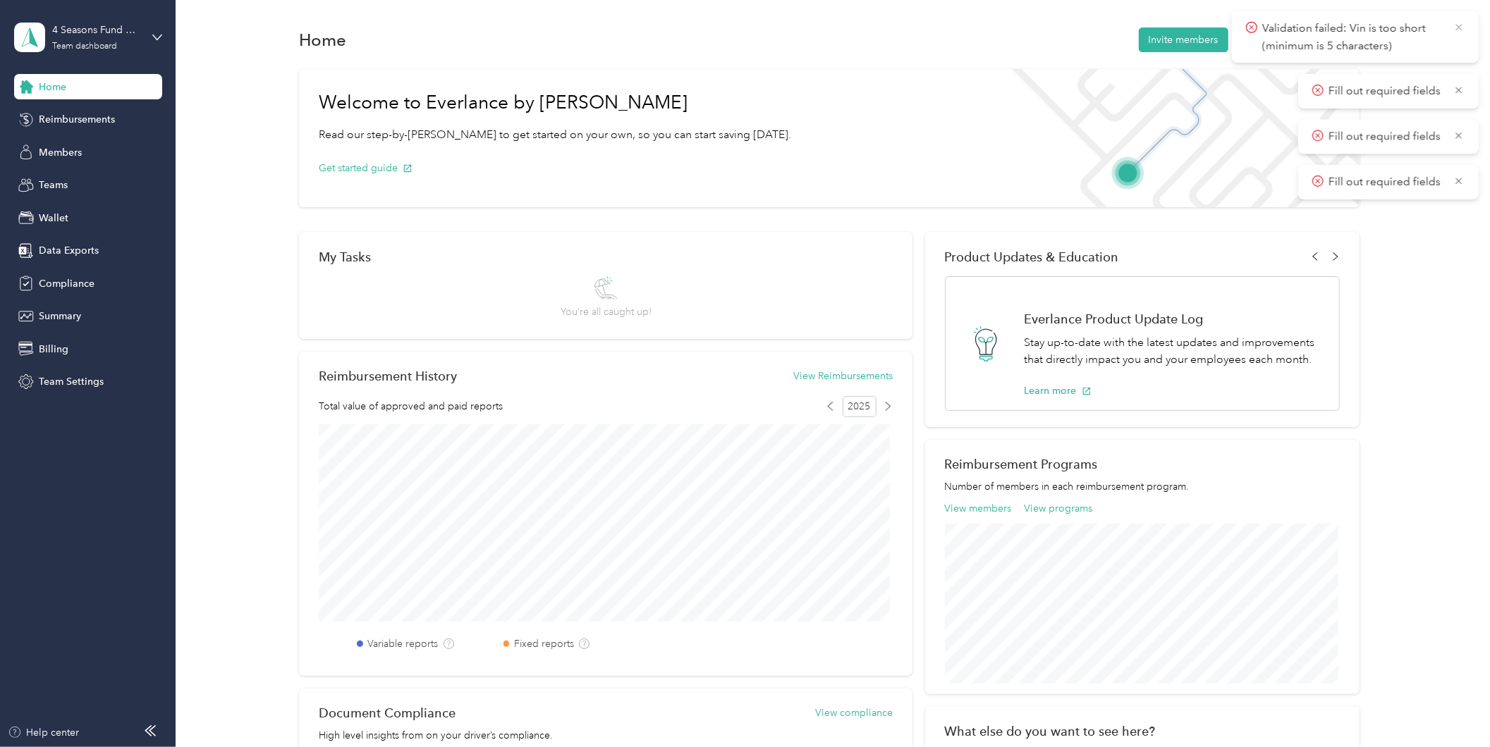
click at [1456, 26] on icon at bounding box center [1458, 27] width 11 height 13
click at [1455, 25] on icon at bounding box center [1458, 27] width 11 height 13
click at [1455, 24] on icon at bounding box center [1458, 27] width 11 height 13
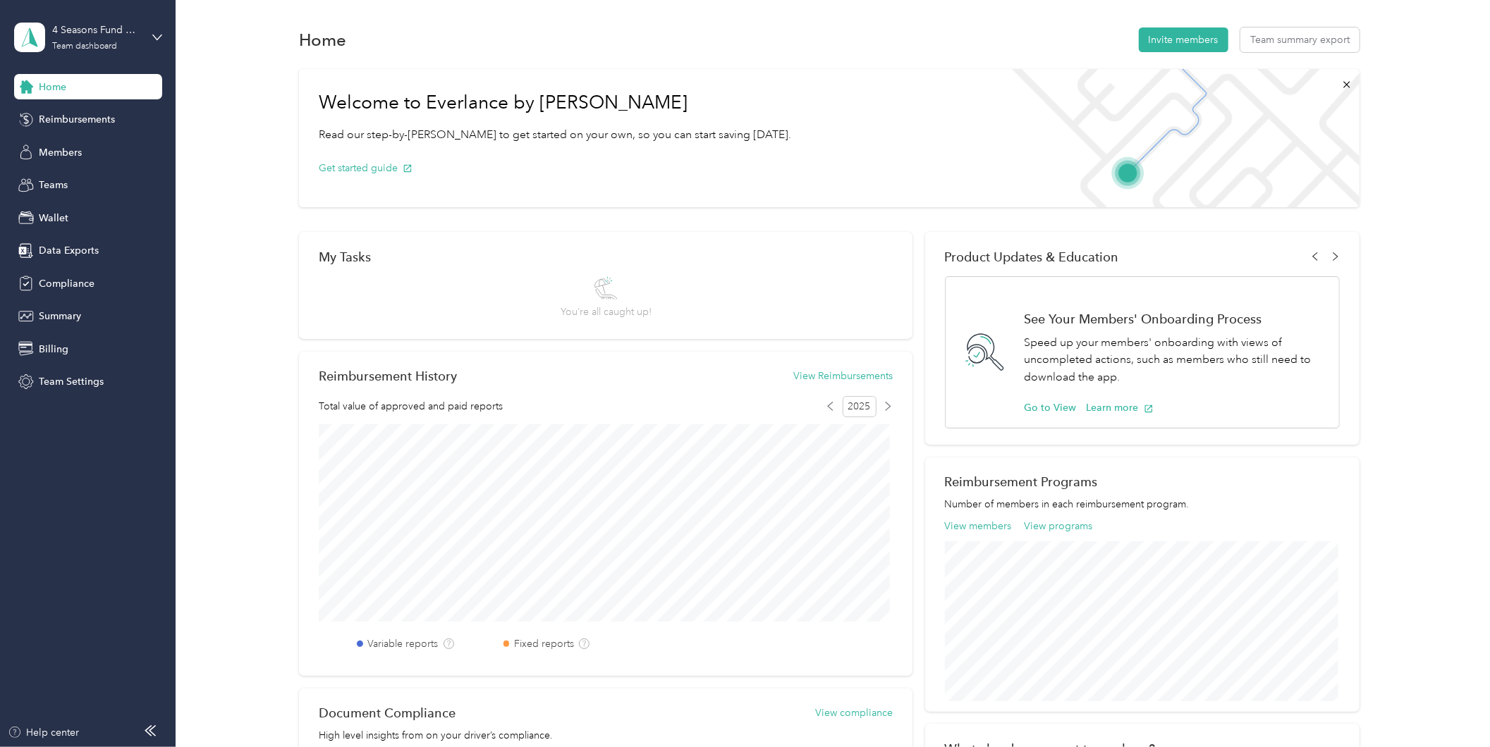
click at [164, 34] on aside "4 Seasons Fund Raising Team dashboard Home Reimbursements Members Teams Wallet …" at bounding box center [88, 373] width 176 height 747
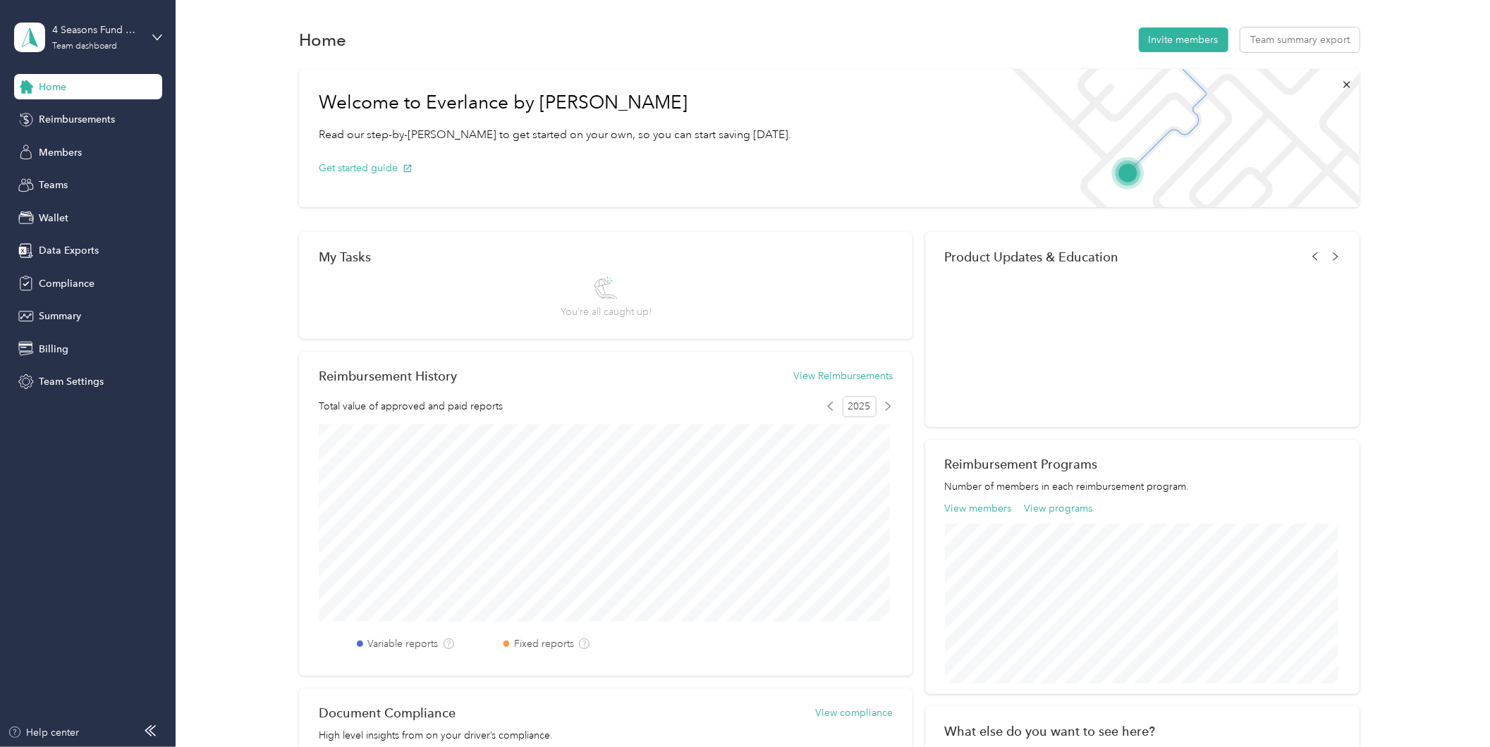
click at [145, 32] on div "4 Seasons Fund Raising Team dashboard" at bounding box center [88, 37] width 148 height 49
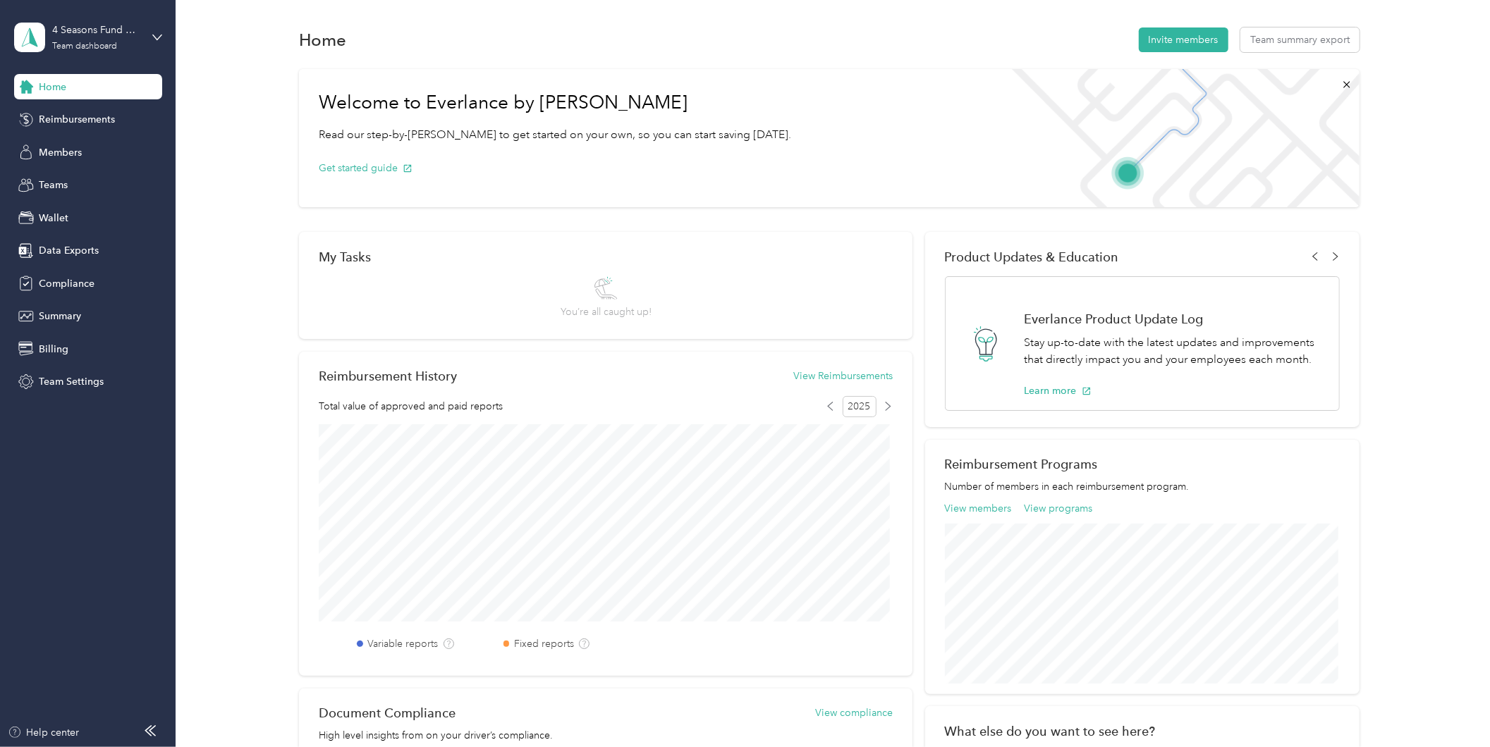
click at [75, 180] on div "Log out" at bounding box center [53, 179] width 54 height 15
